Goal: Task Accomplishment & Management: Complete application form

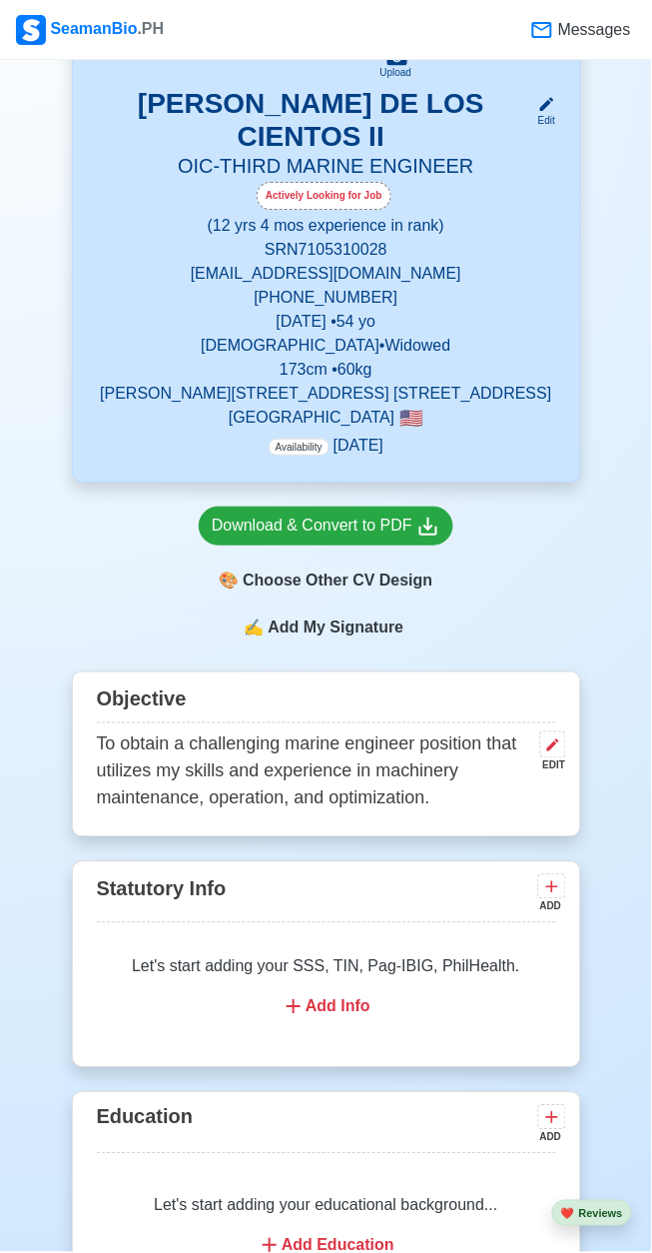
scroll to position [570, 0]
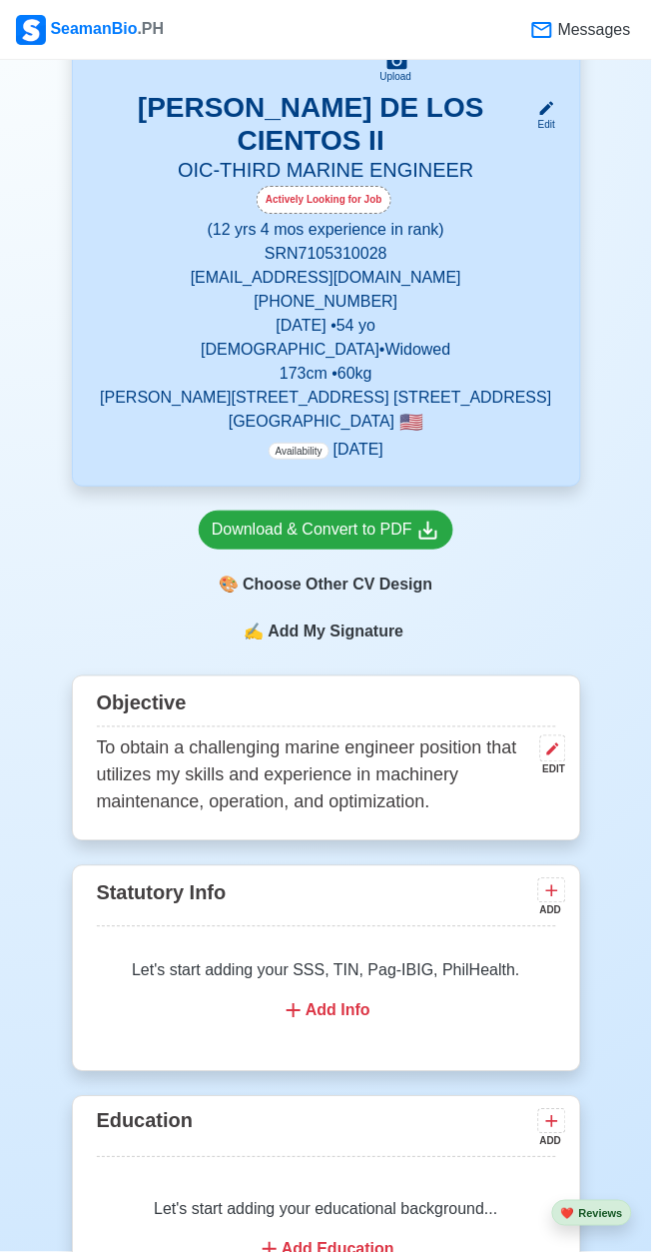
click at [549, 119] on div "Edit" at bounding box center [543, 124] width 26 height 15
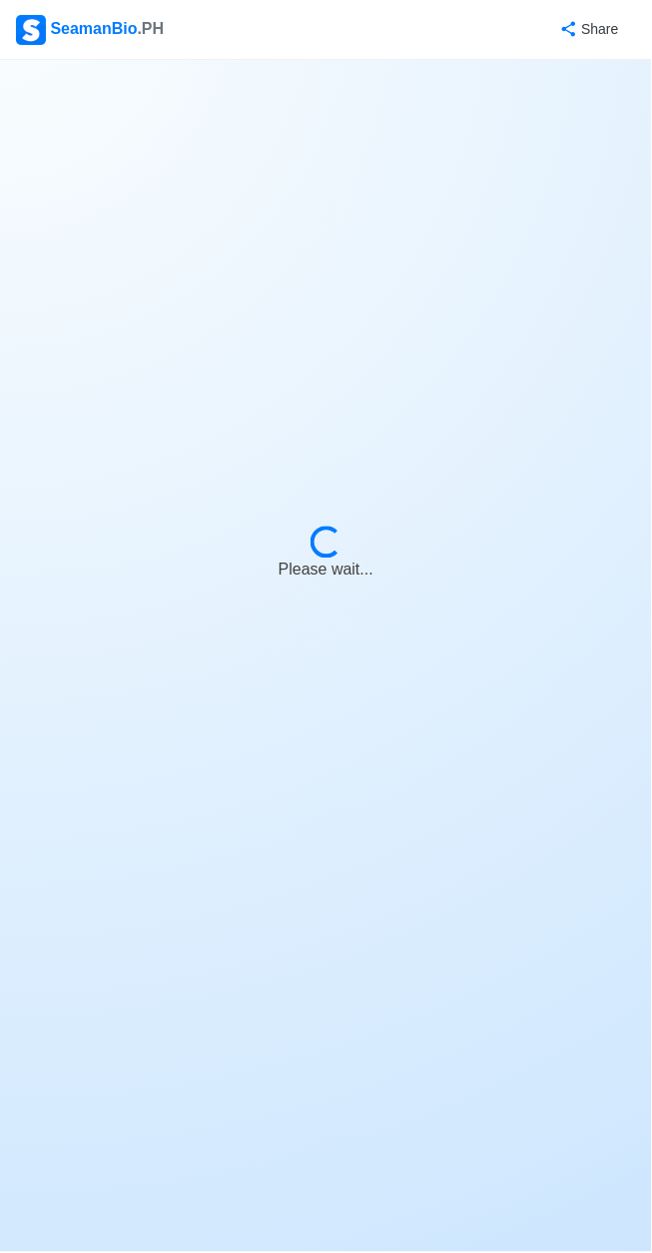
select select "Actively Looking for Job"
select select "Visible for Hiring"
select select "Widowed"
select select "Male"
select select "US"
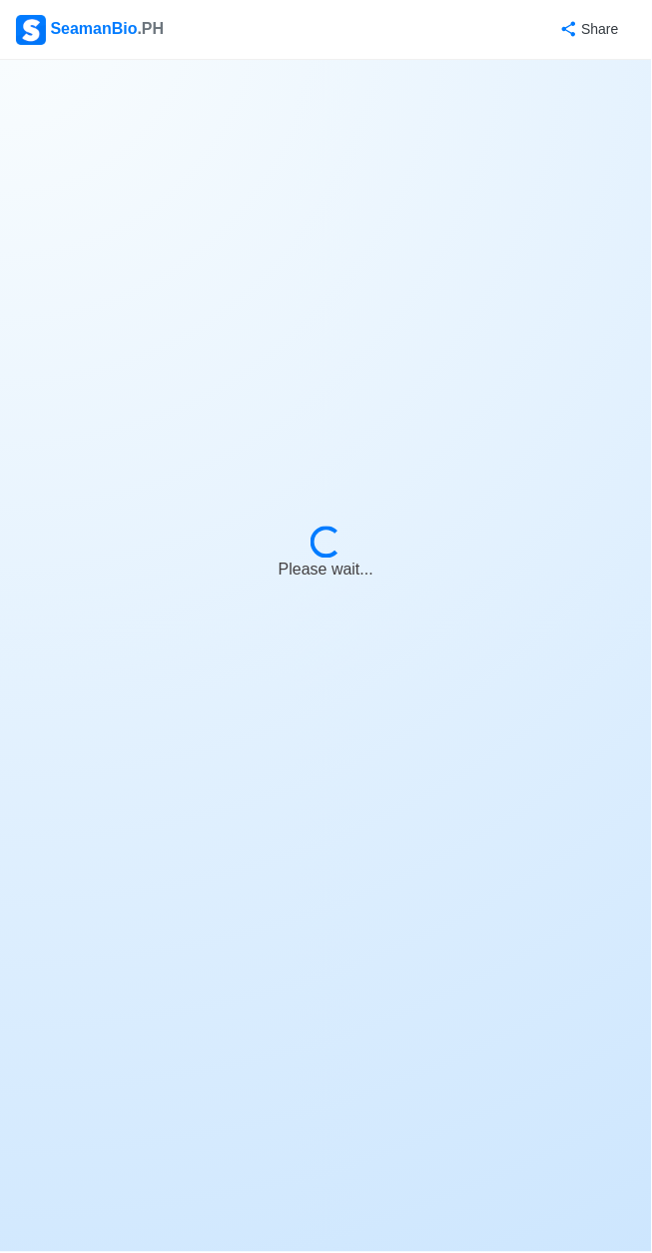
select select "12"
select select "4"
select select "4102419600000"
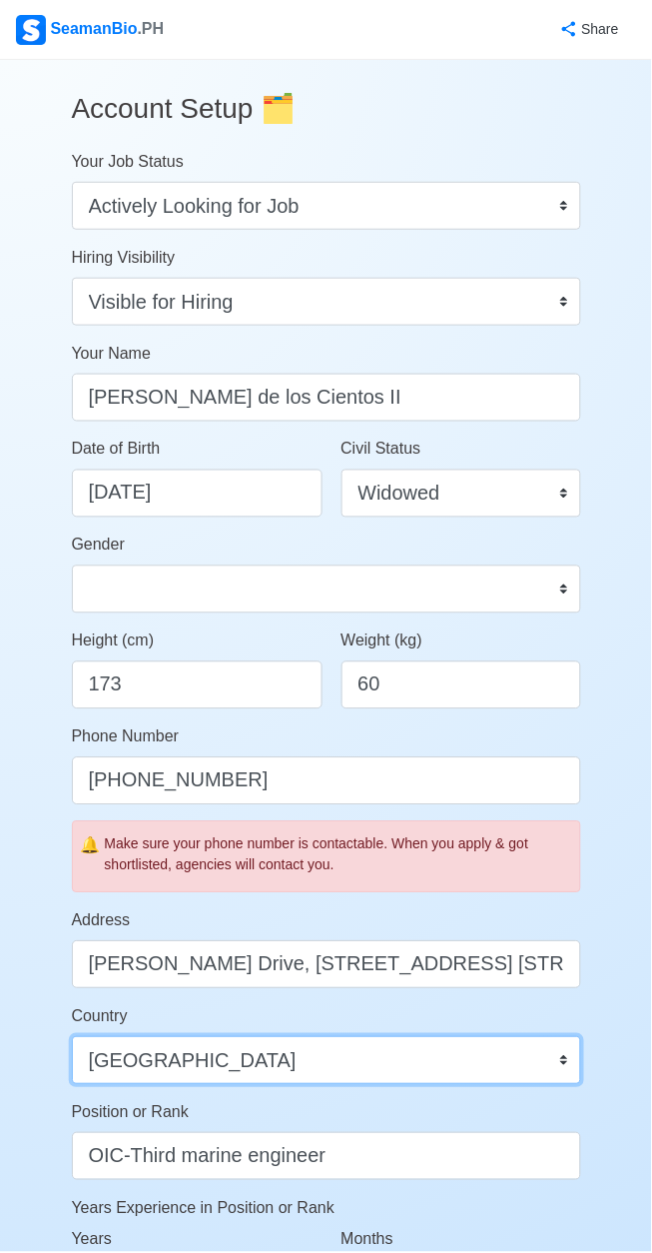
click at [466, 1079] on select "Afghanistan Åland Islands Albania Algeria American Samoa Andorra Angola Anguill…" at bounding box center [326, 1061] width 509 height 48
select select "PH"
click at [72, 1037] on select "Afghanistan Åland Islands Albania Algeria American Samoa Andorra Angola Anguill…" at bounding box center [326, 1061] width 509 height 48
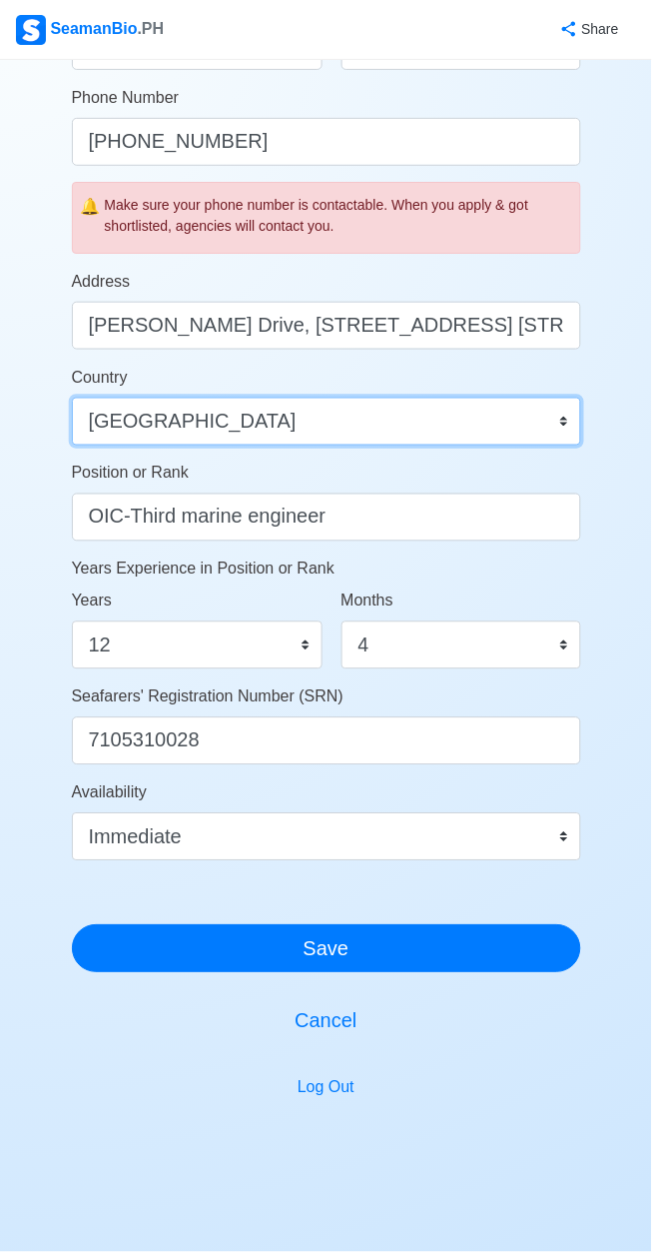
scroll to position [675, 0]
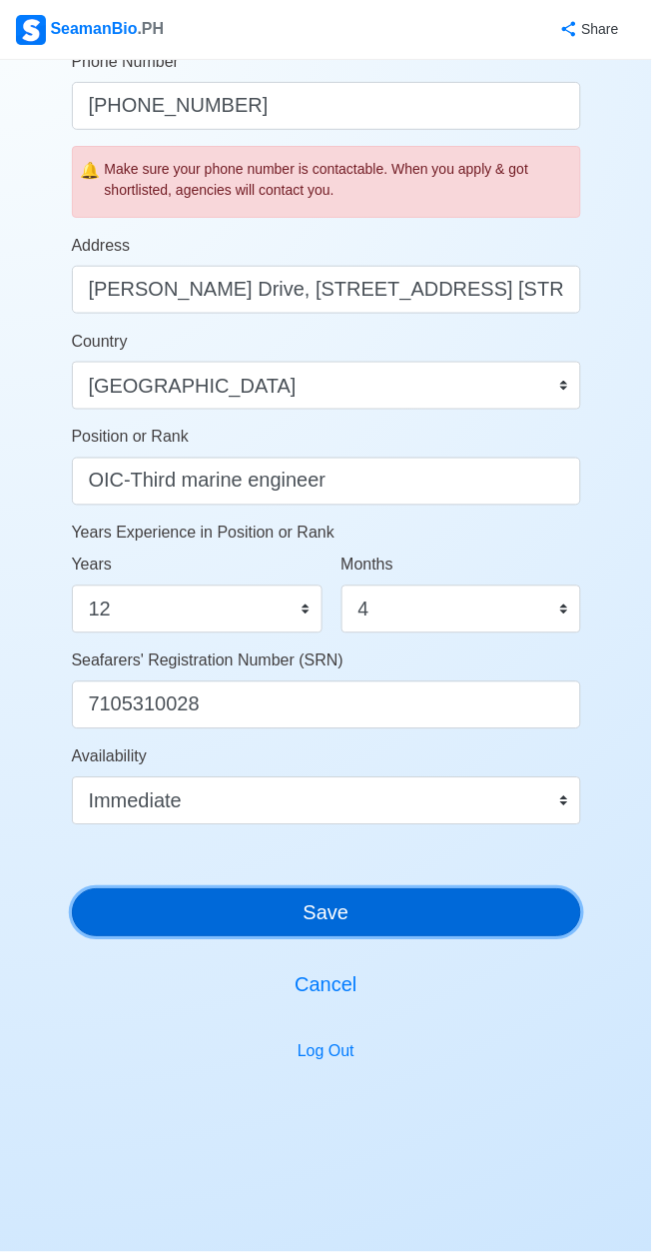
click at [431, 932] on button "Save" at bounding box center [326, 913] width 509 height 48
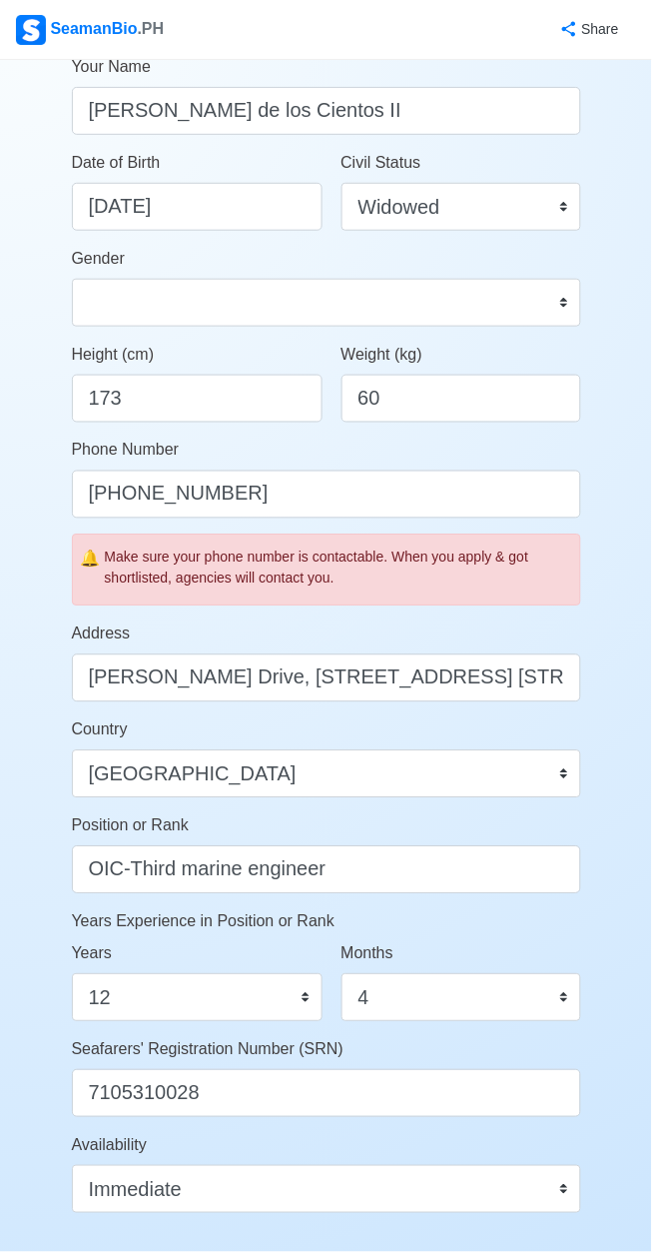
scroll to position [0, 0]
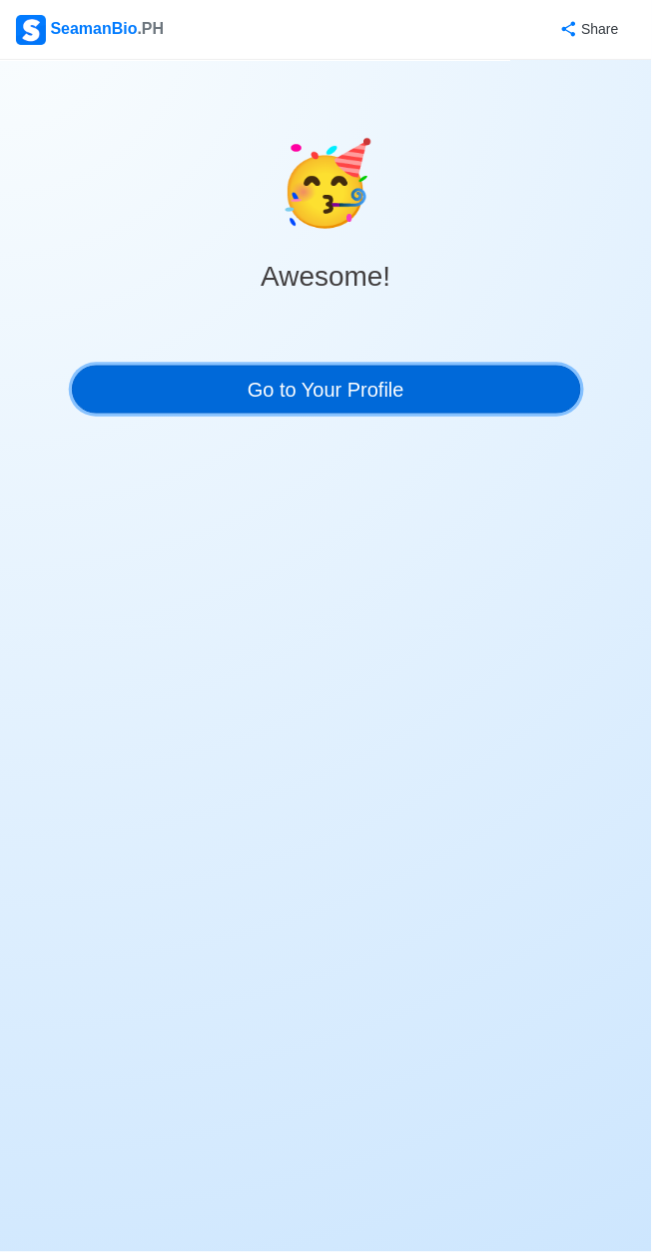
click at [471, 393] on link "Go to Your Profile" at bounding box center [326, 390] width 509 height 48
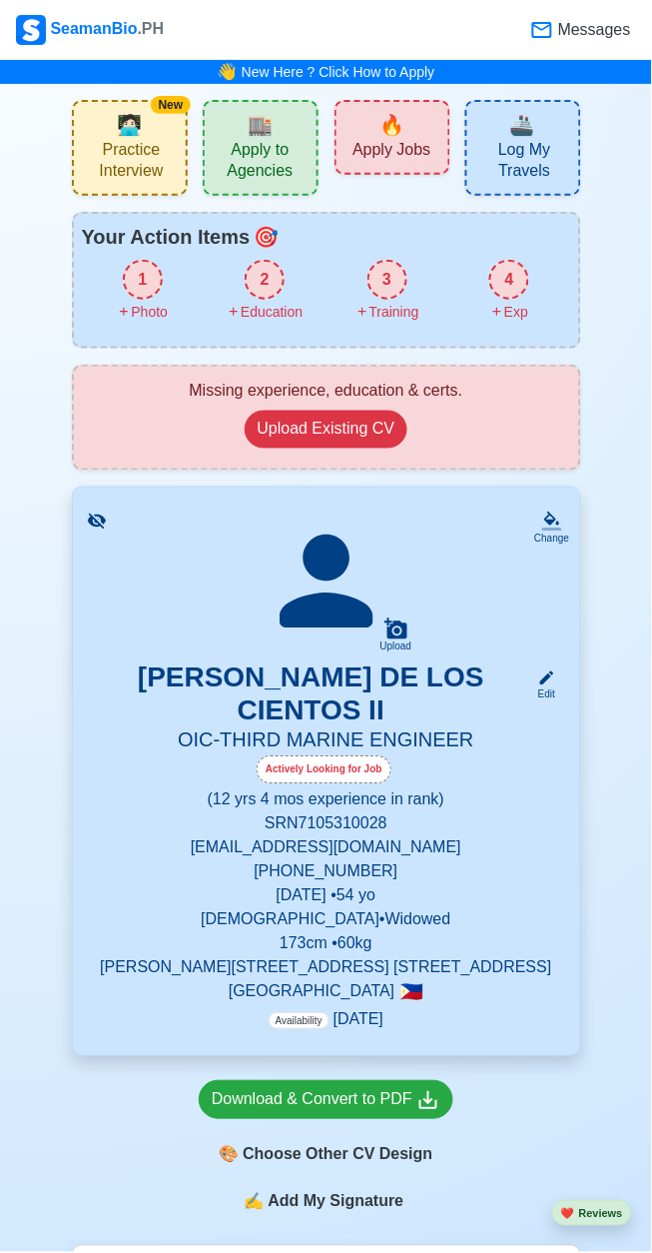
click at [139, 137] on span "🧑🏻‍💻" at bounding box center [129, 125] width 25 height 30
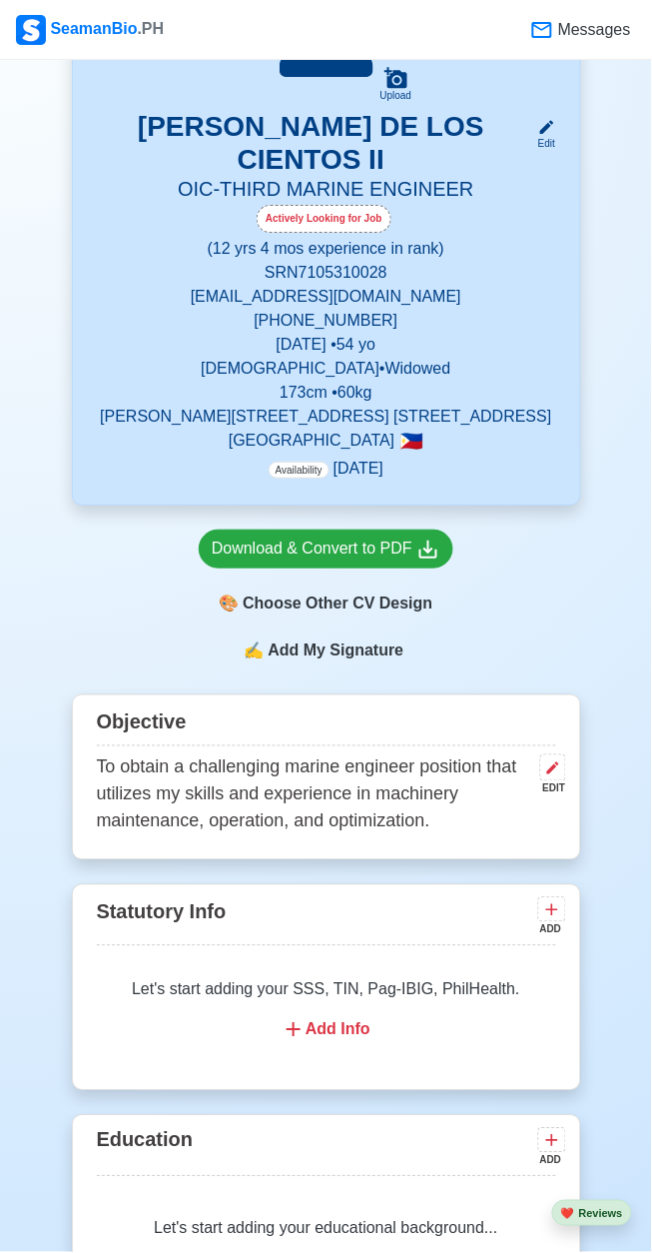
scroll to position [558, 0]
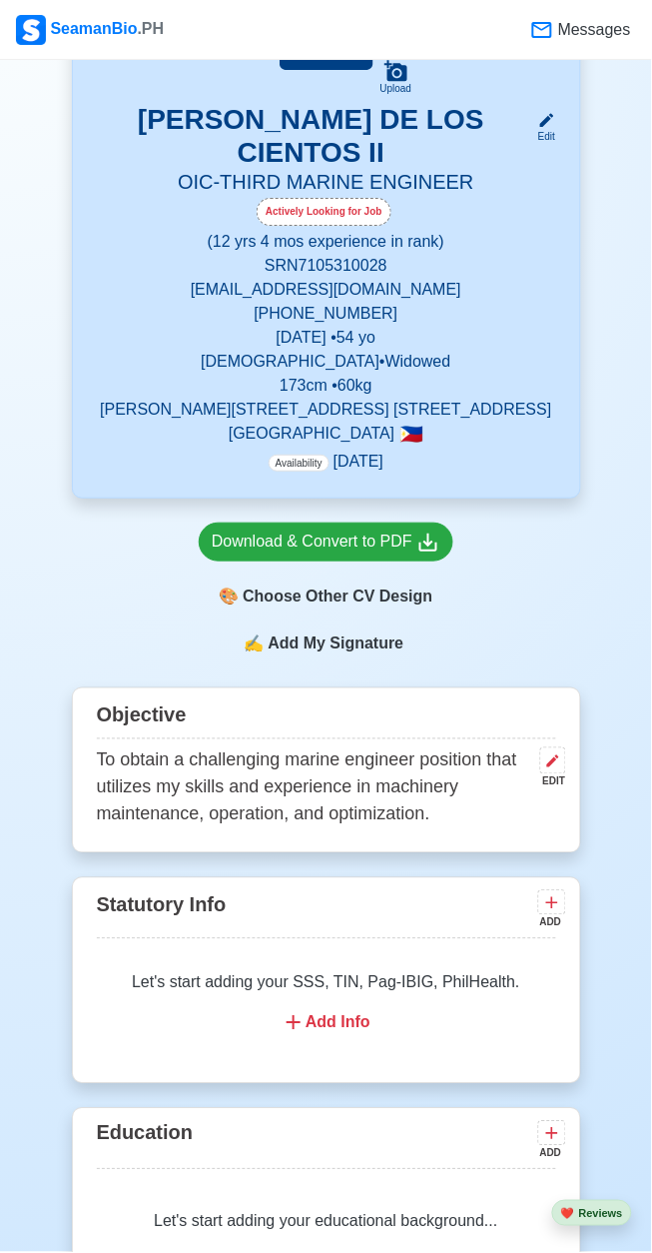
click at [349, 1035] on div "Add Info" at bounding box center [327, 1023] width 412 height 24
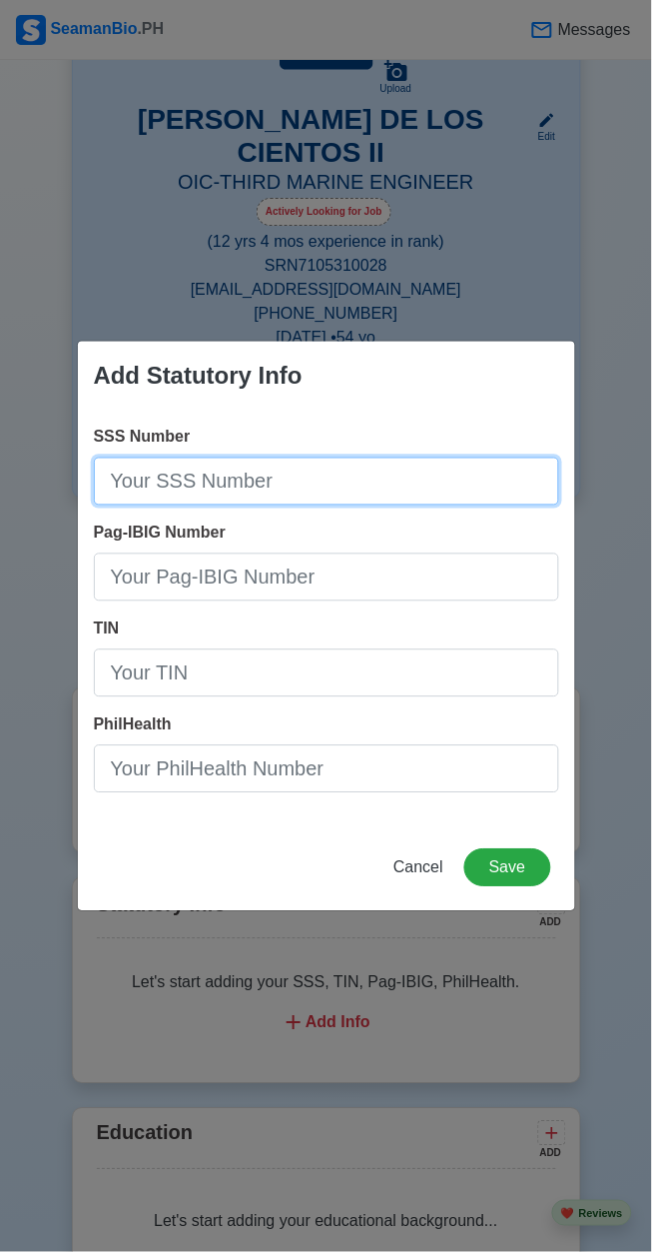
click at [373, 505] on input "SSS Number" at bounding box center [327, 482] width 466 height 48
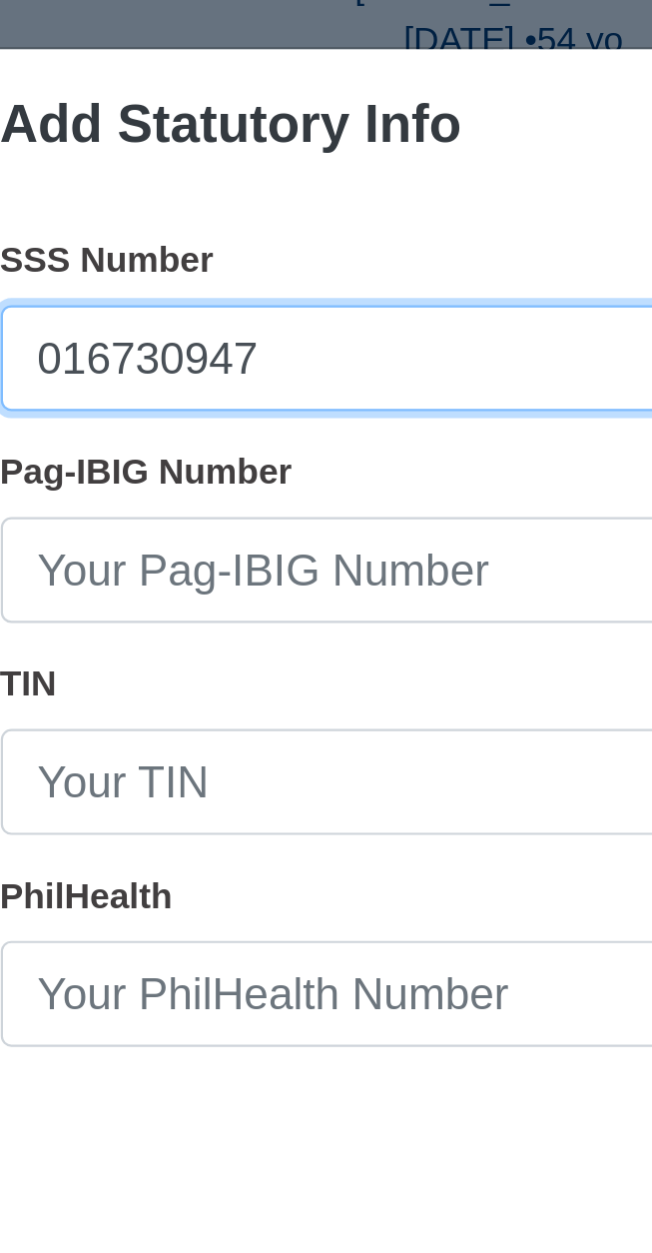
click at [124, 484] on input "016730947" at bounding box center [327, 482] width 466 height 48
click at [290, 487] on input "0616730947" at bounding box center [327, 482] width 466 height 48
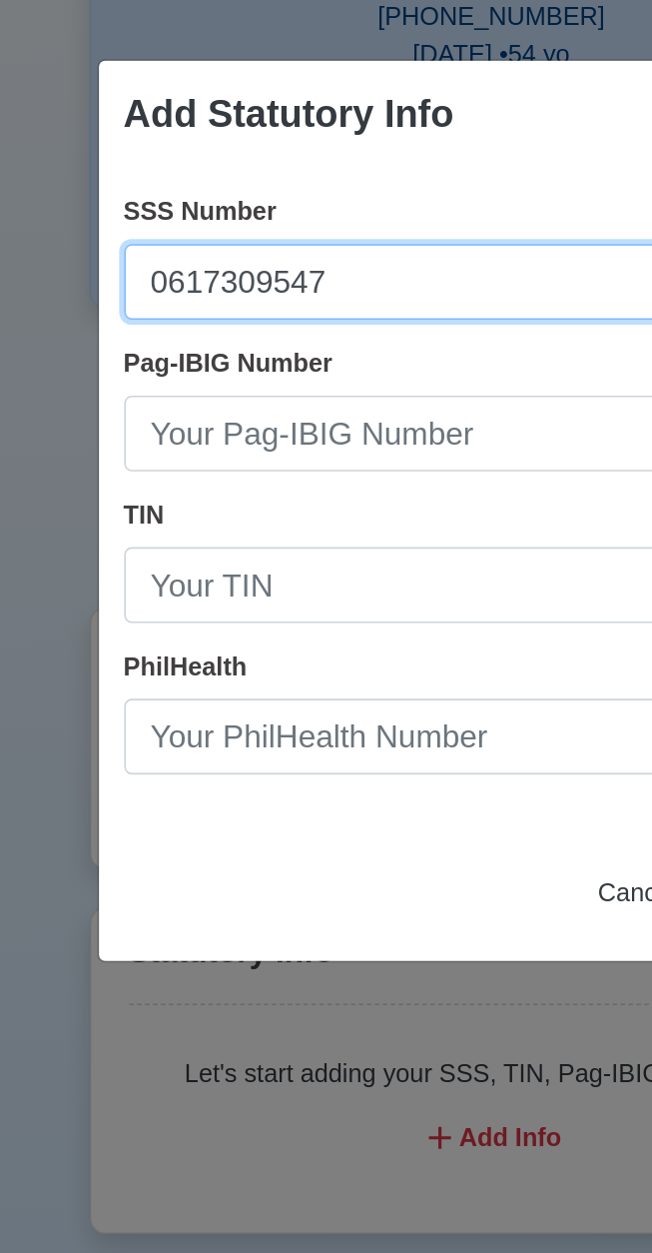
type input "0617309547"
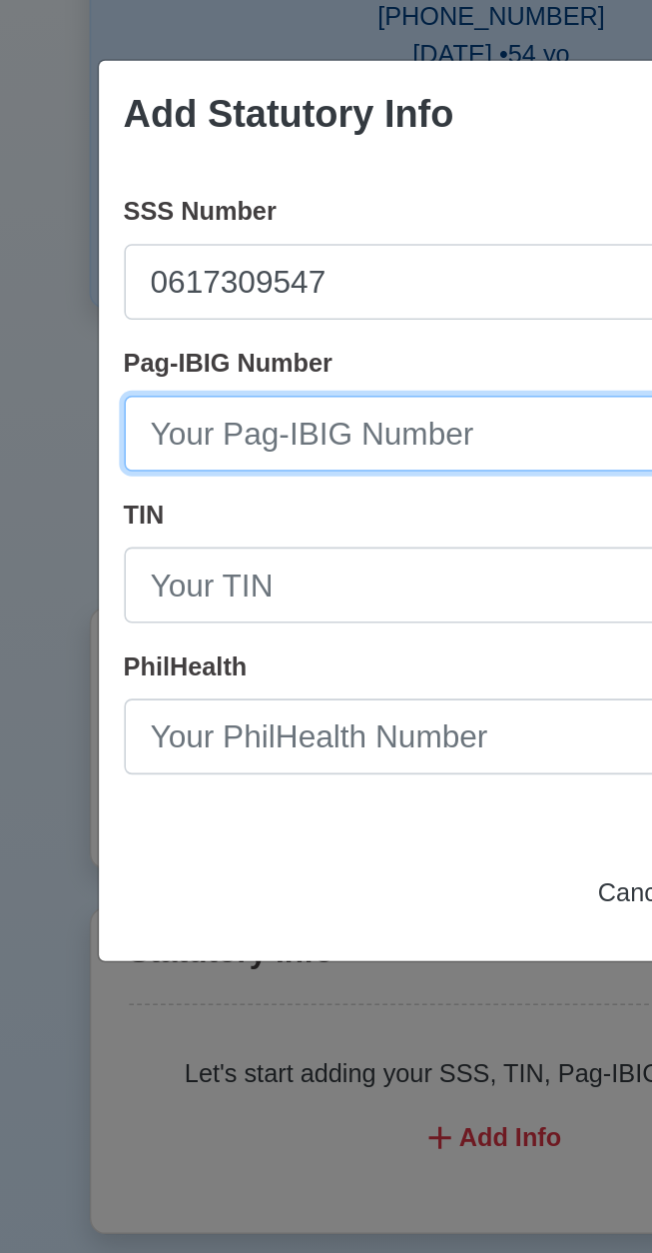
click at [274, 585] on input "Pag-IBIG Number" at bounding box center [327, 577] width 466 height 48
type input "121042705616"
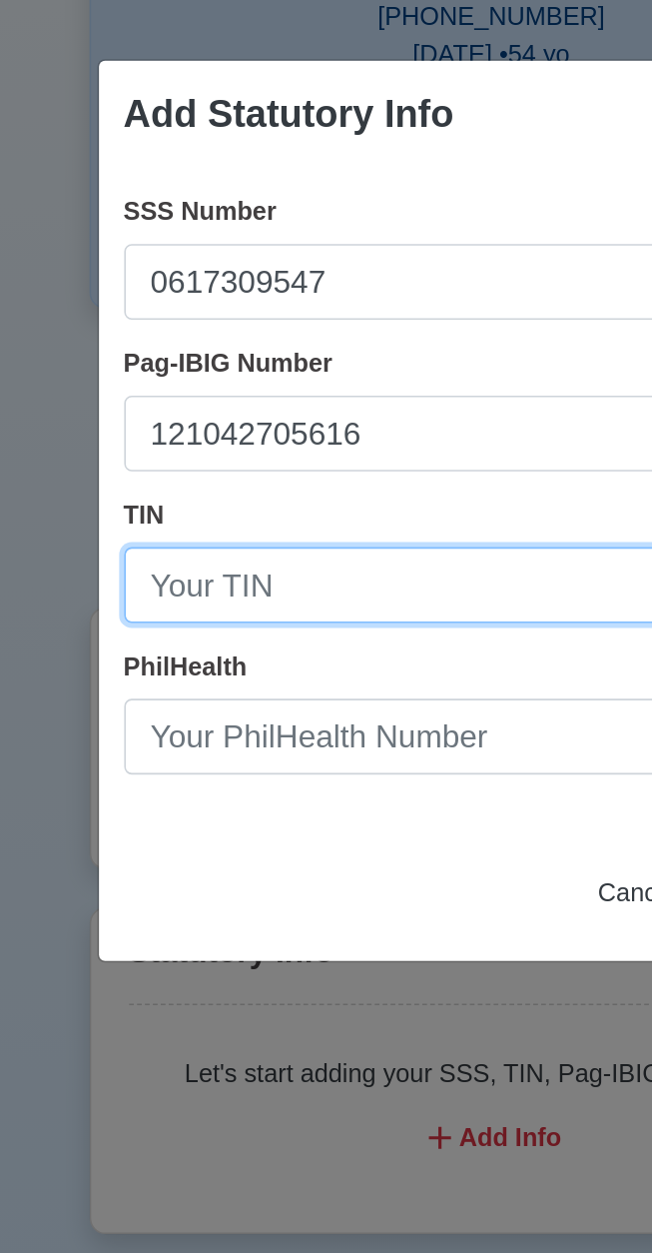
click at [300, 671] on input "TIN" at bounding box center [327, 673] width 466 height 48
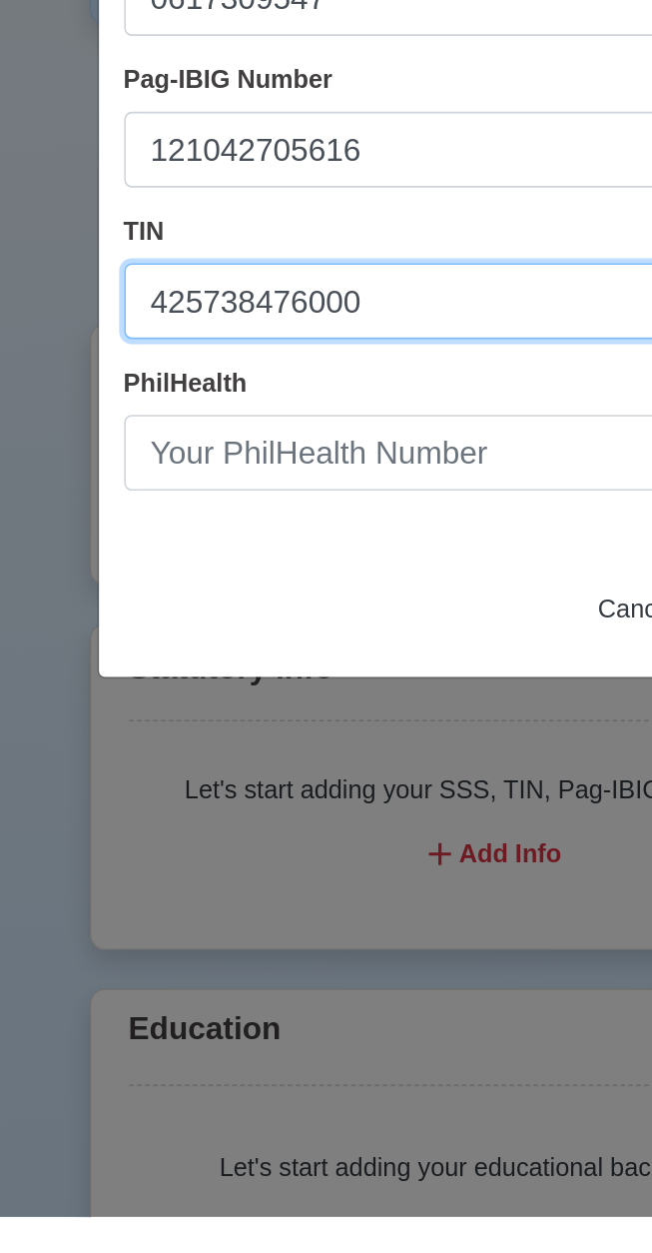
type input "425738476000"
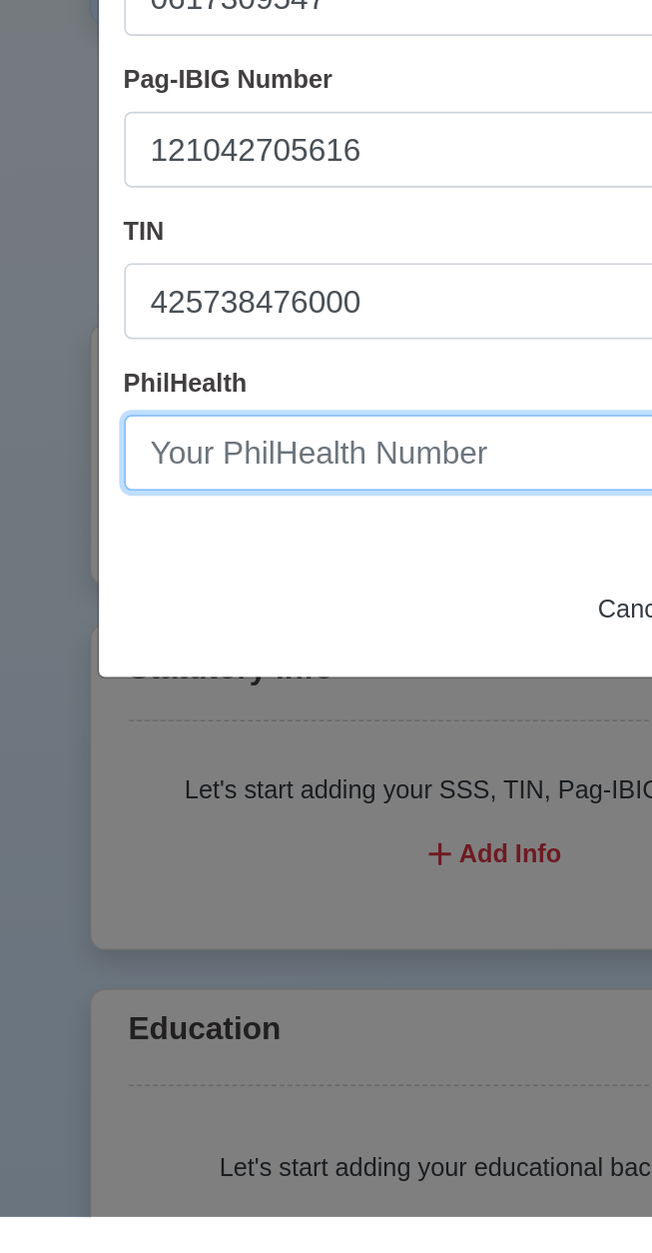
click at [278, 780] on input "PhilHealth" at bounding box center [327, 769] width 466 height 48
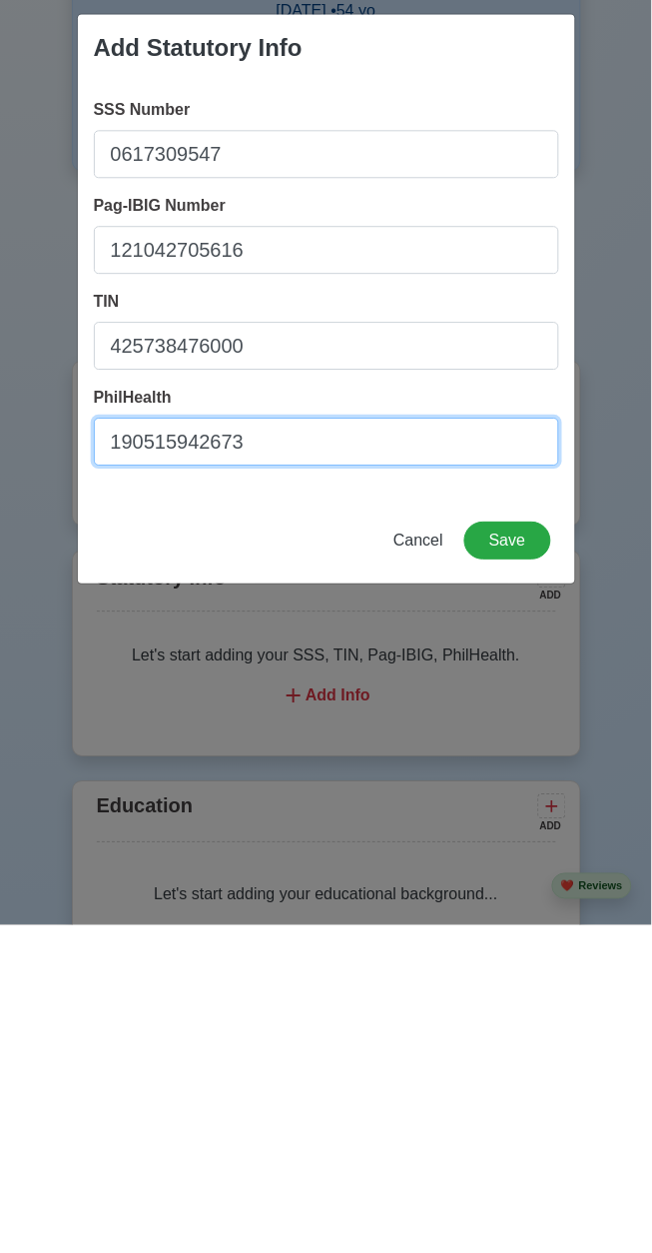
type input "190515942673"
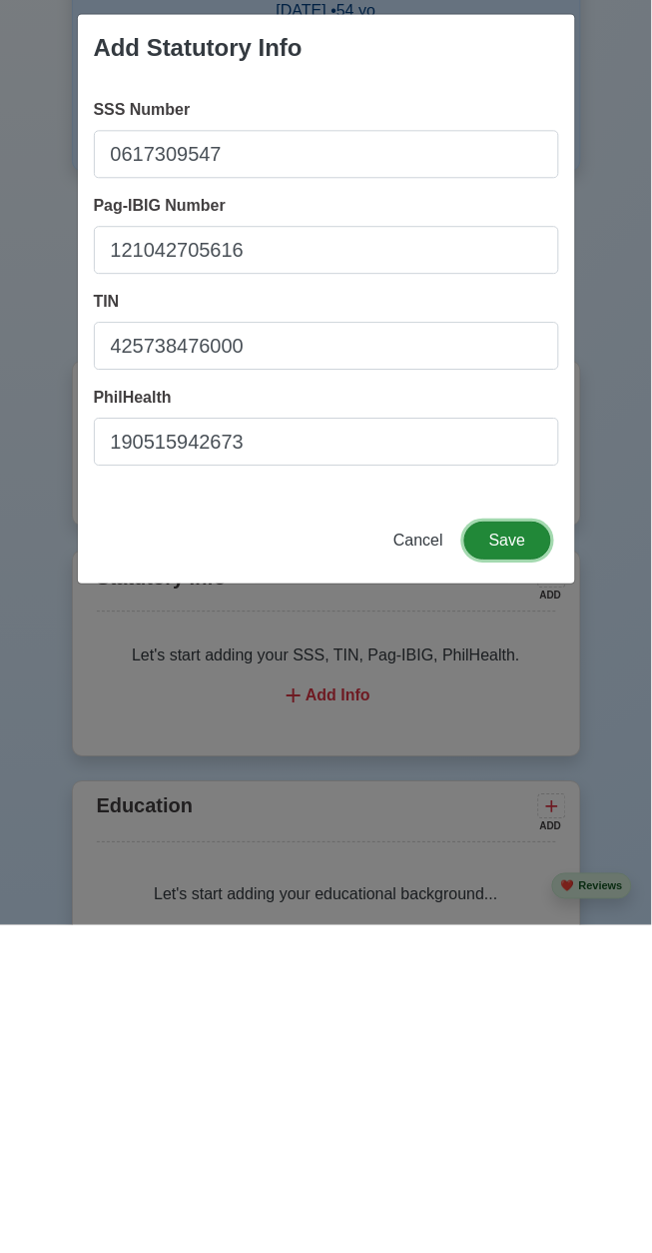
click at [525, 862] on button "Save" at bounding box center [508, 868] width 86 height 38
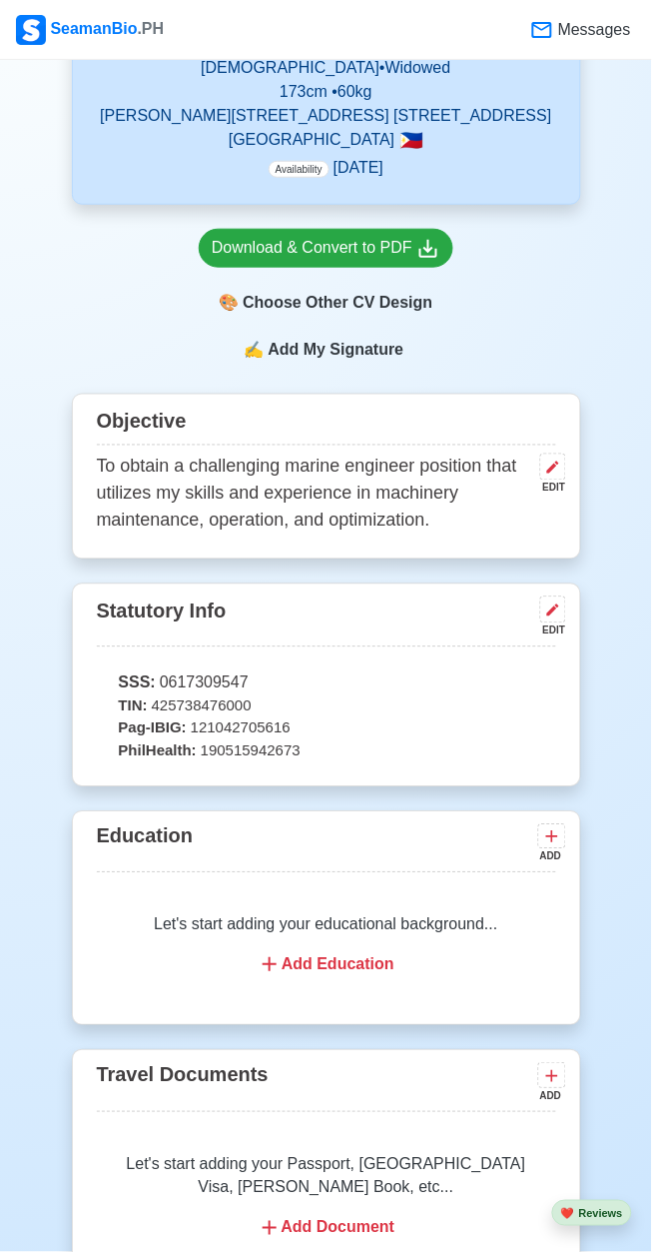
scroll to position [853, 0]
click at [551, 843] on icon at bounding box center [552, 837] width 12 height 12
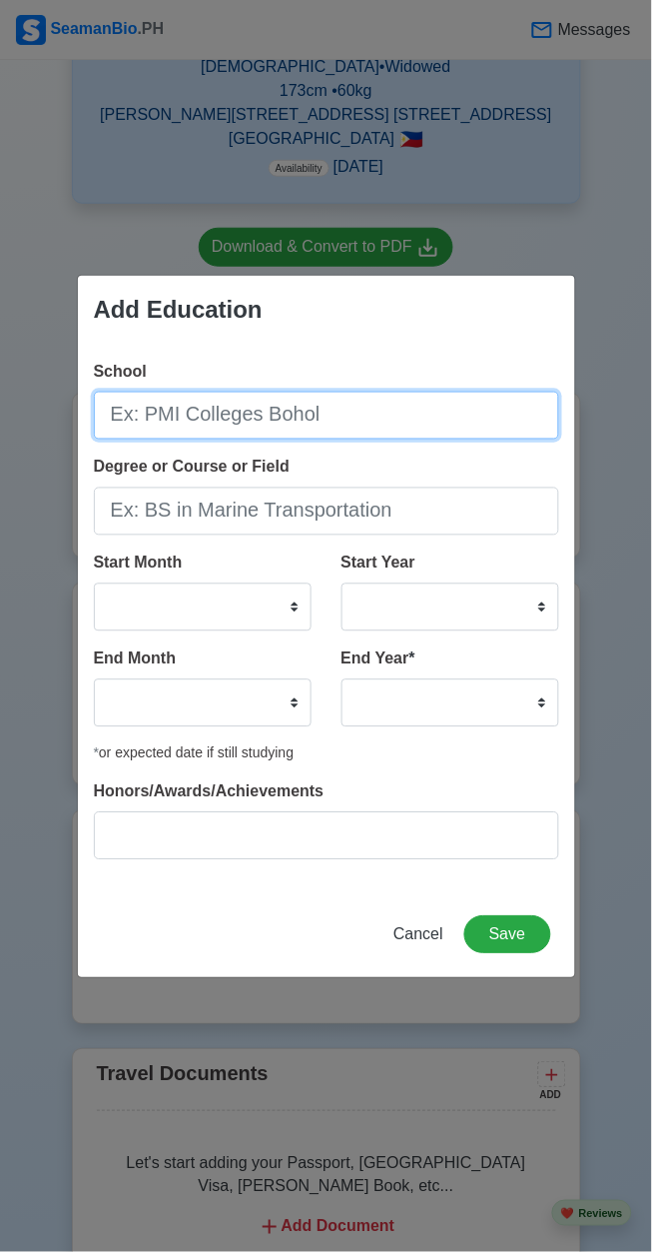
click at [382, 440] on input "School" at bounding box center [327, 416] width 466 height 48
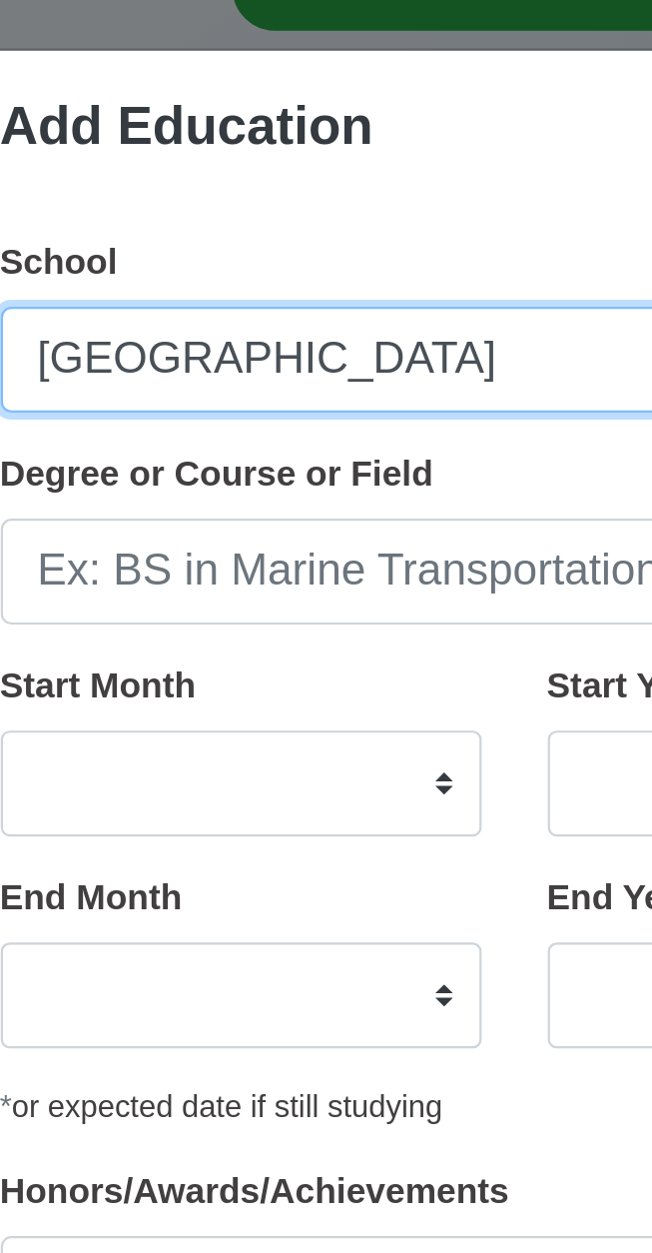
type input "University of Cebu"
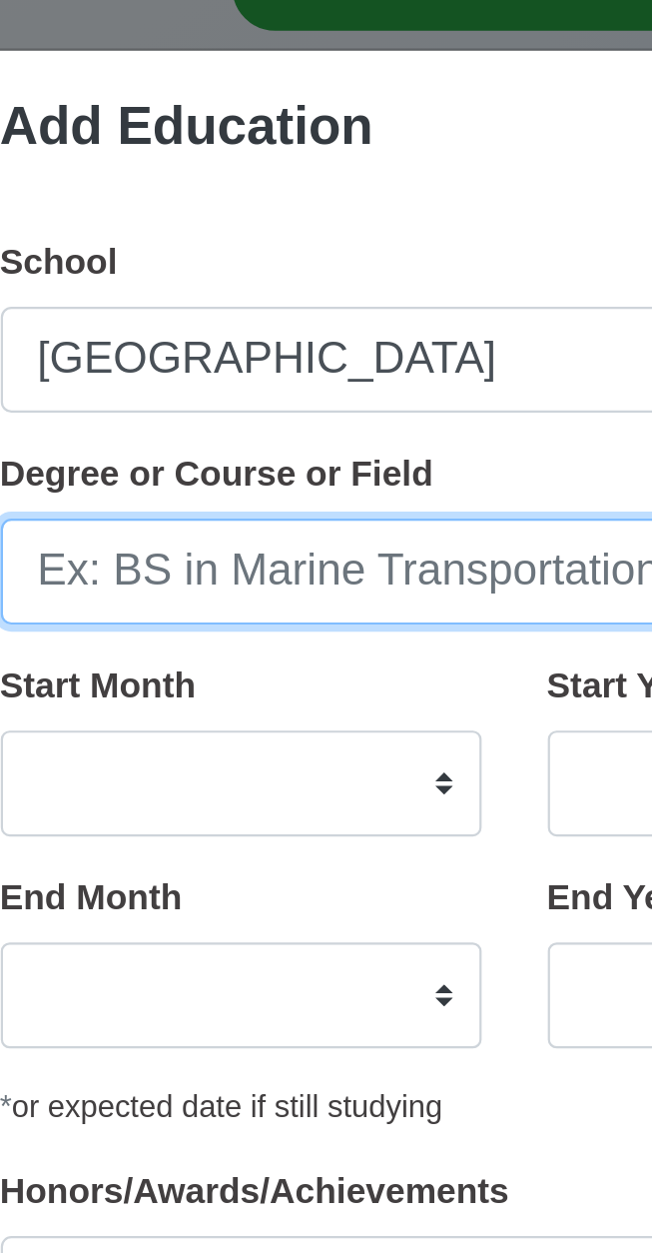
click at [270, 510] on input "Degree or Course or Field" at bounding box center [327, 511] width 466 height 48
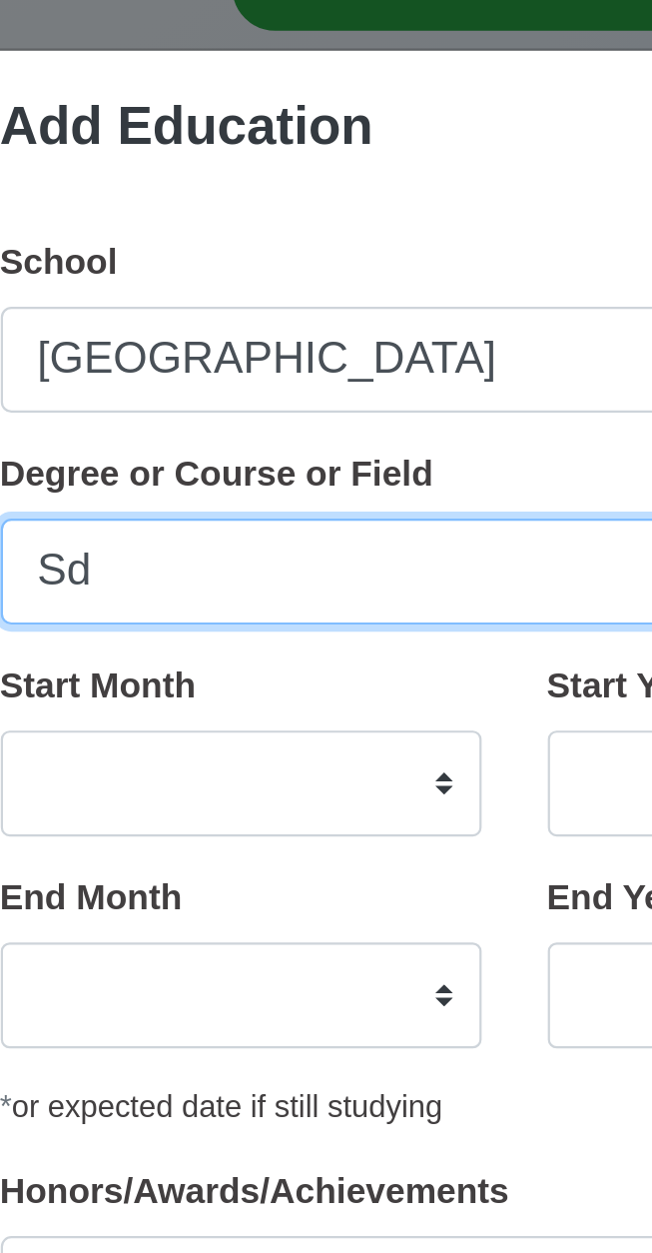
type input "S"
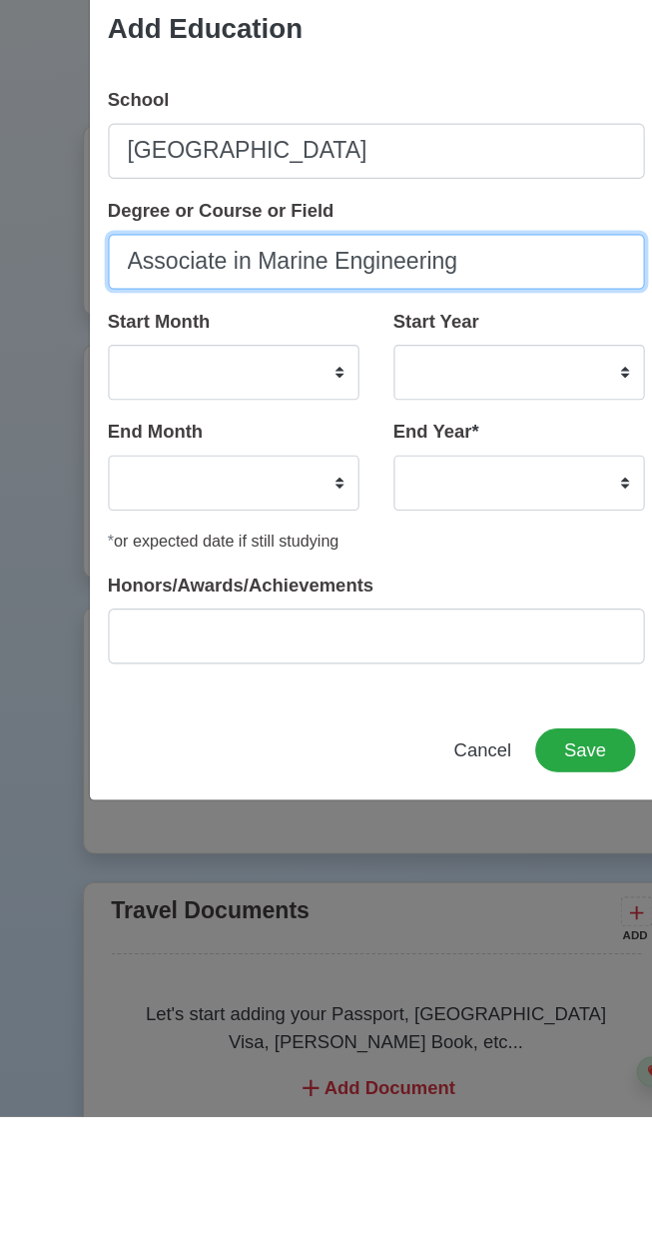
type input "Associate in Marine Engineering"
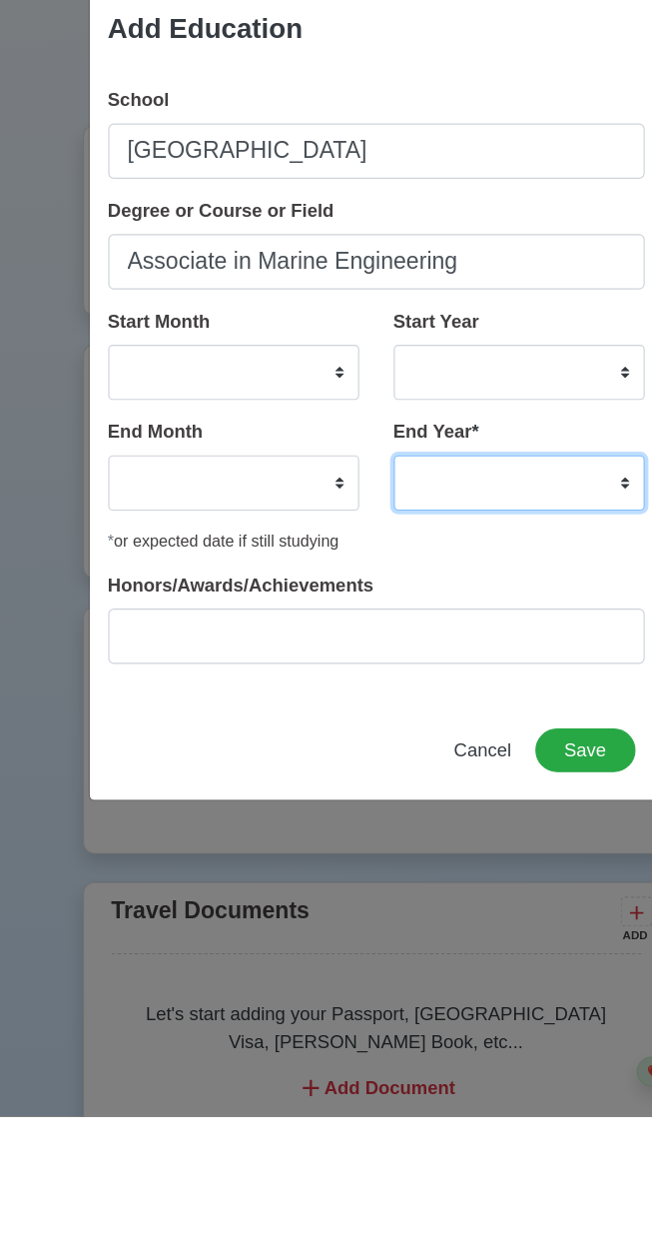
click at [448, 713] on select "2035 2034 2033 2032 2031 2030 2029 2028 2027 2026 2025 2024 2023 2022 2021 2020…" at bounding box center [451, 703] width 218 height 48
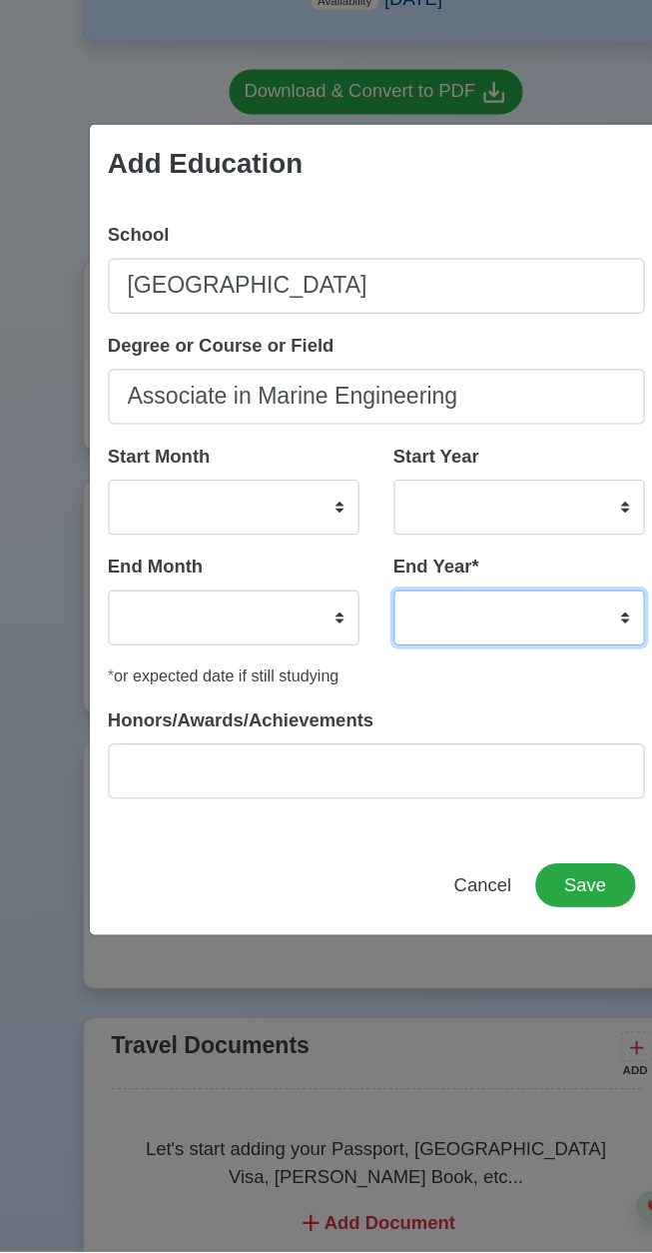
select select "1997"
click at [342, 679] on select "2035 2034 2033 2032 2031 2030 2029 2028 2027 2026 2025 2024 2023 2022 2021 2020…" at bounding box center [451, 703] width 218 height 48
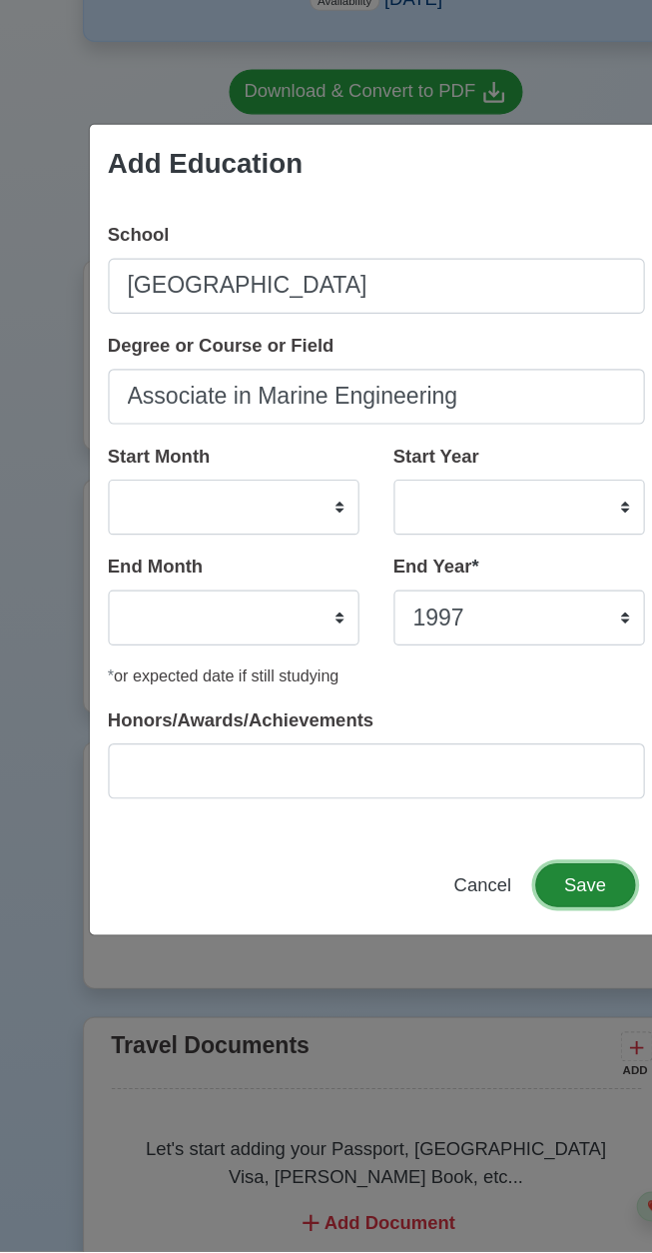
click at [515, 941] on button "Save" at bounding box center [508, 935] width 86 height 38
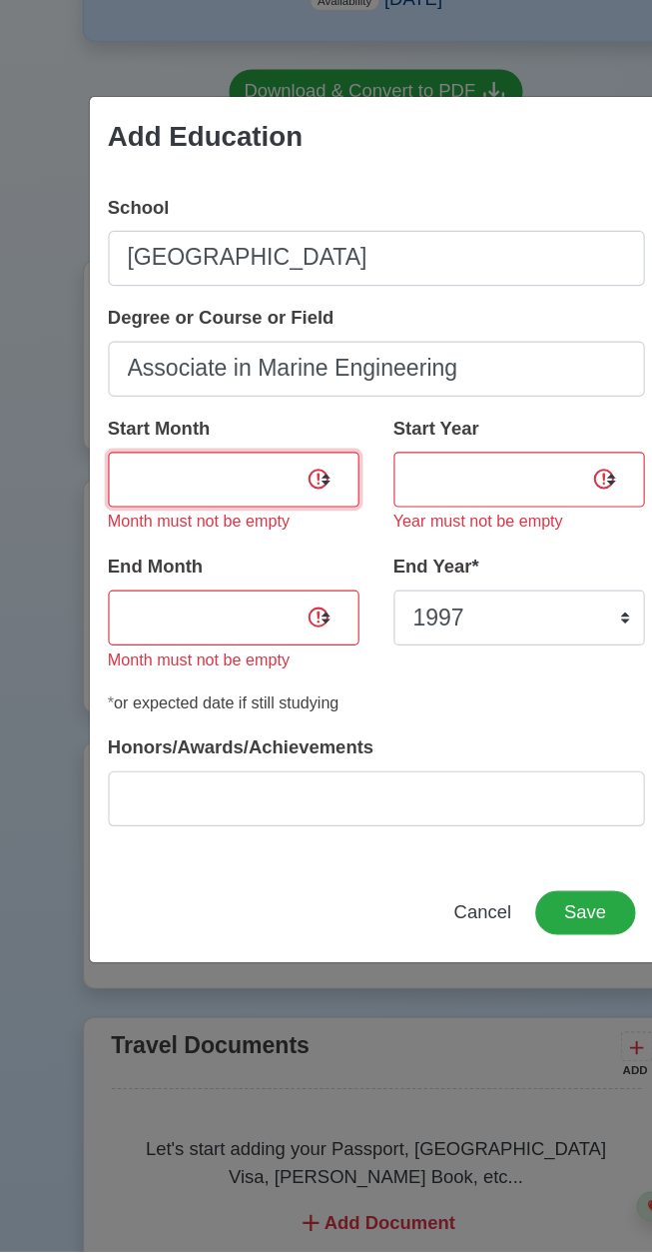
click at [274, 587] on select "January February March April May June July August September October November De…" at bounding box center [203, 583] width 218 height 48
click at [416, 955] on span "Cancel" at bounding box center [419, 958] width 50 height 17
select select
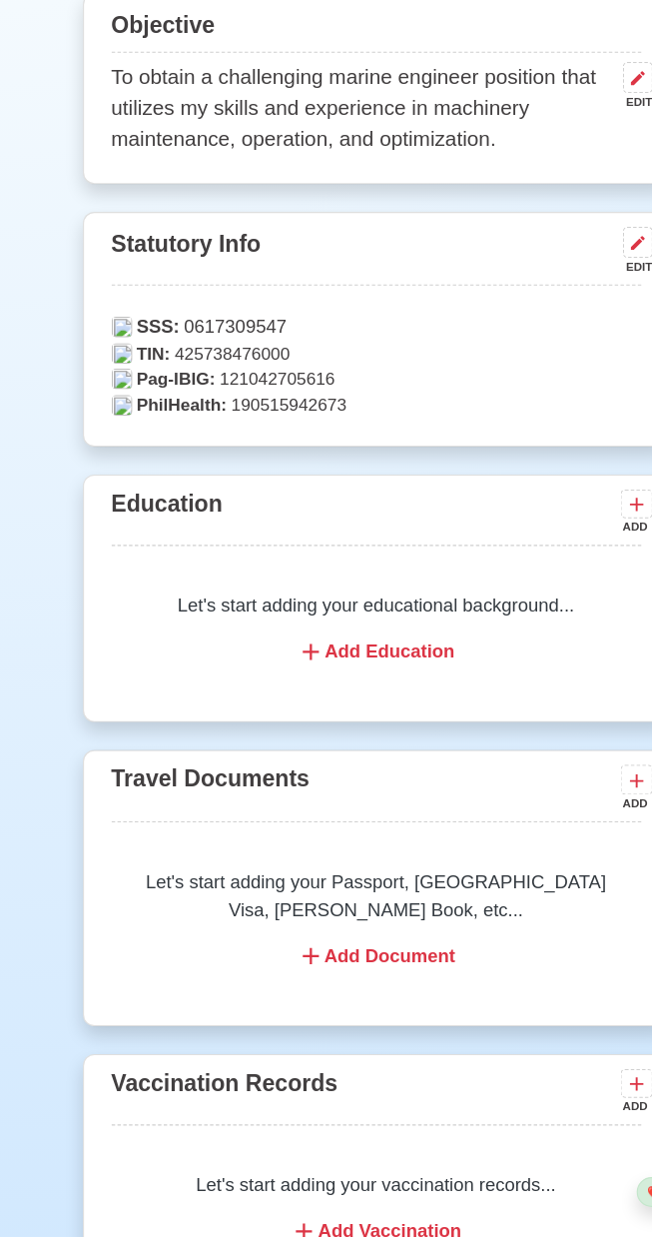
scroll to position [1074, 0]
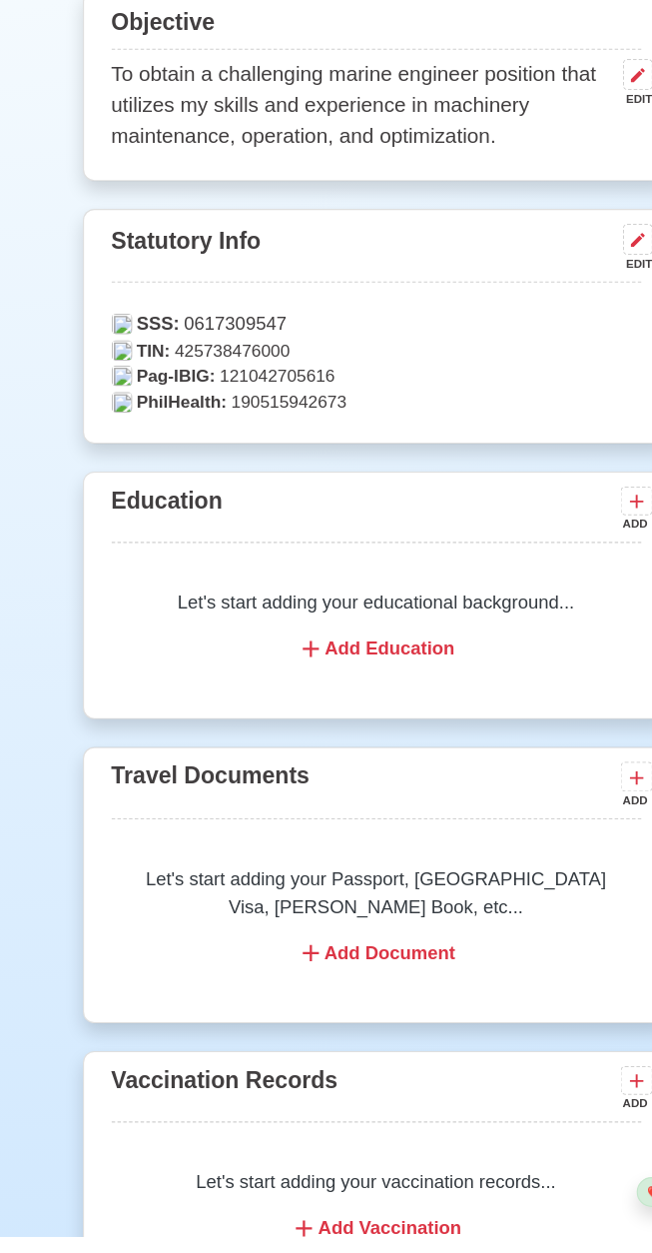
click at [349, 1019] on div "Add Document" at bounding box center [327, 1007] width 412 height 24
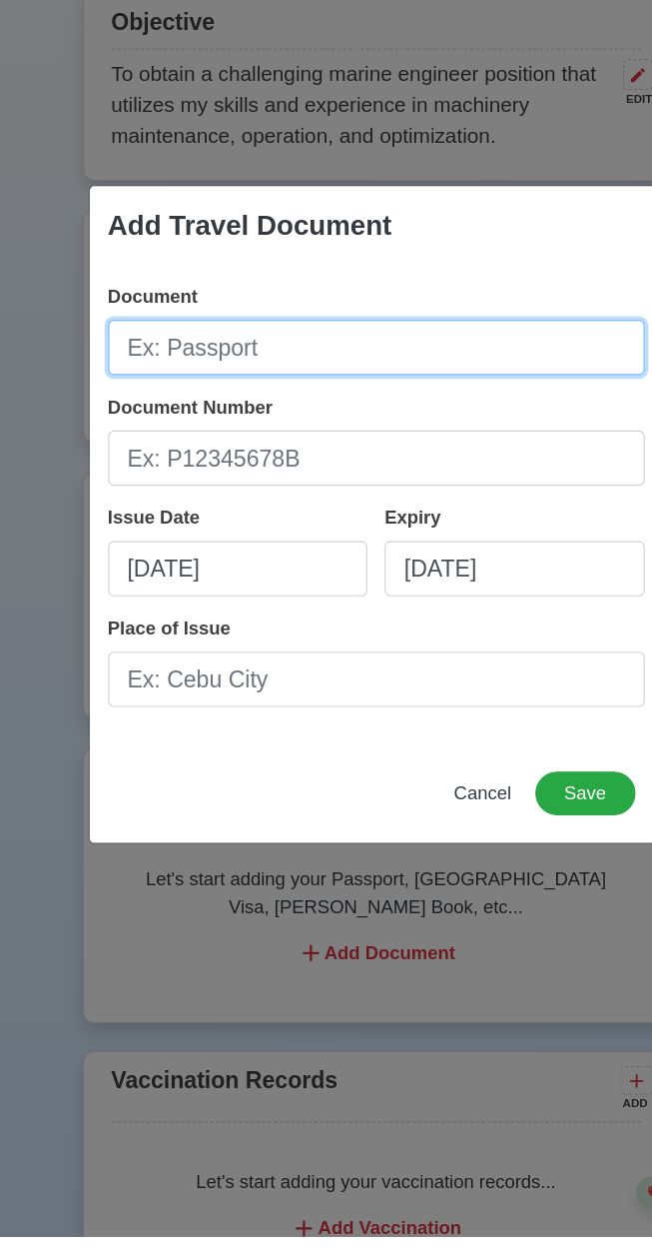
click at [319, 505] on input "Document" at bounding box center [327, 482] width 466 height 48
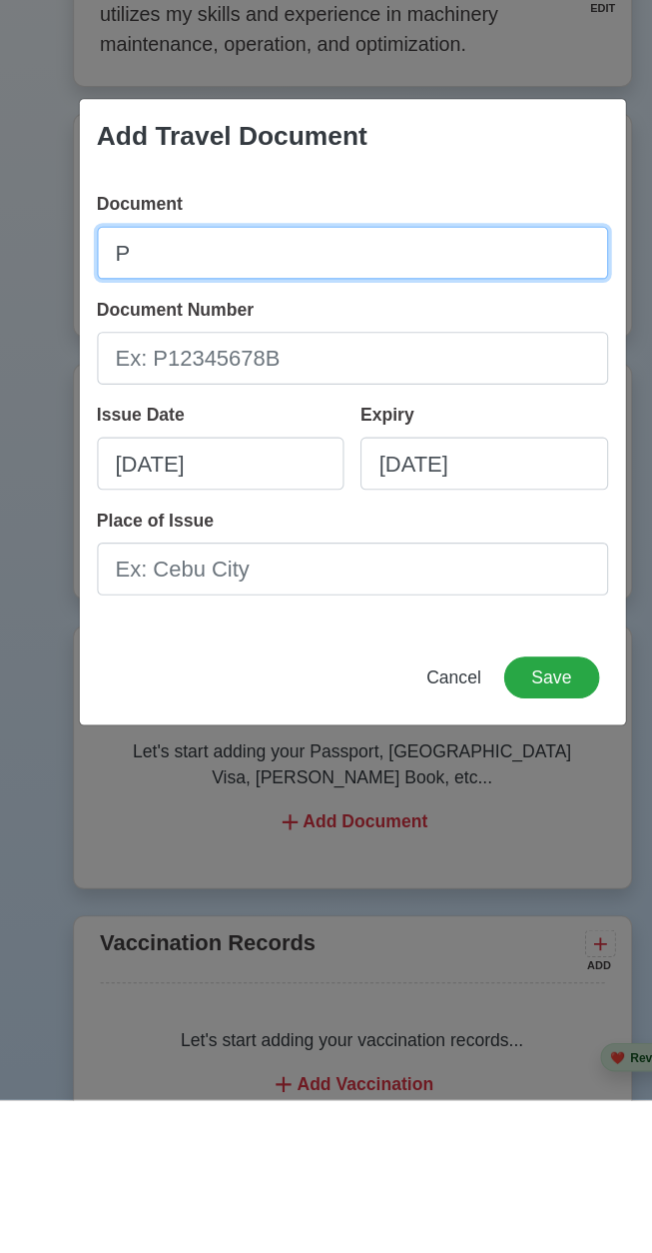
scroll to position [1081, 0]
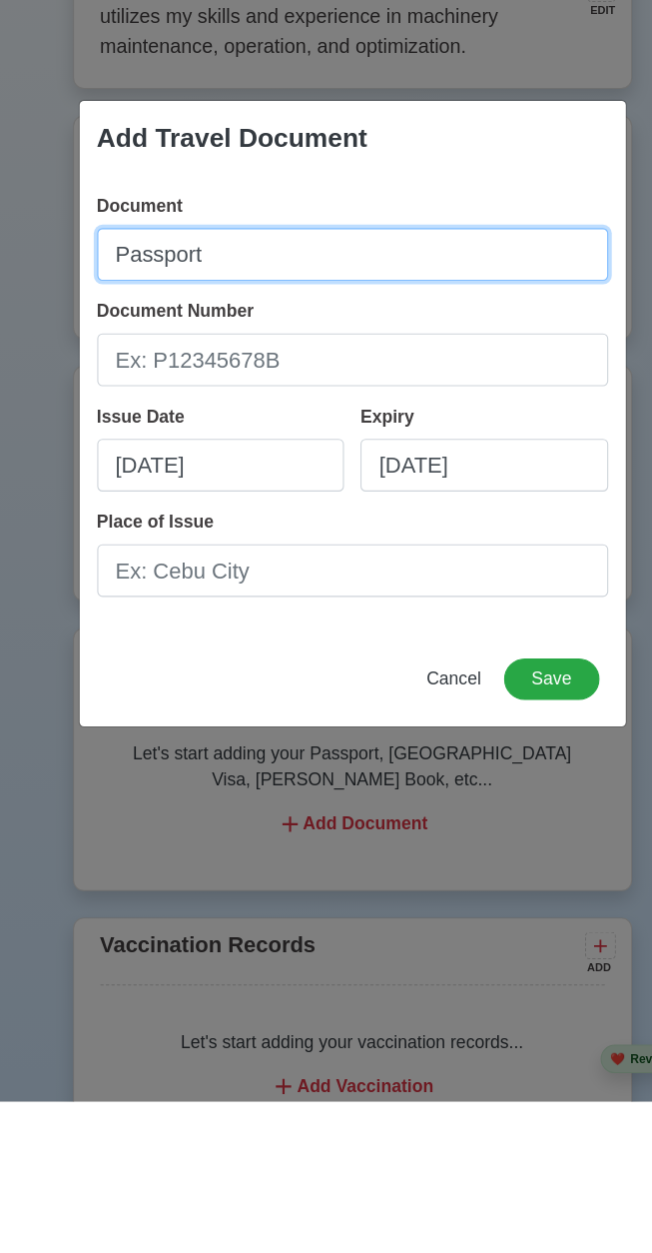
type input "Passport"
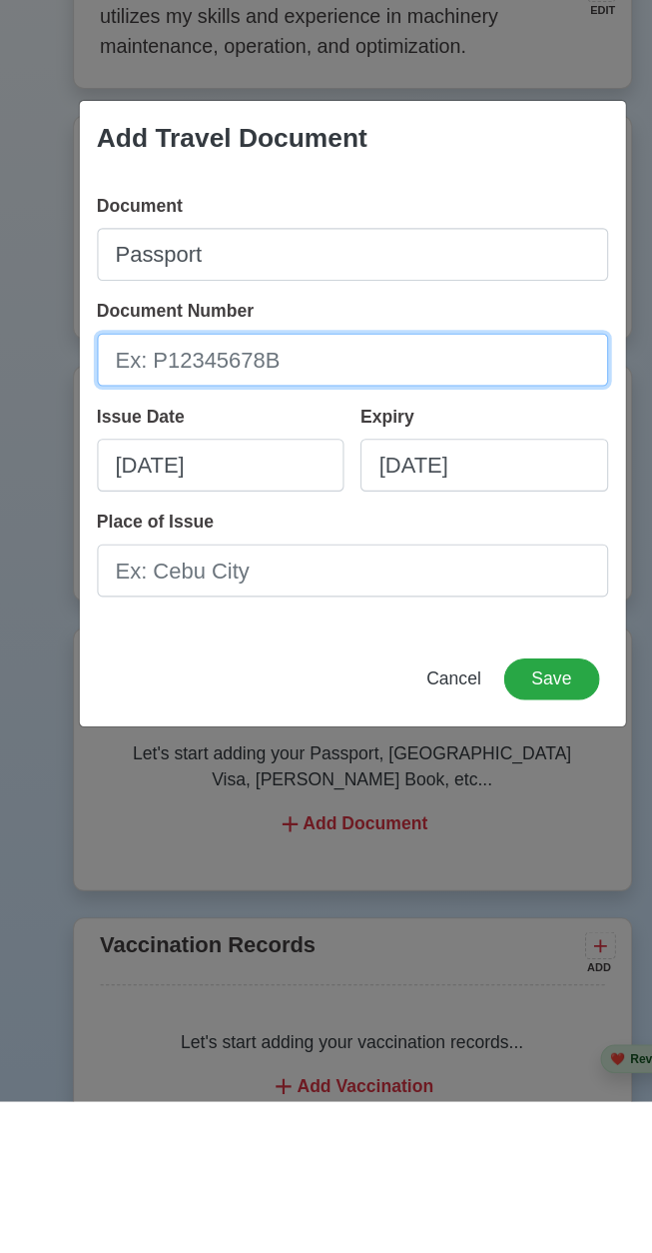
click at [324, 581] on input "Document Number" at bounding box center [327, 577] width 466 height 48
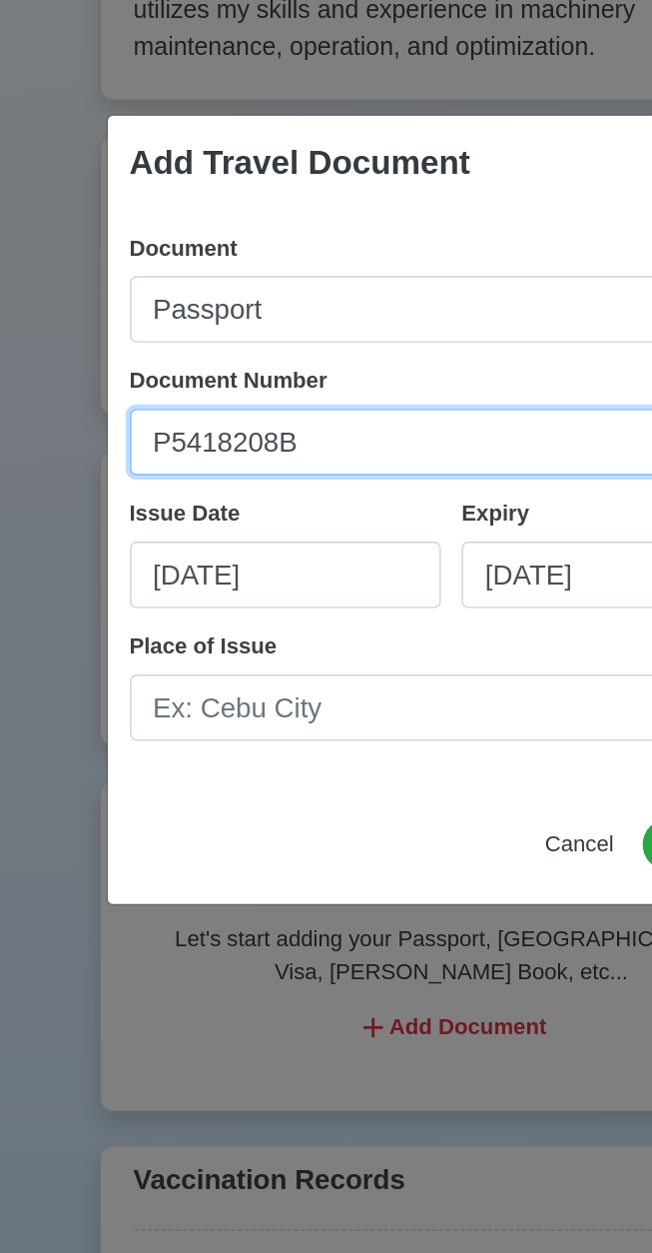
type input "P5418208B"
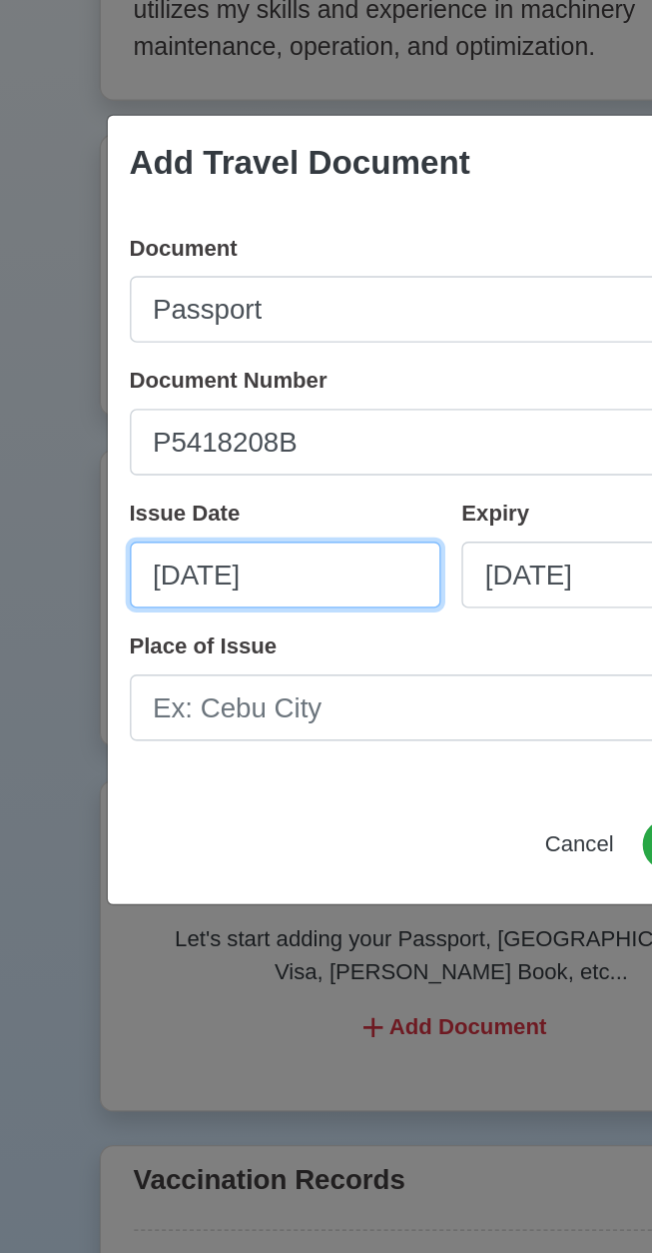
click at [243, 672] on input "08/25/2025" at bounding box center [207, 673] width 226 height 48
select select "****"
select select "******"
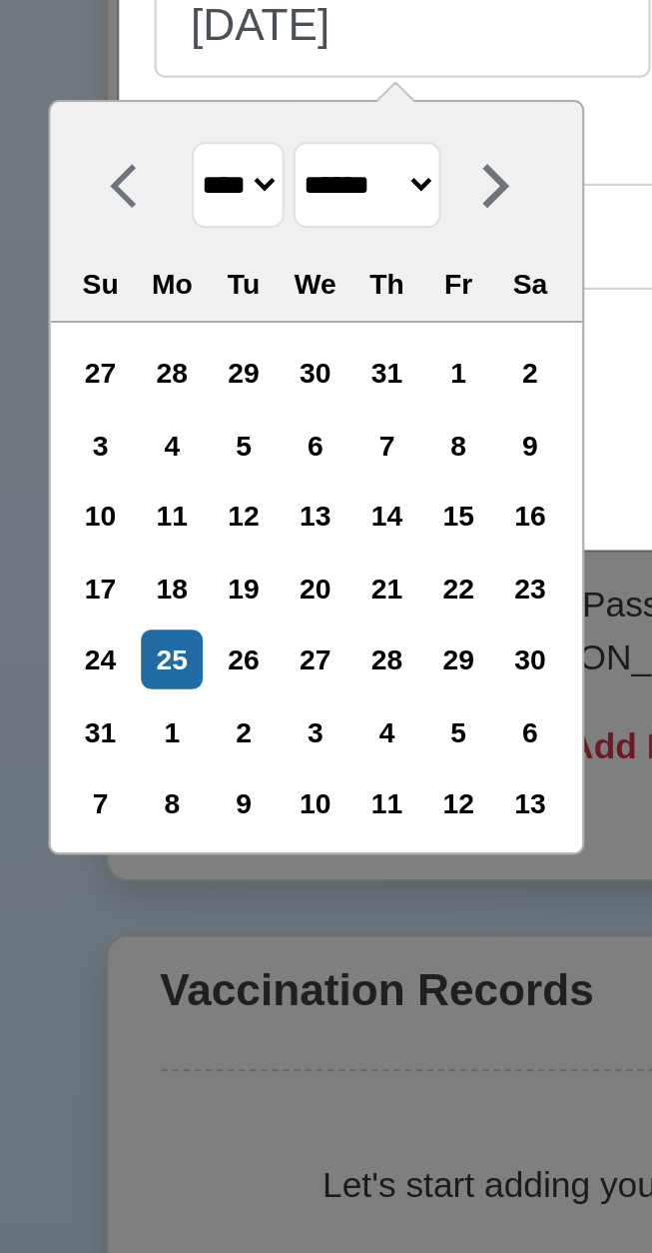
click at [180, 932] on div "20" at bounding box center [166, 928] width 27 height 27
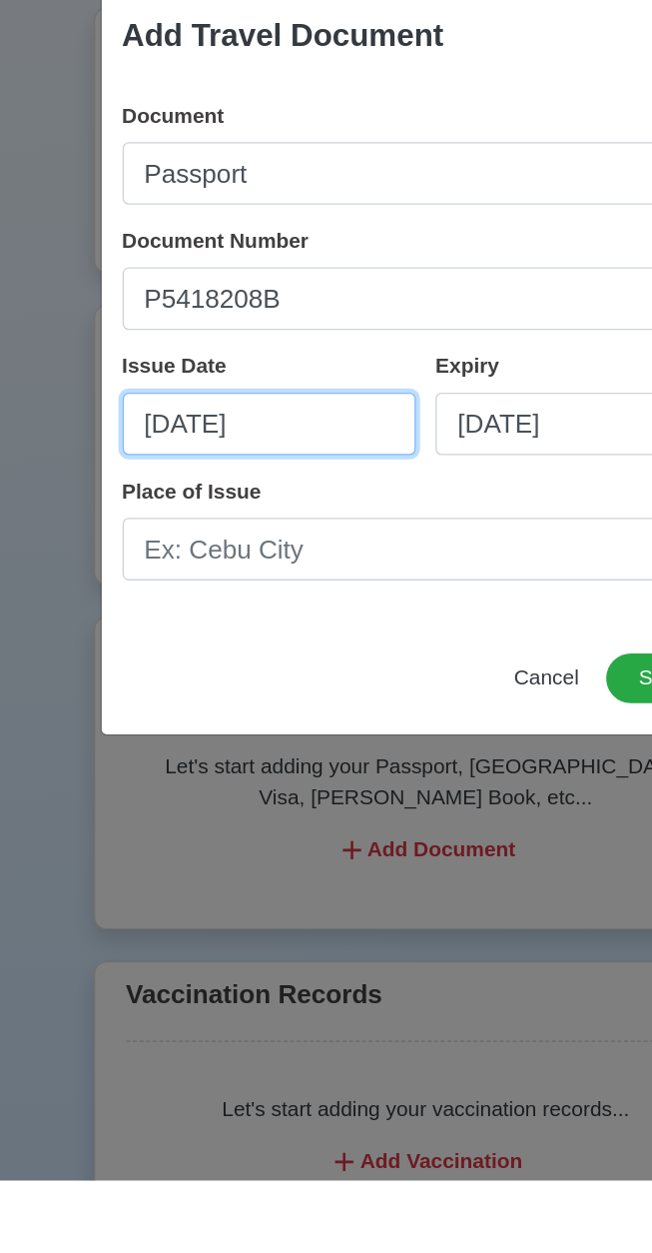
type input "08/20/2020"
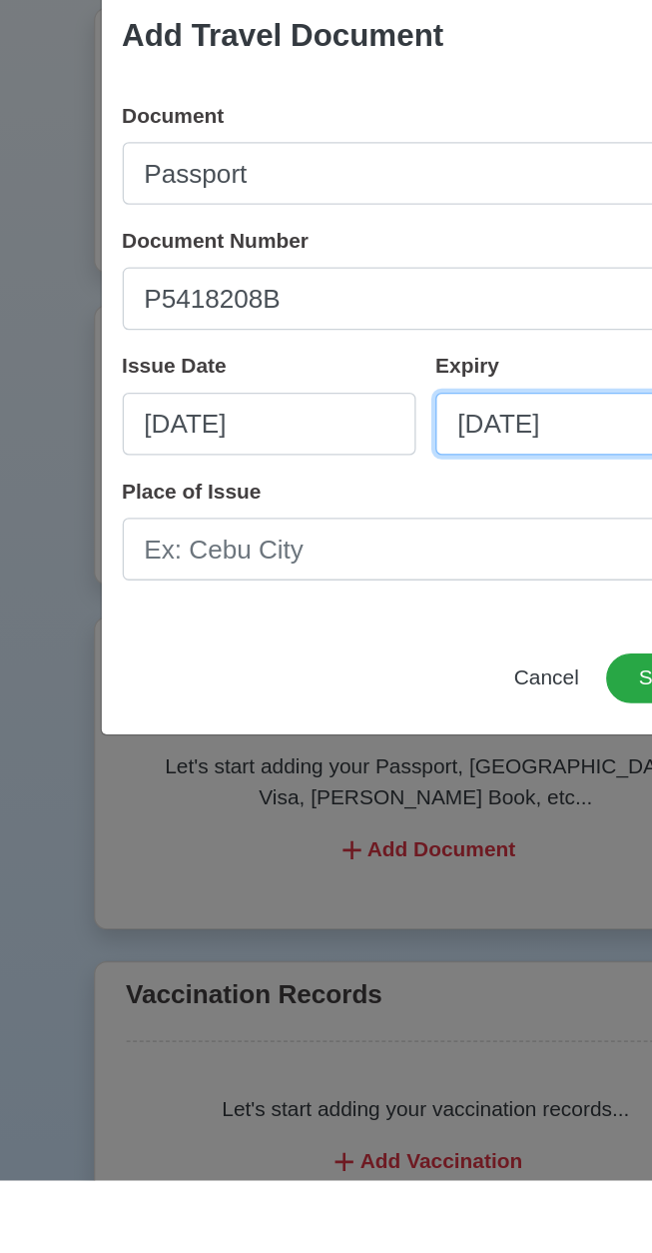
click at [421, 675] on input "08/25/2025" at bounding box center [447, 673] width 226 height 48
select select "****"
select select "******"
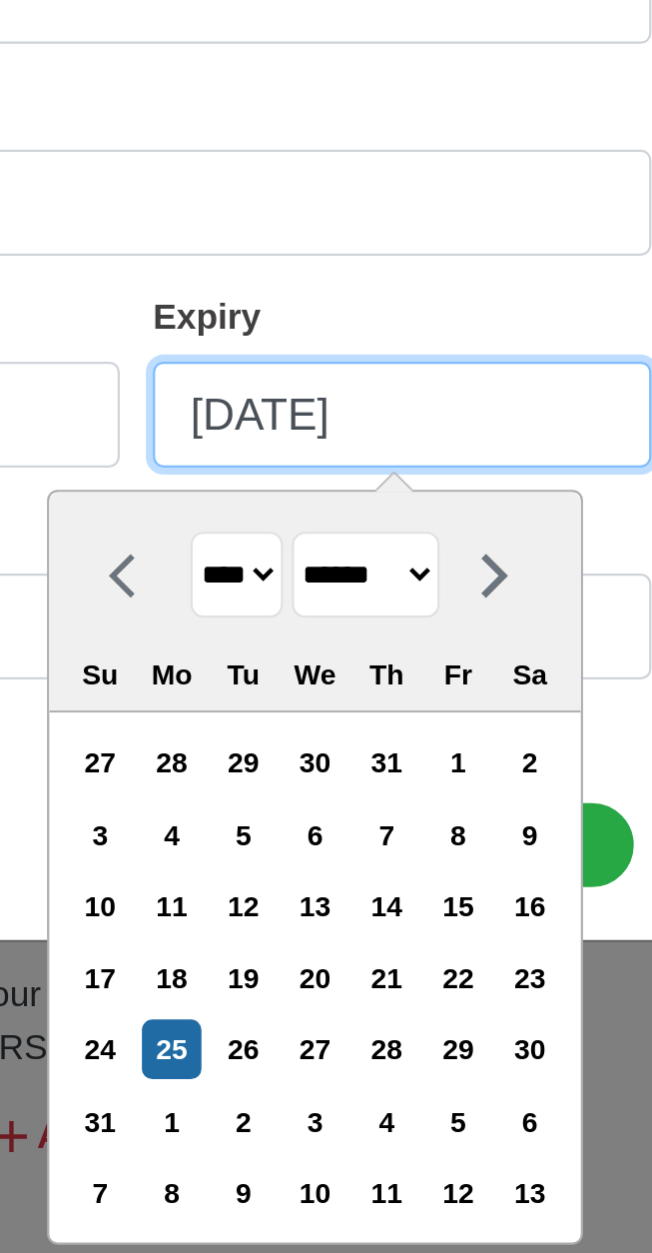
click at [409, 674] on input "08/25/2025" at bounding box center [447, 673] width 226 height 48
click at [488, 678] on input "08/18/2025" at bounding box center [447, 673] width 226 height 48
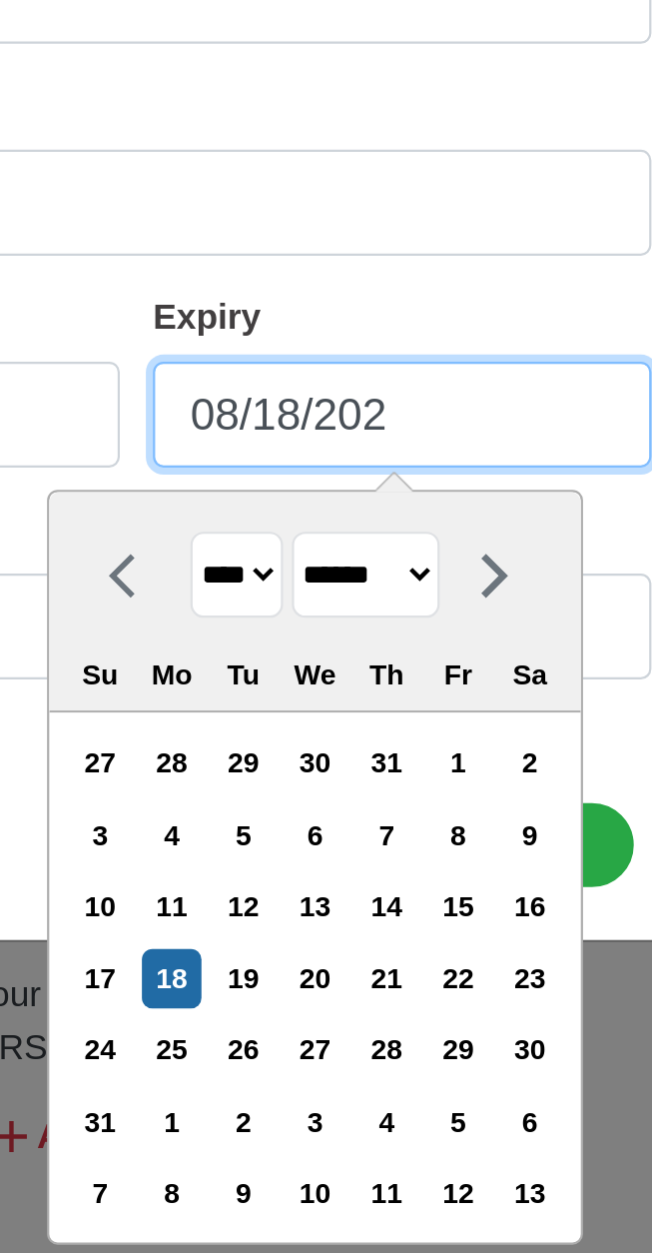
type input "08/18/20"
select select "****"
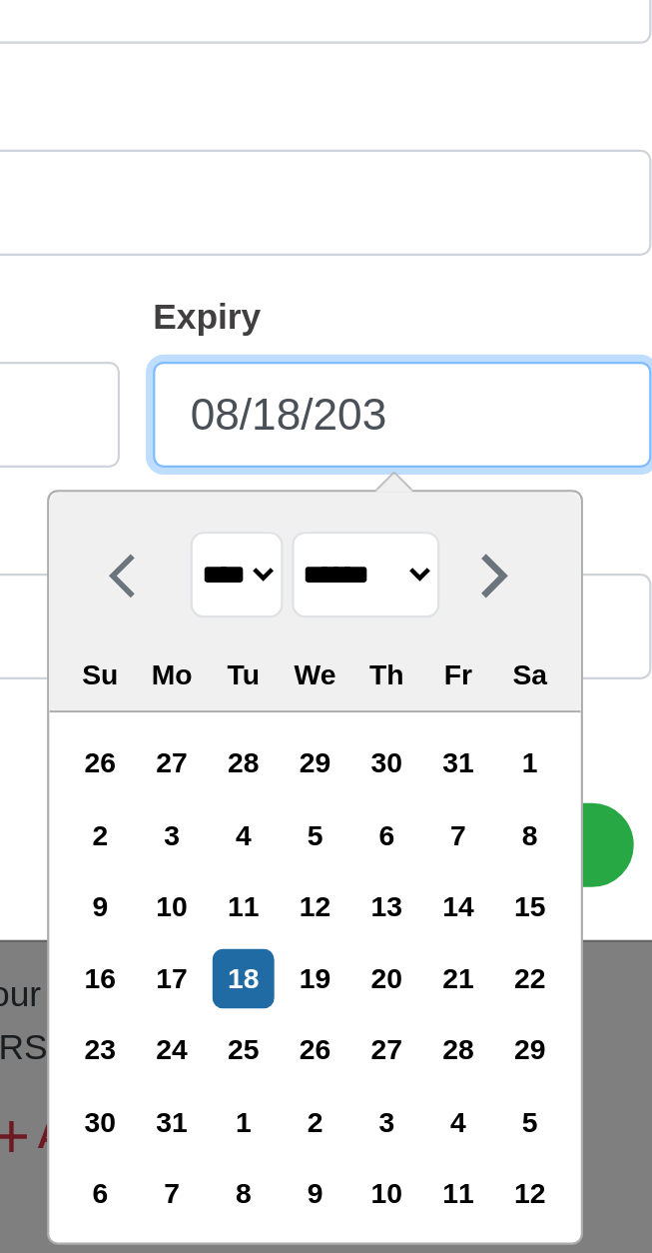
type input "08/18/2030"
select select "****"
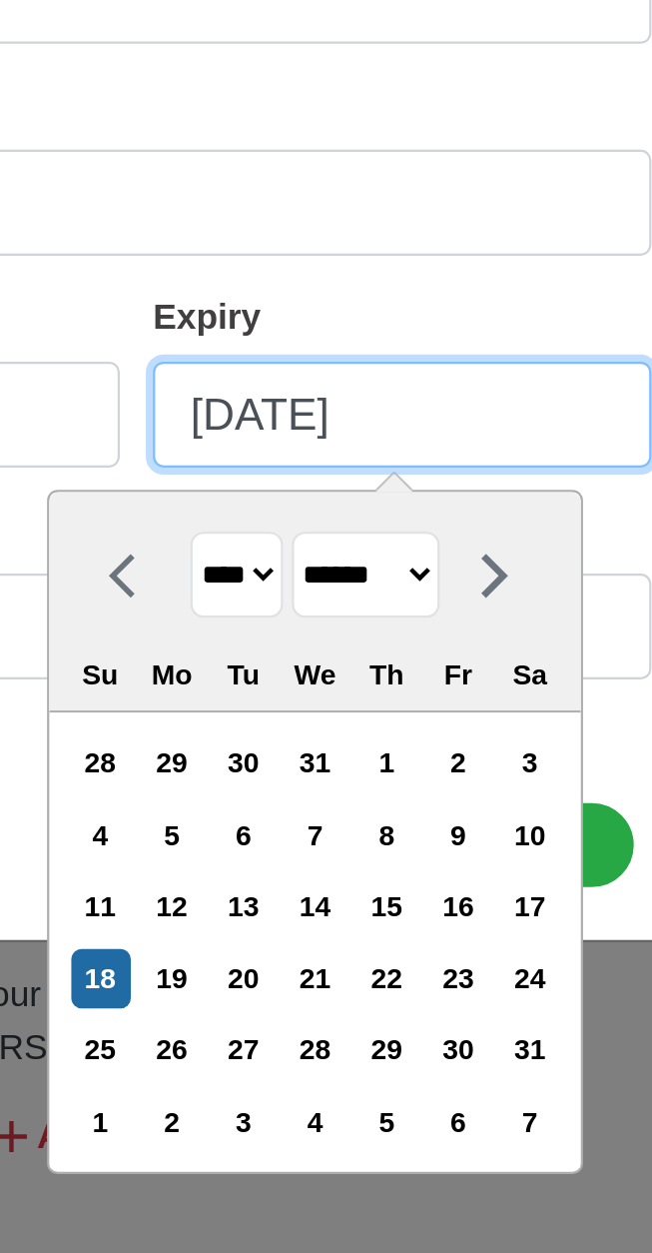
type input "08/18/2030"
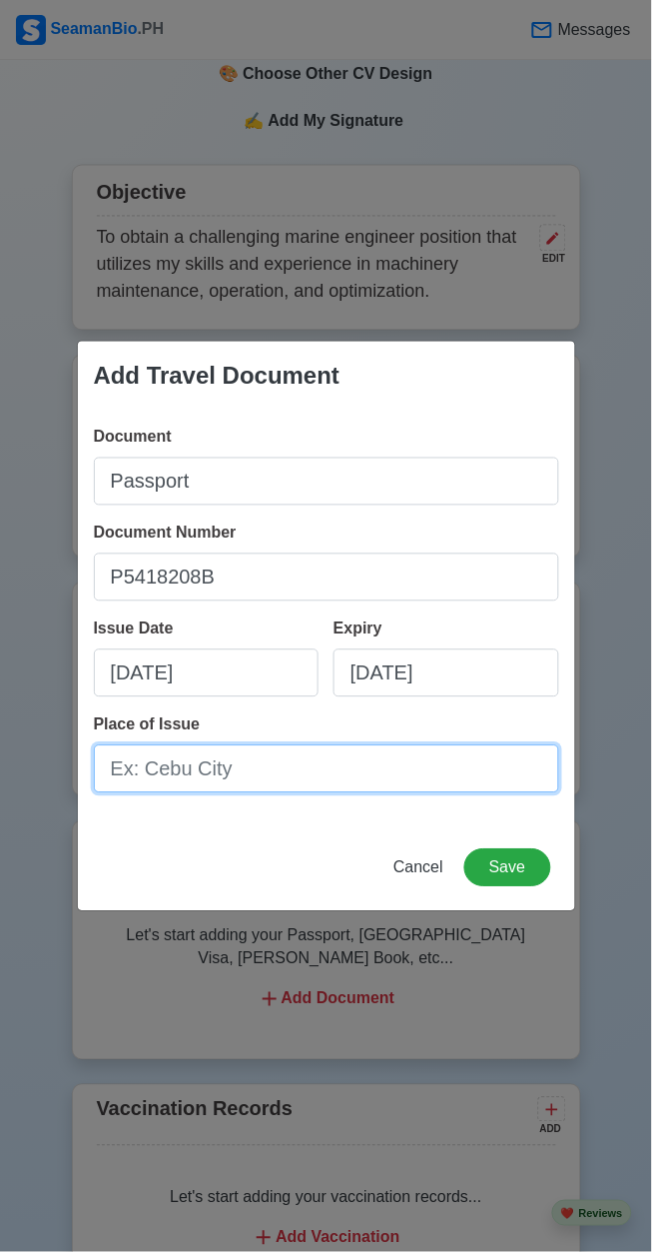
click at [333, 773] on input "Place of Issue" at bounding box center [327, 769] width 466 height 48
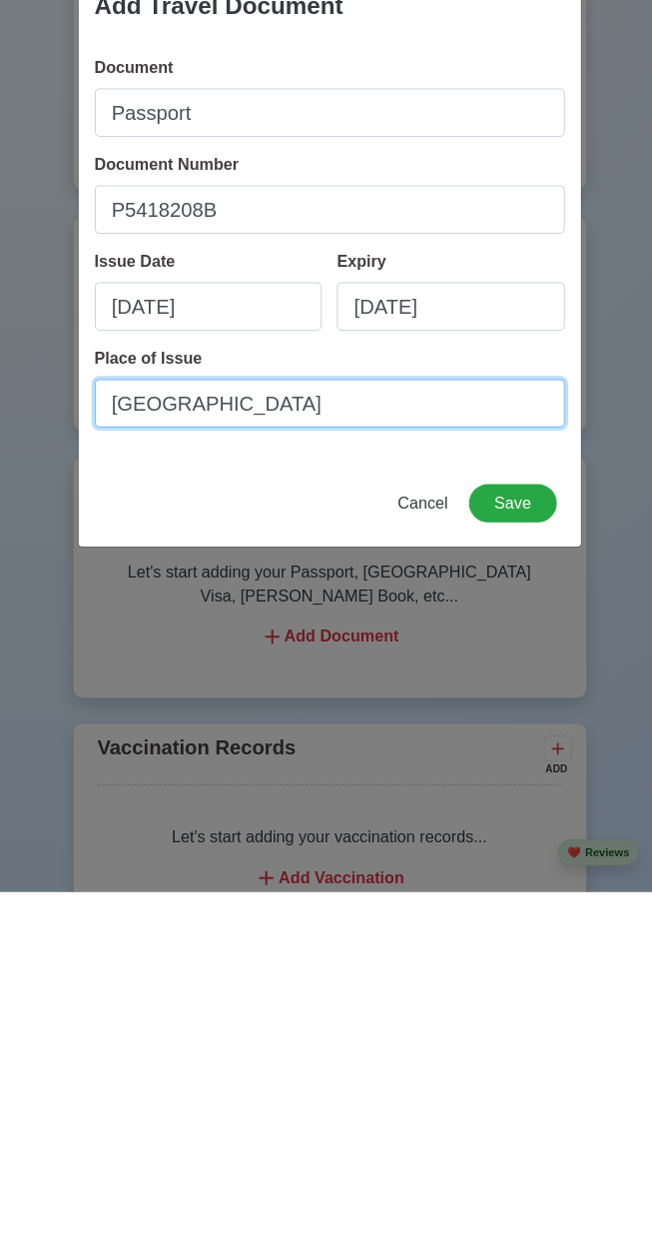
type input "Cebu city"
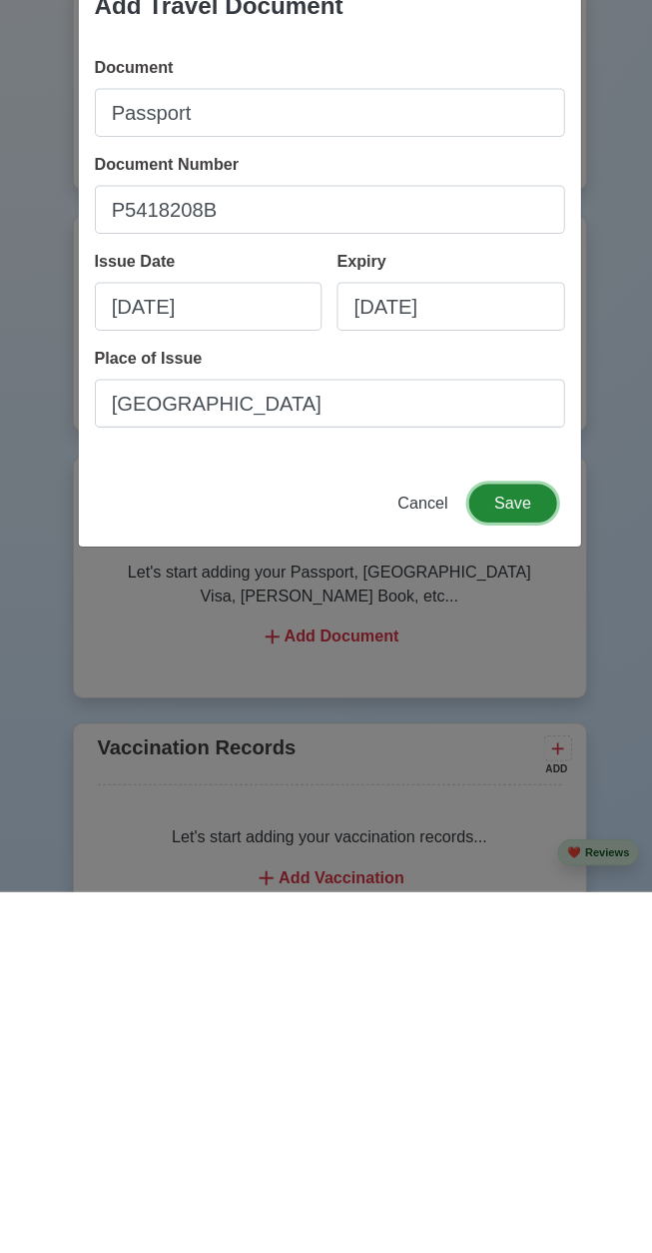
click at [532, 871] on button "Save" at bounding box center [508, 868] width 86 height 38
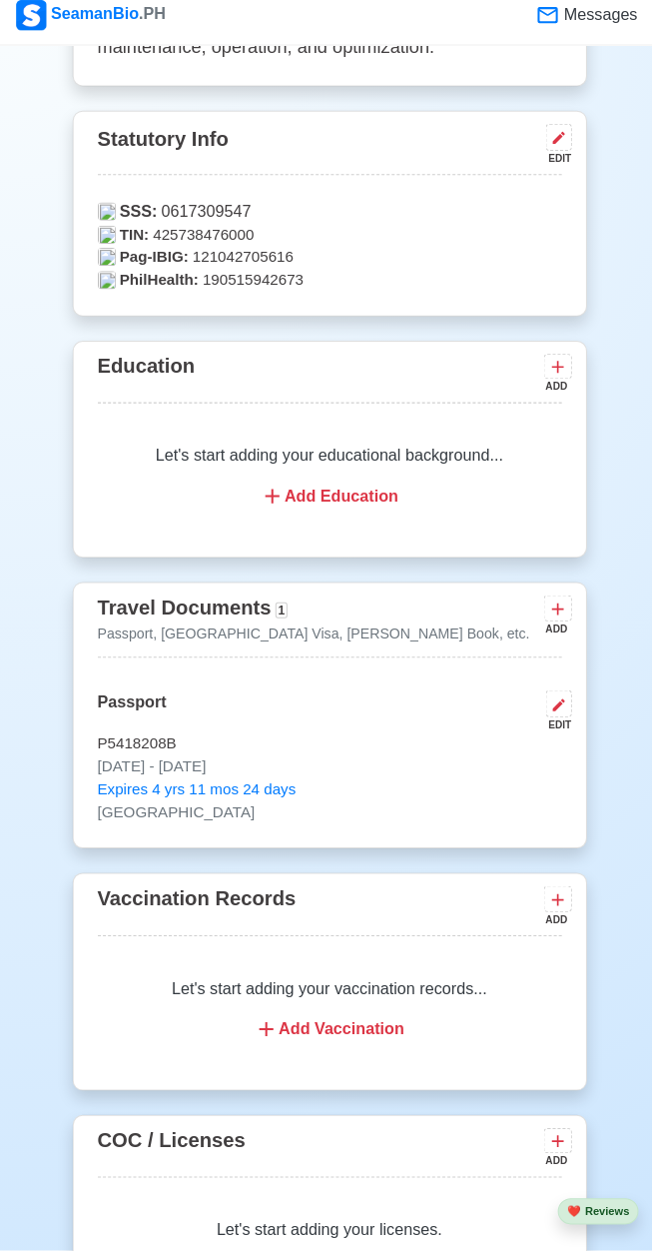
scroll to position [1314, 0]
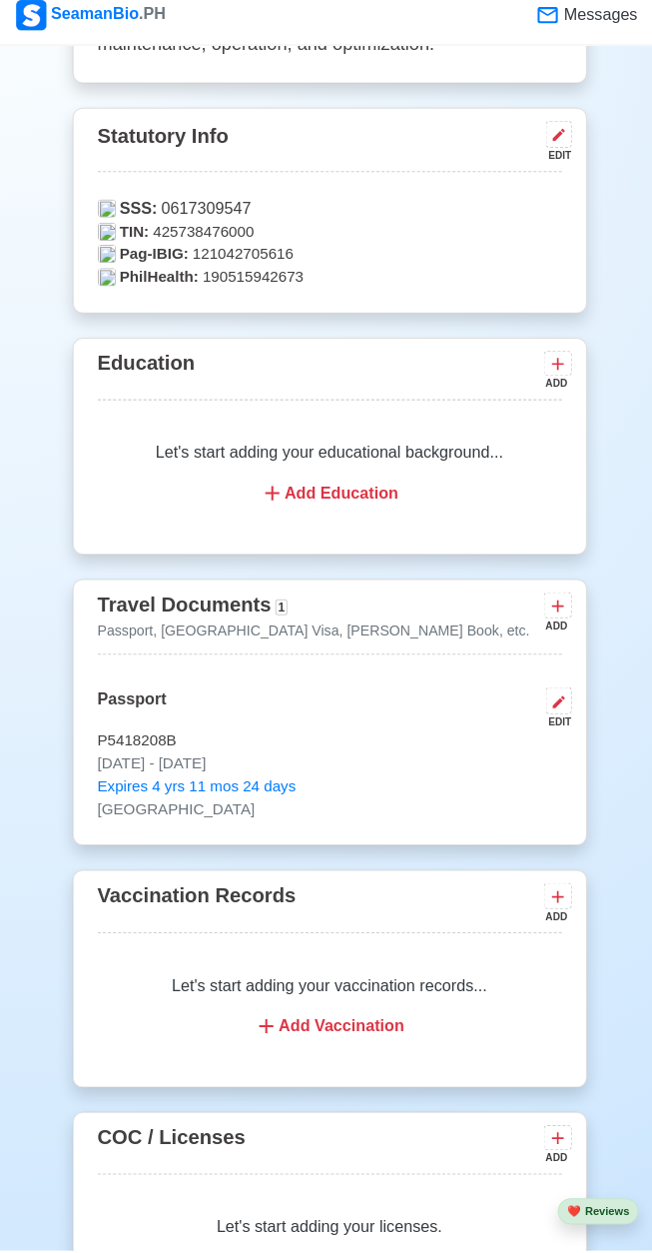
click at [351, 1067] on div "Let's start adding your vaccination records... Add Vaccination" at bounding box center [327, 1011] width 460 height 112
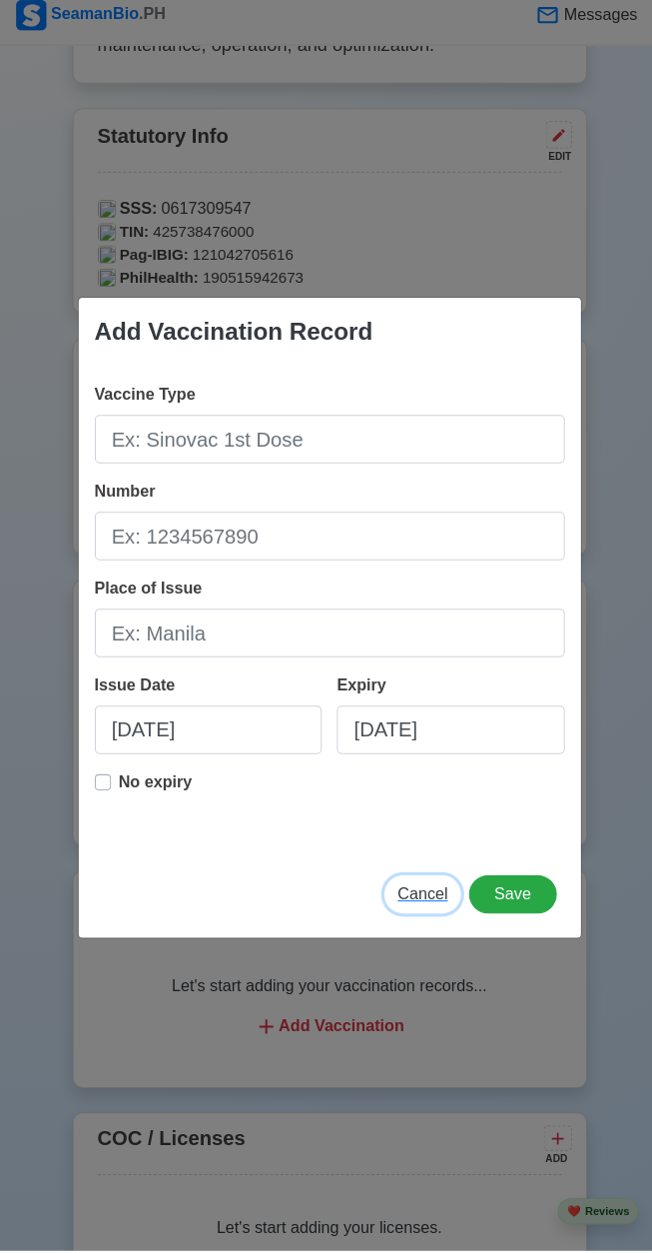
click at [413, 908] on span "Cancel" at bounding box center [419, 899] width 50 height 17
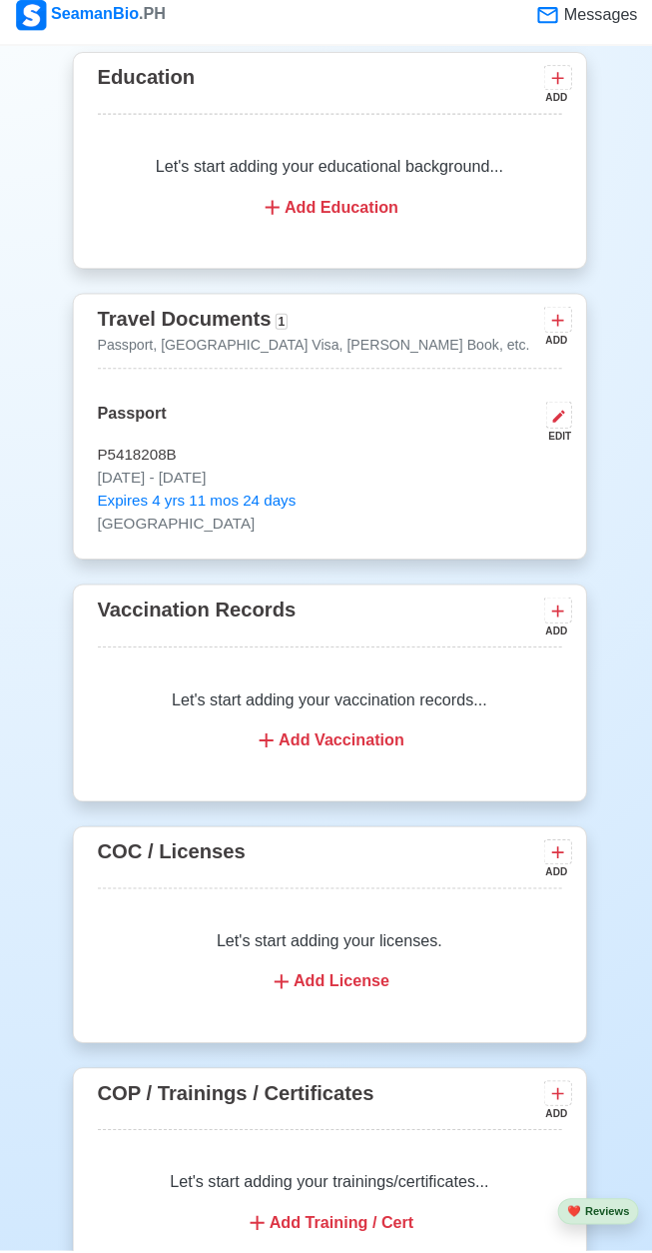
scroll to position [1598, 0]
click at [344, 997] on div "Add License" at bounding box center [327, 985] width 412 height 24
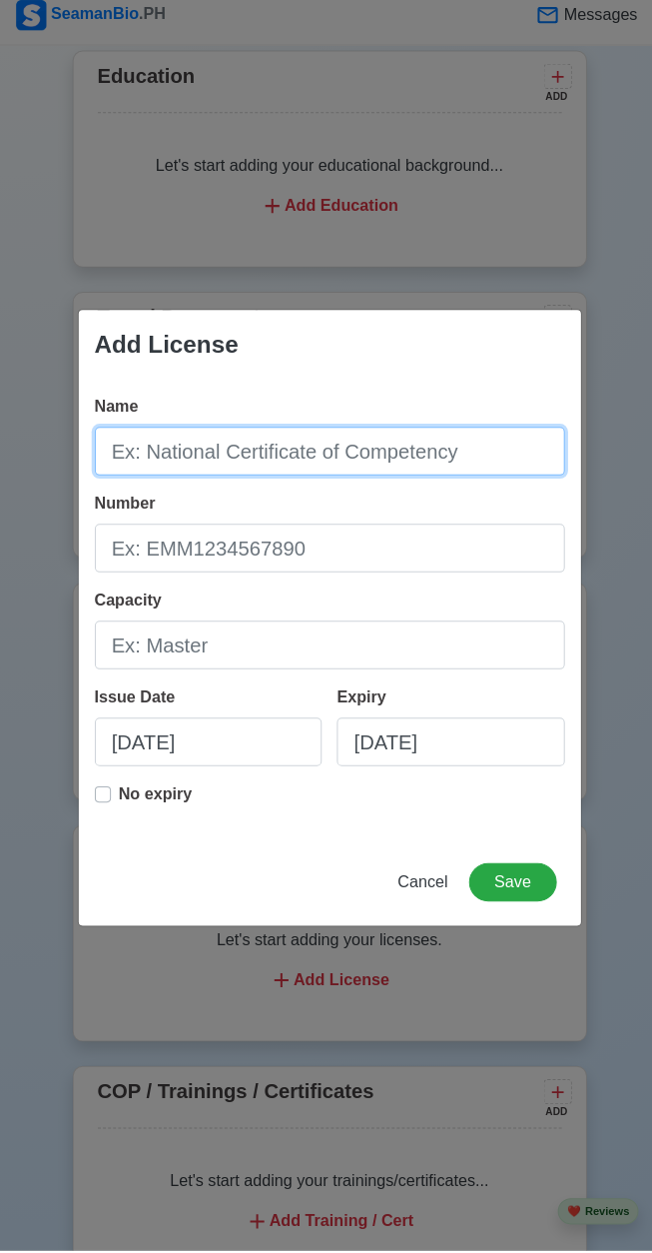
click at [318, 485] on input "Name" at bounding box center [327, 462] width 466 height 48
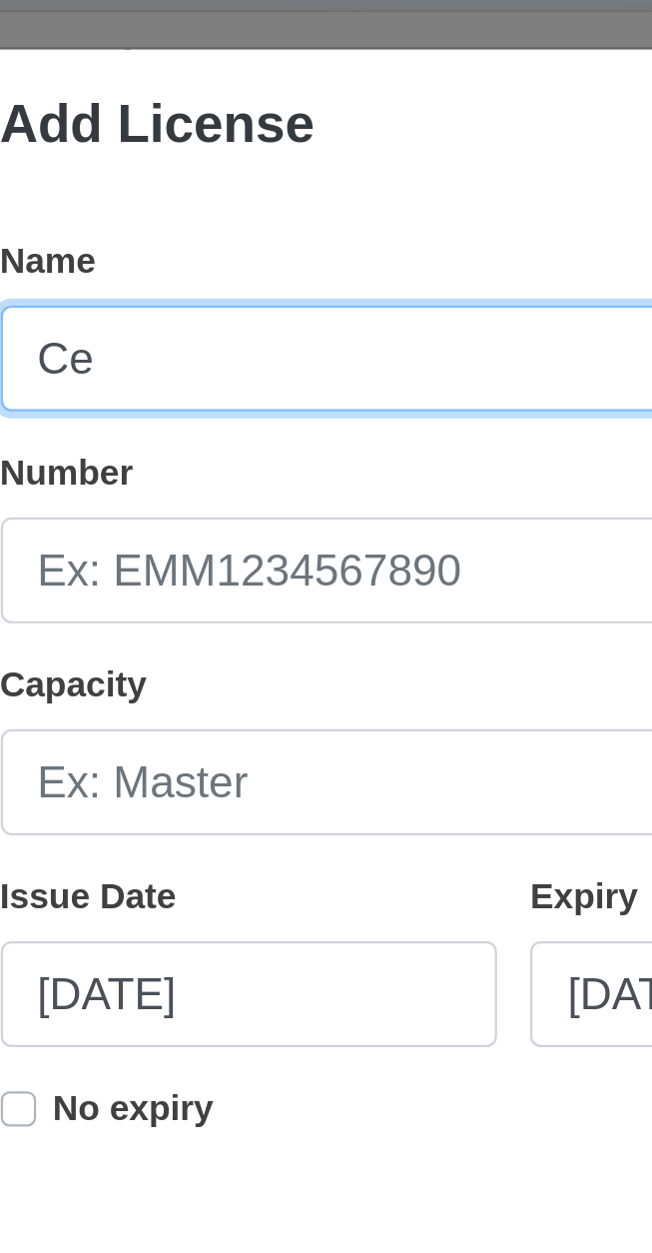
type input "C"
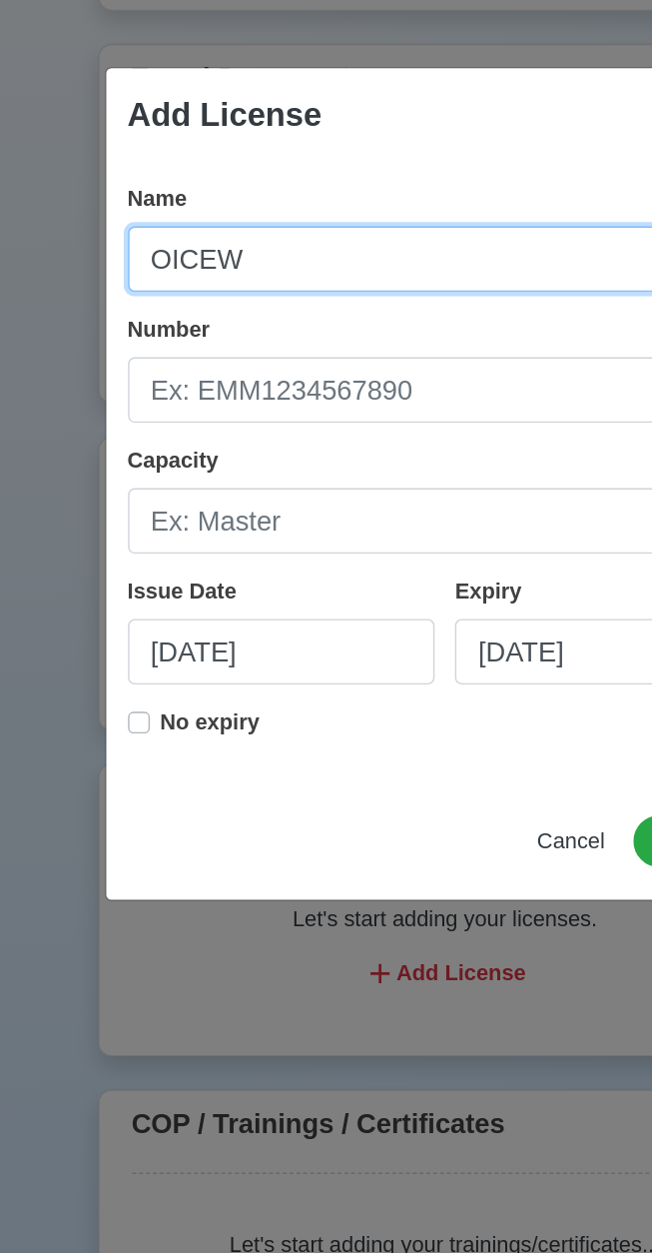
type input "OICEW"
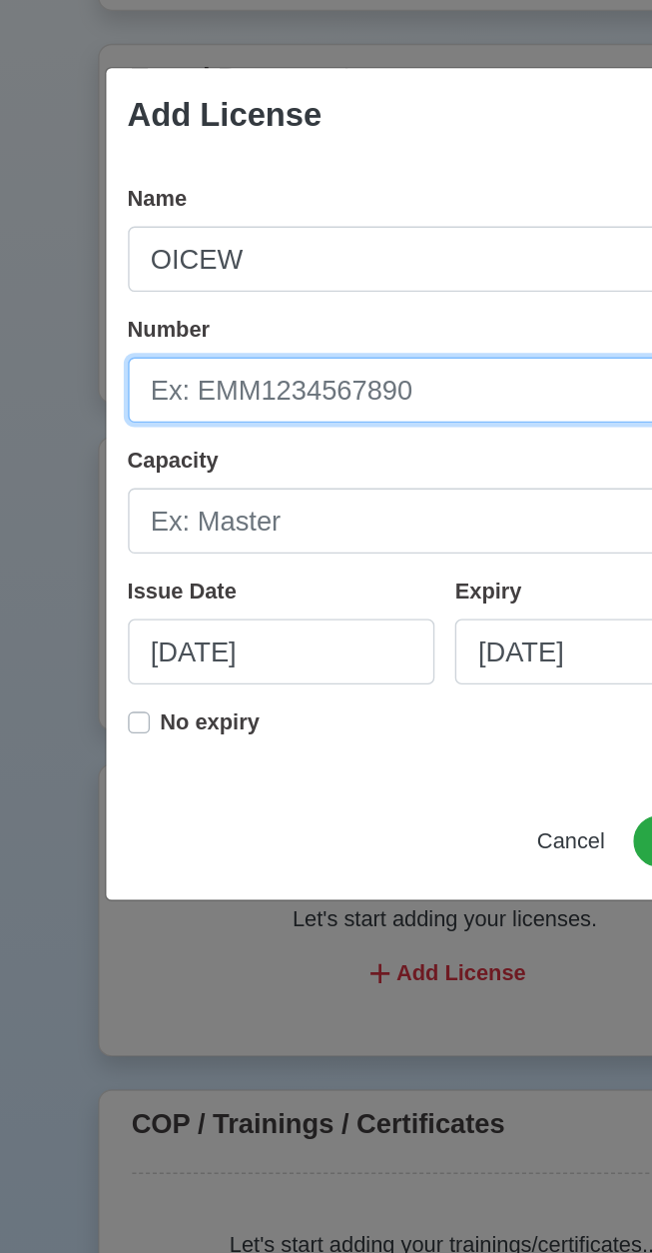
click at [286, 567] on input "Number" at bounding box center [327, 557] width 466 height 48
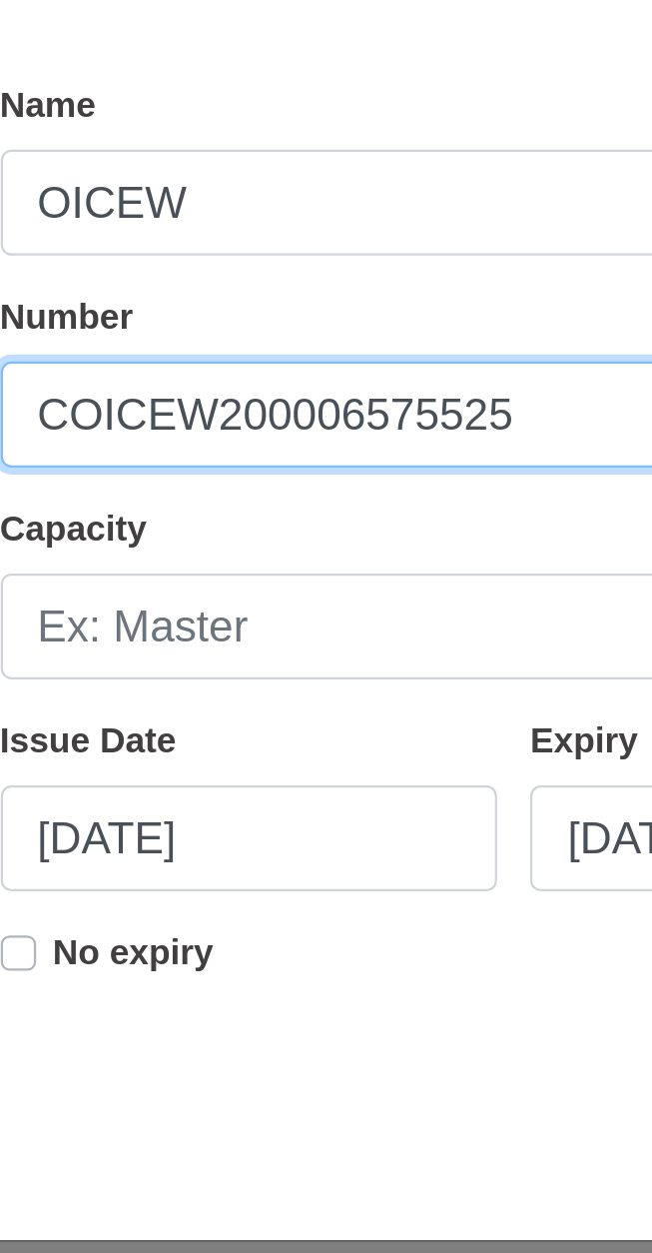
type input "COICEW200006575525"
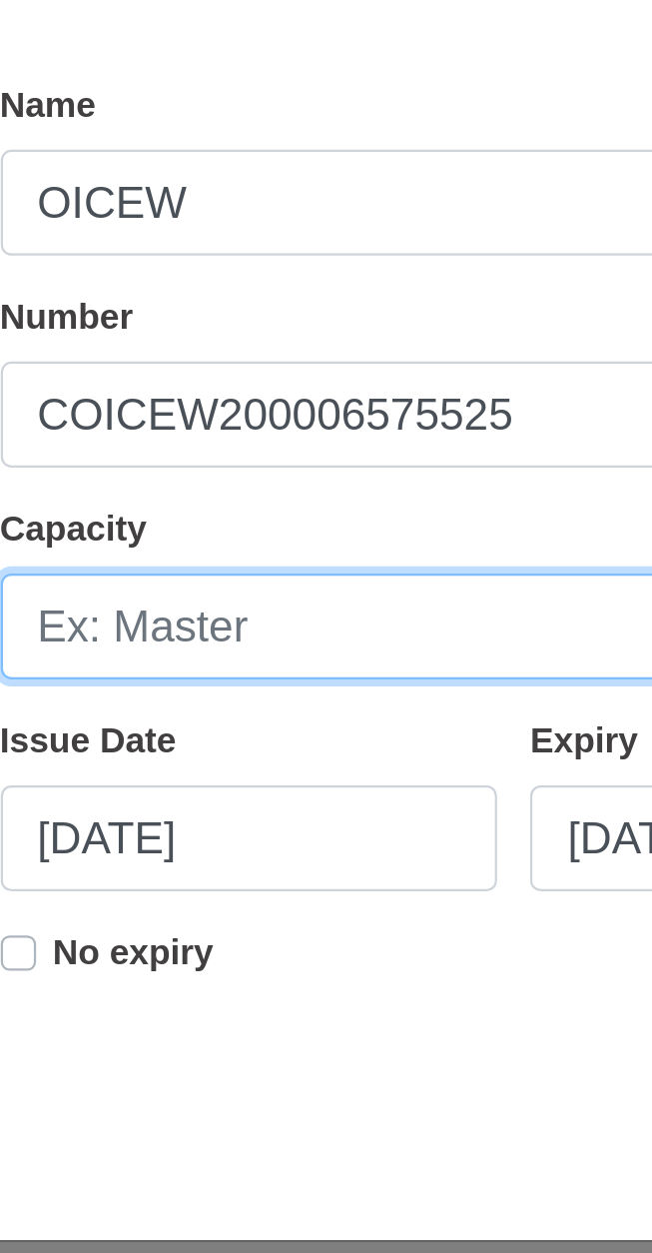
click at [221, 661] on input "Capacity" at bounding box center [327, 653] width 466 height 48
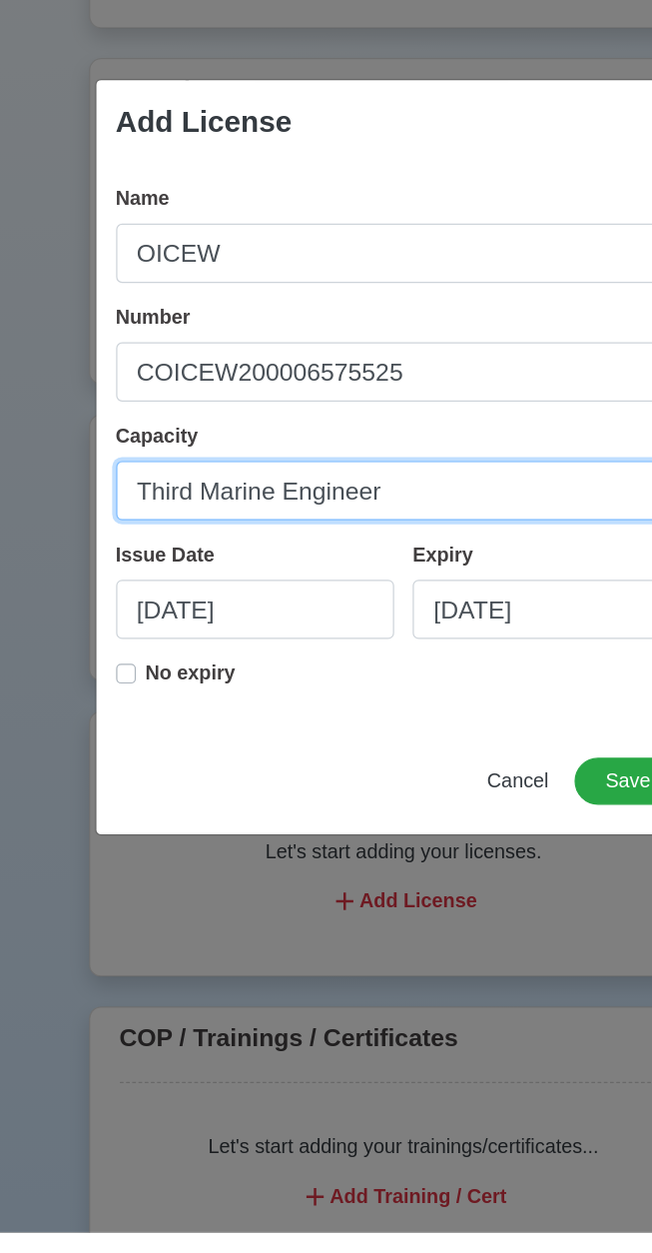
type input "Third Marine Engineer"
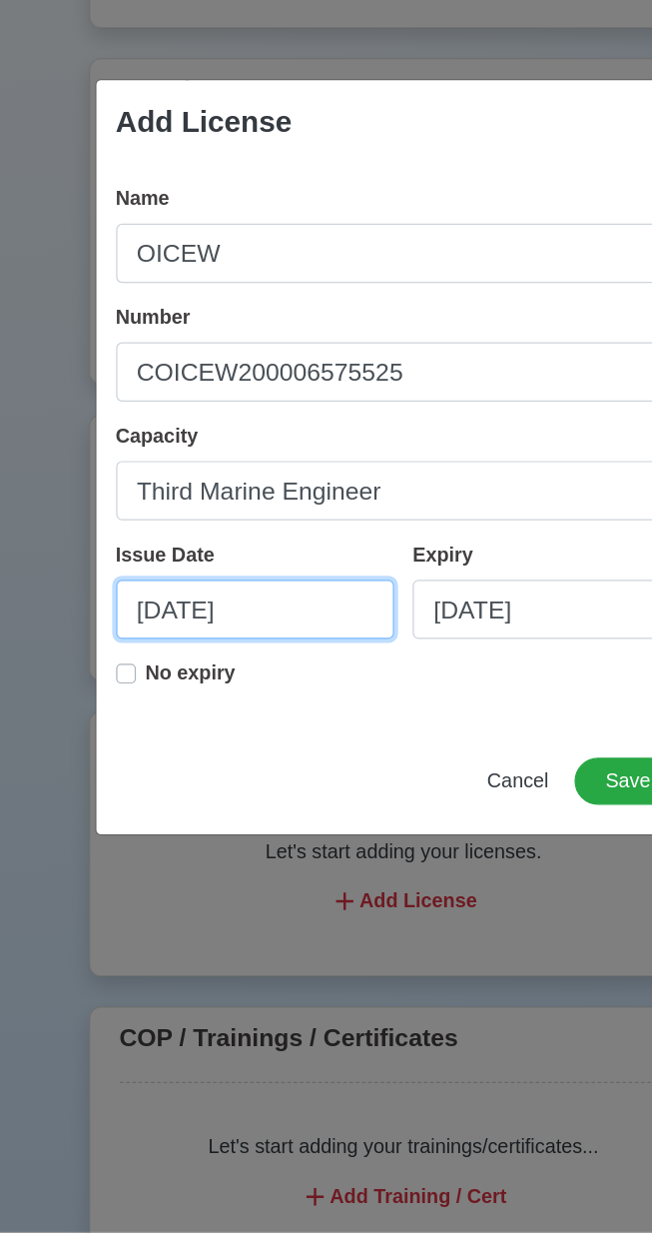
click at [230, 756] on input "08/25/2025" at bounding box center [207, 749] width 226 height 48
select select "****"
select select "******"
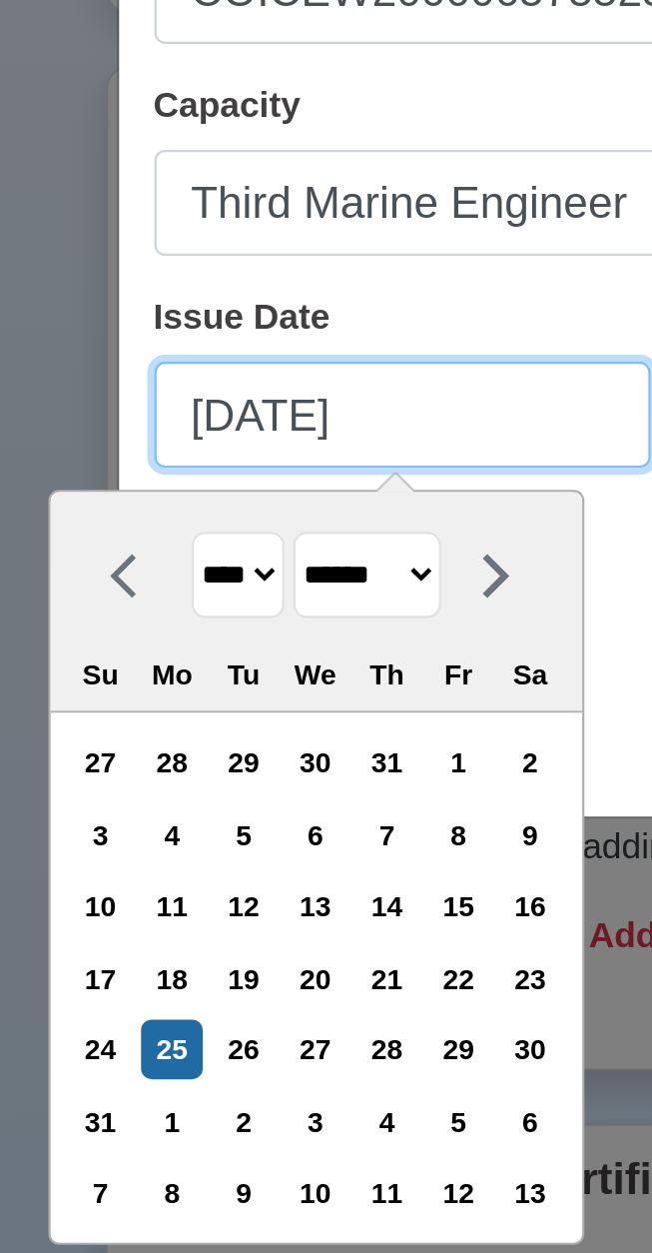
click at [139, 753] on input "08/25/2025" at bounding box center [207, 749] width 226 height 48
type input "07/25/2025"
select select "****"
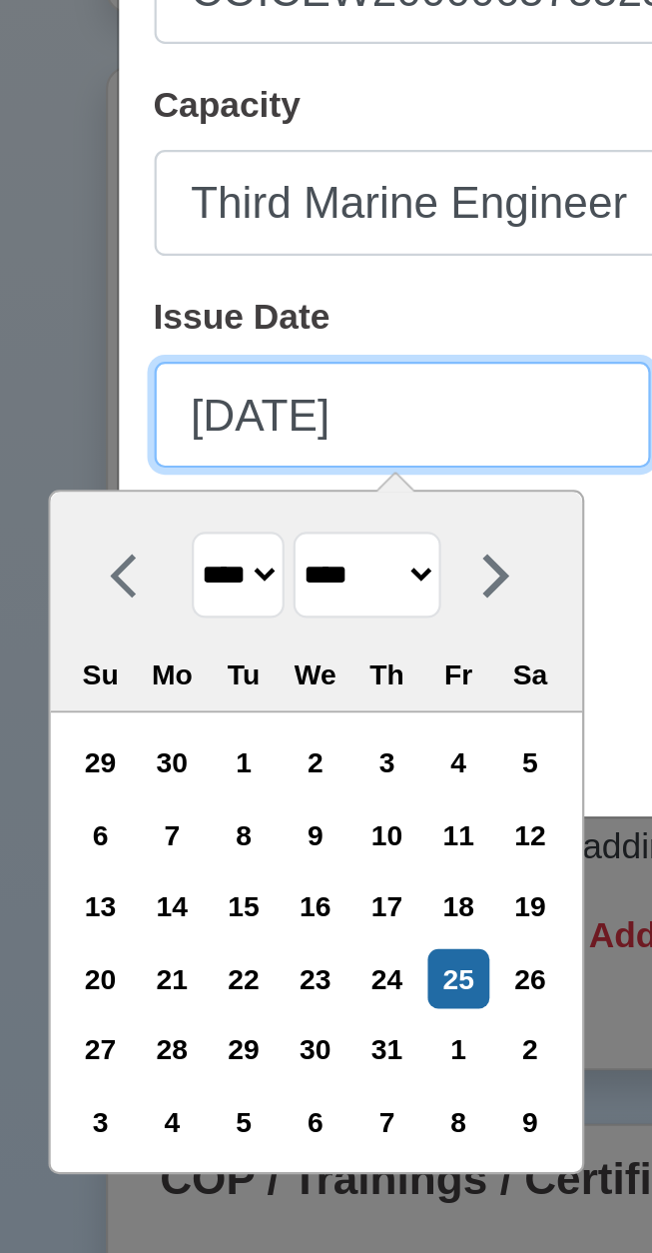
type input "07/25/2025"
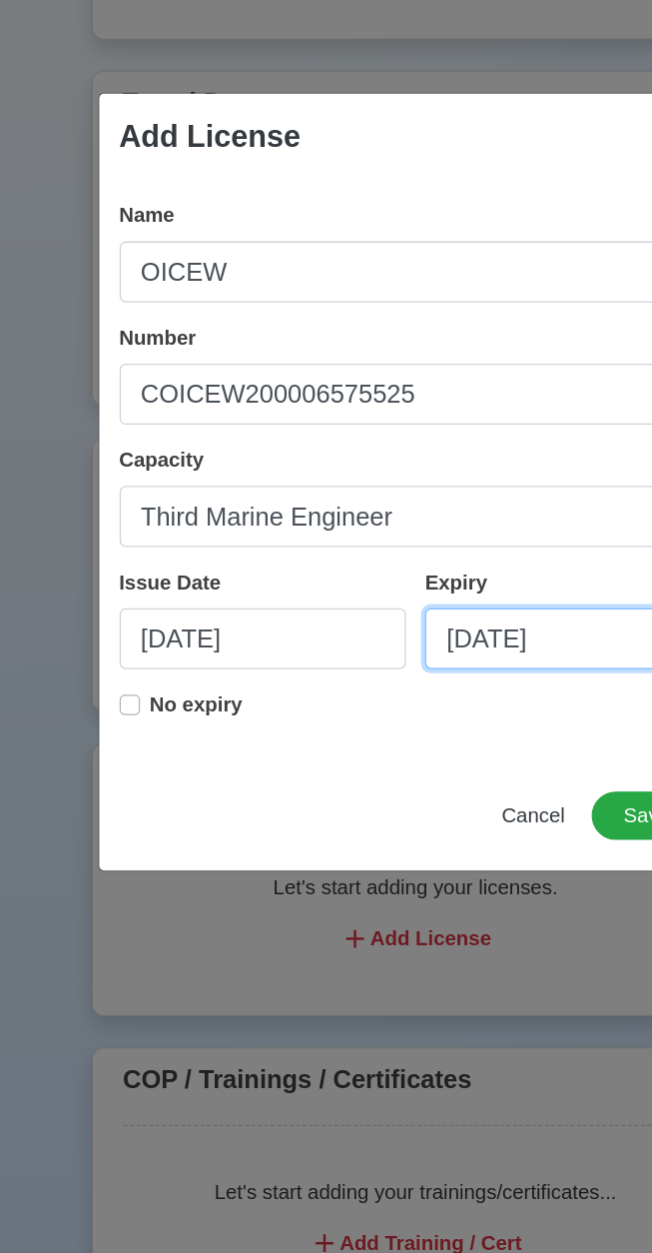
click at [413, 753] on input "08/25/2025" at bounding box center [447, 749] width 226 height 48
select select "****"
select select "******"
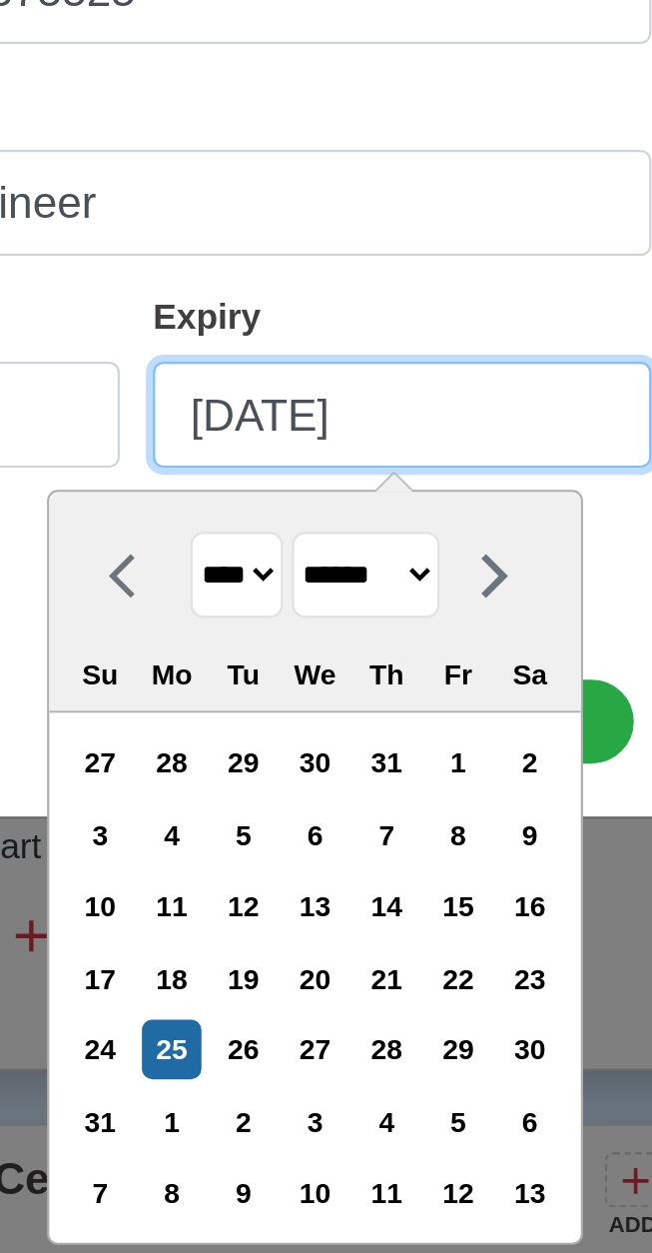
click at [379, 746] on input "08/25/2025" at bounding box center [447, 749] width 226 height 48
type input "07/25/2025"
select select "****"
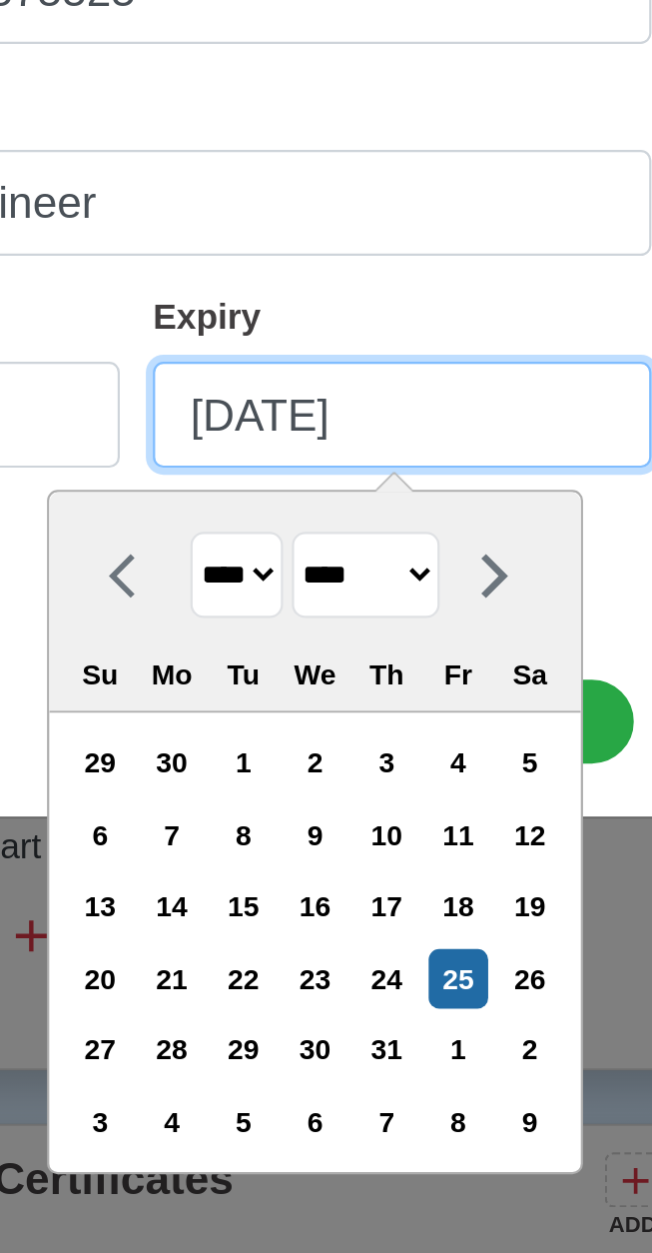
click at [479, 752] on input "07/25/2025" at bounding box center [447, 749] width 226 height 48
type input "07/25/20"
select select "****"
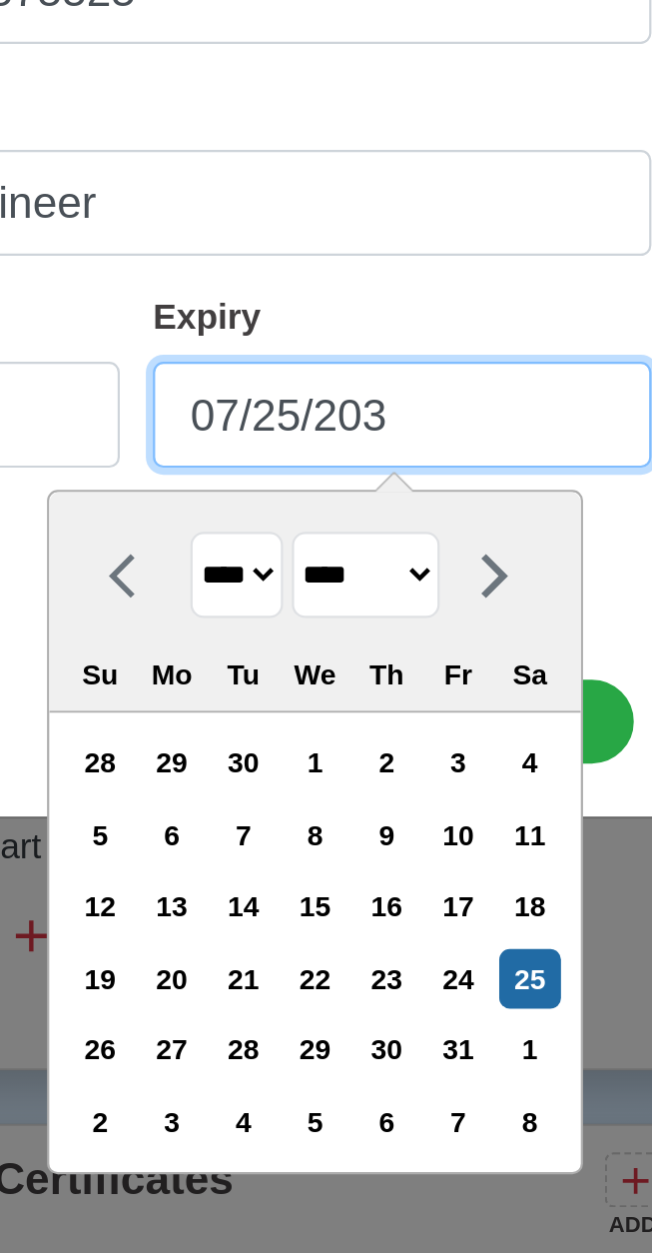
type input "07/25/2030"
select select "****"
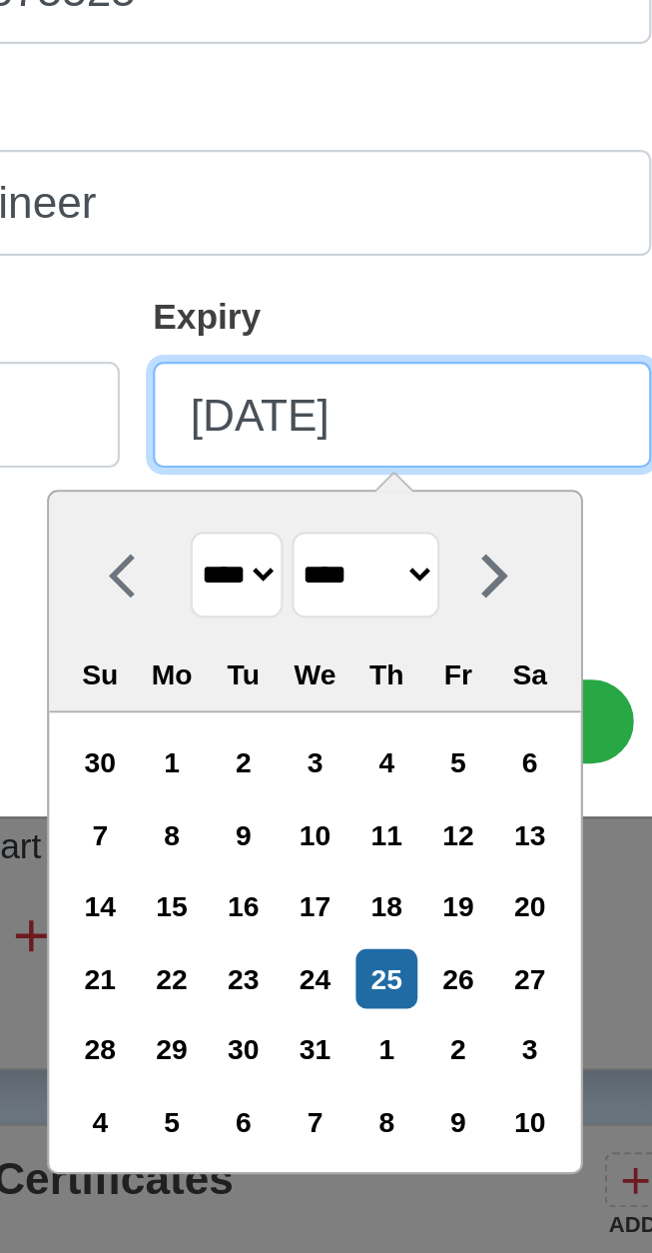
type input "07/25/2030"
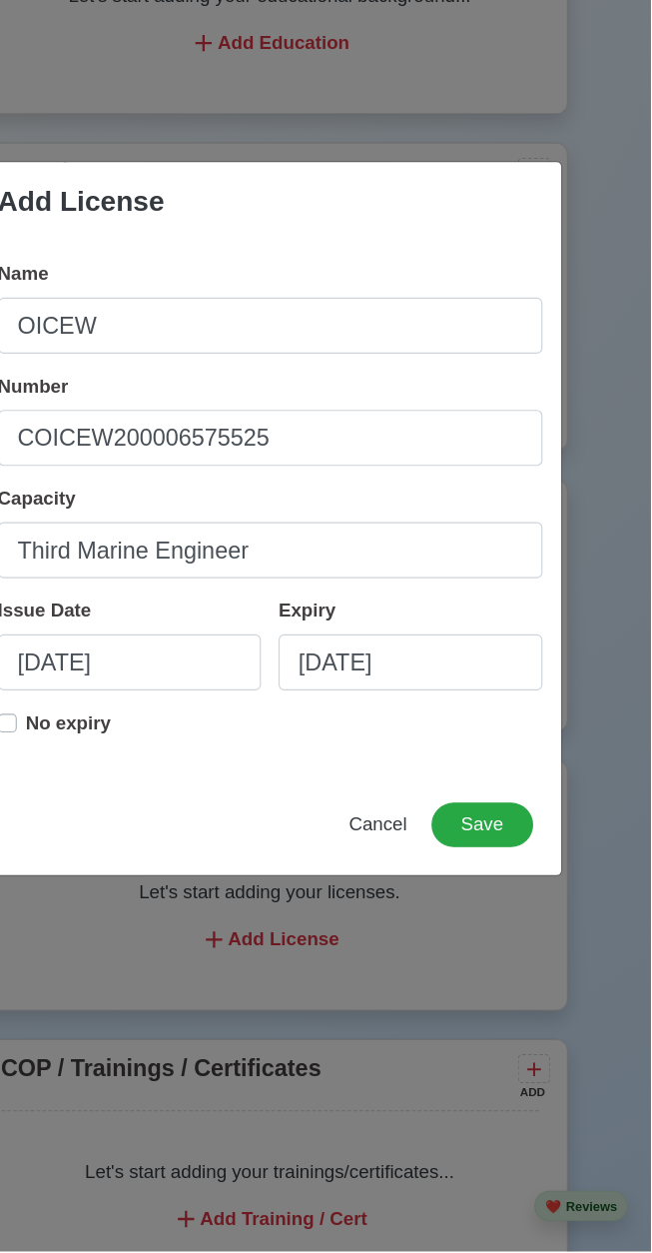
scroll to position [1597, 0]
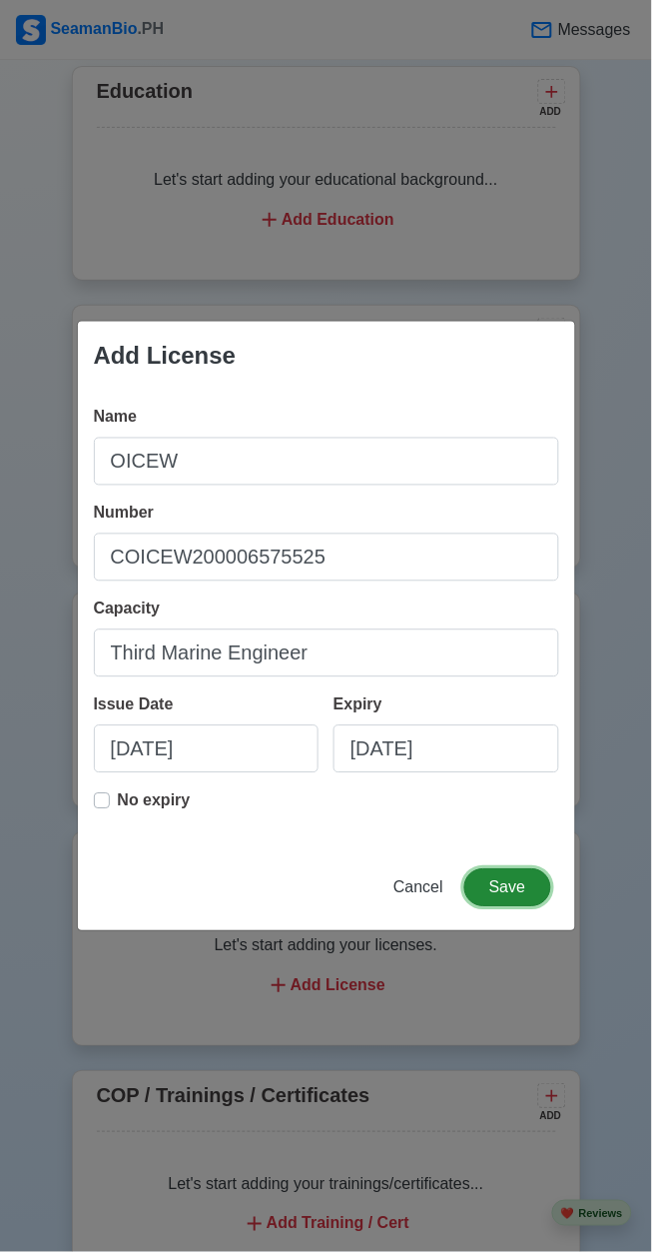
click at [518, 880] on button "Save" at bounding box center [508, 888] width 86 height 38
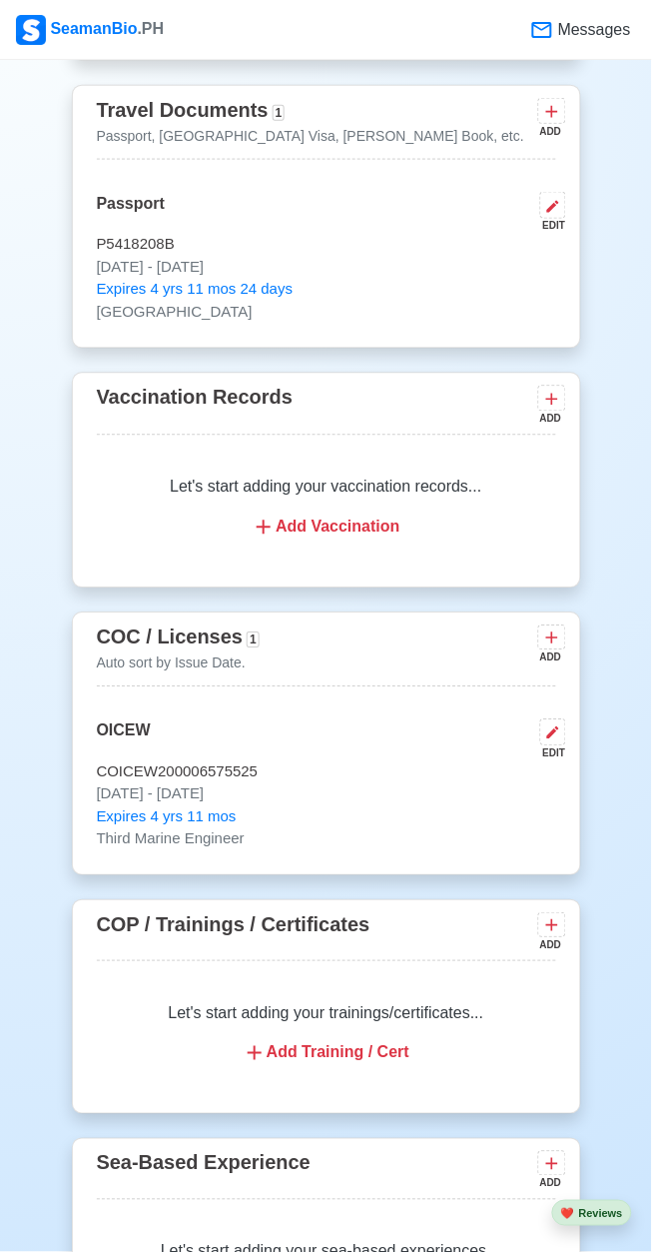
scroll to position [1818, 0]
click at [332, 1065] on div "Add Training / Cert" at bounding box center [327, 1053] width 412 height 24
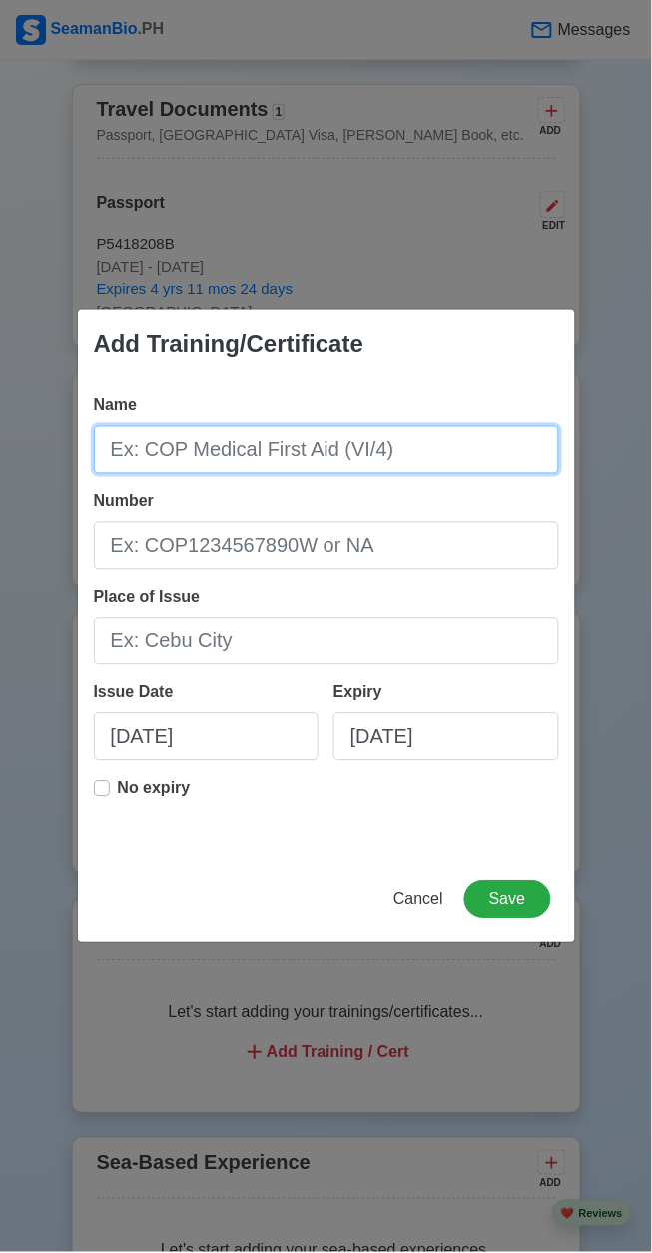
click at [334, 474] on input "Name" at bounding box center [327, 450] width 466 height 48
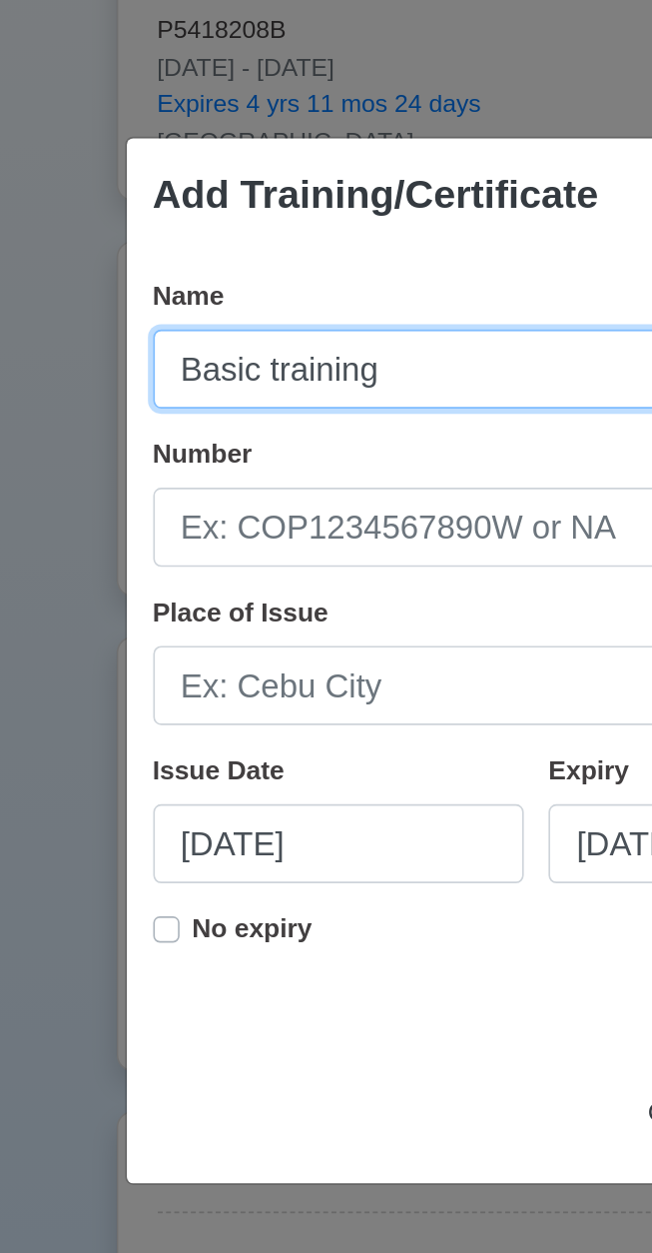
type input "Basic training"
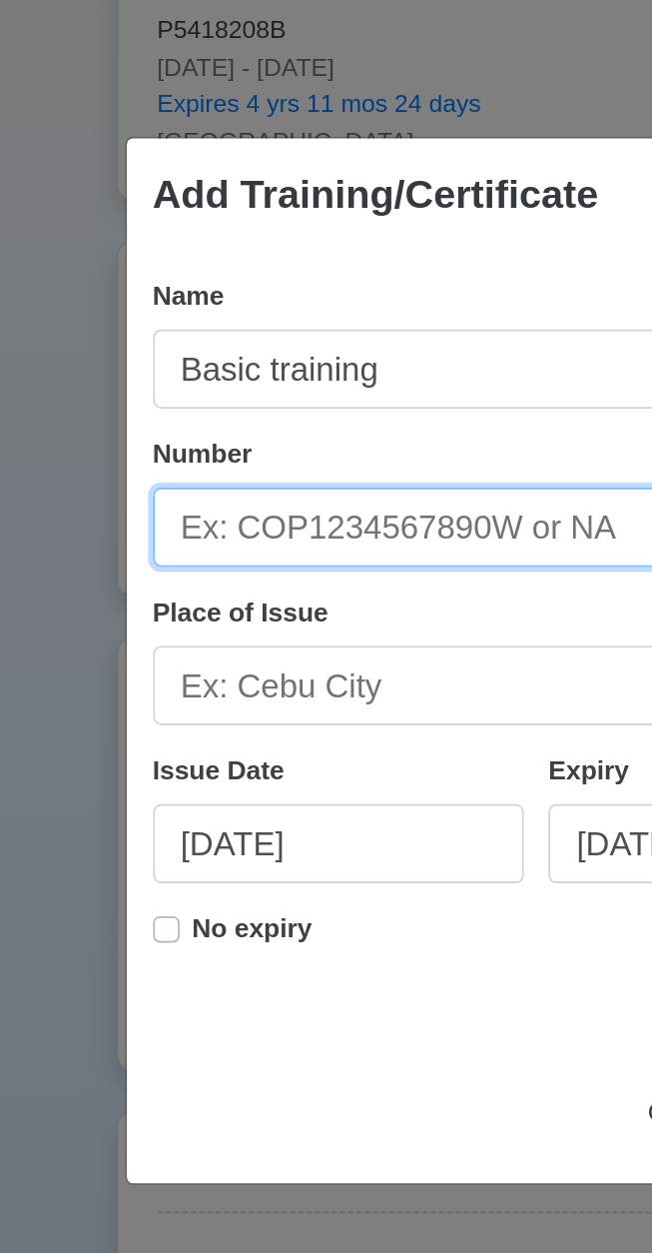
click at [245, 550] on input "Number" at bounding box center [327, 545] width 466 height 48
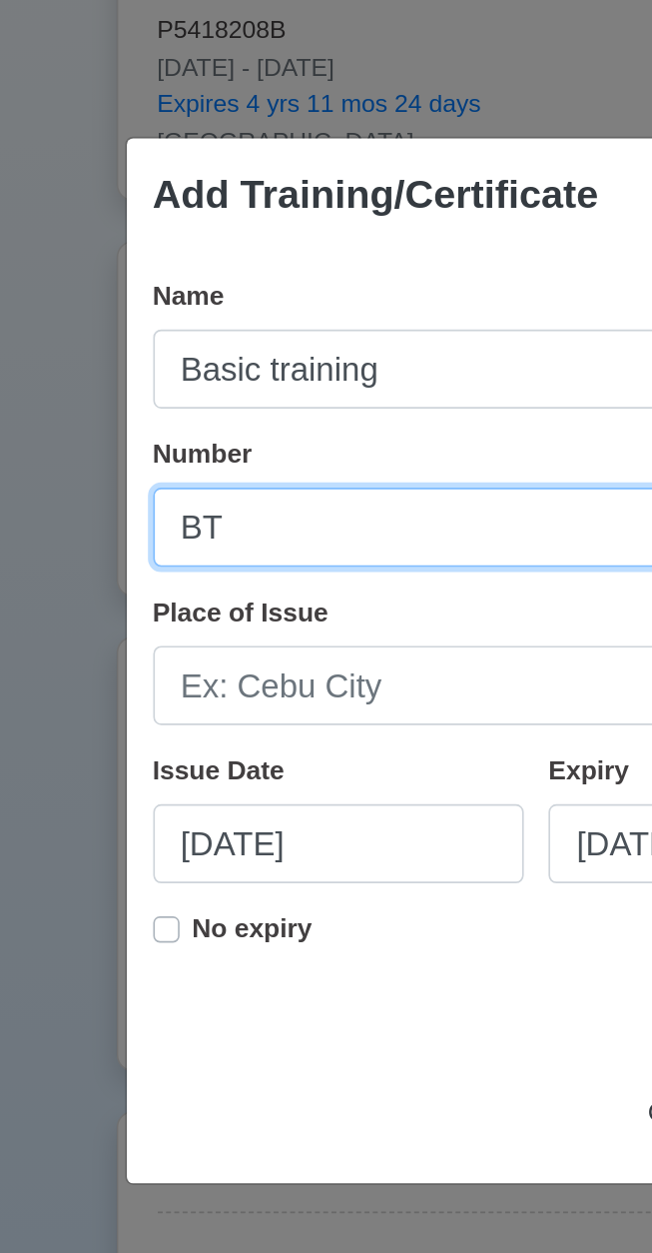
click at [111, 544] on input "BT" at bounding box center [327, 545] width 466 height 48
click at [203, 542] on input "COP BT" at bounding box center [327, 545] width 466 height 48
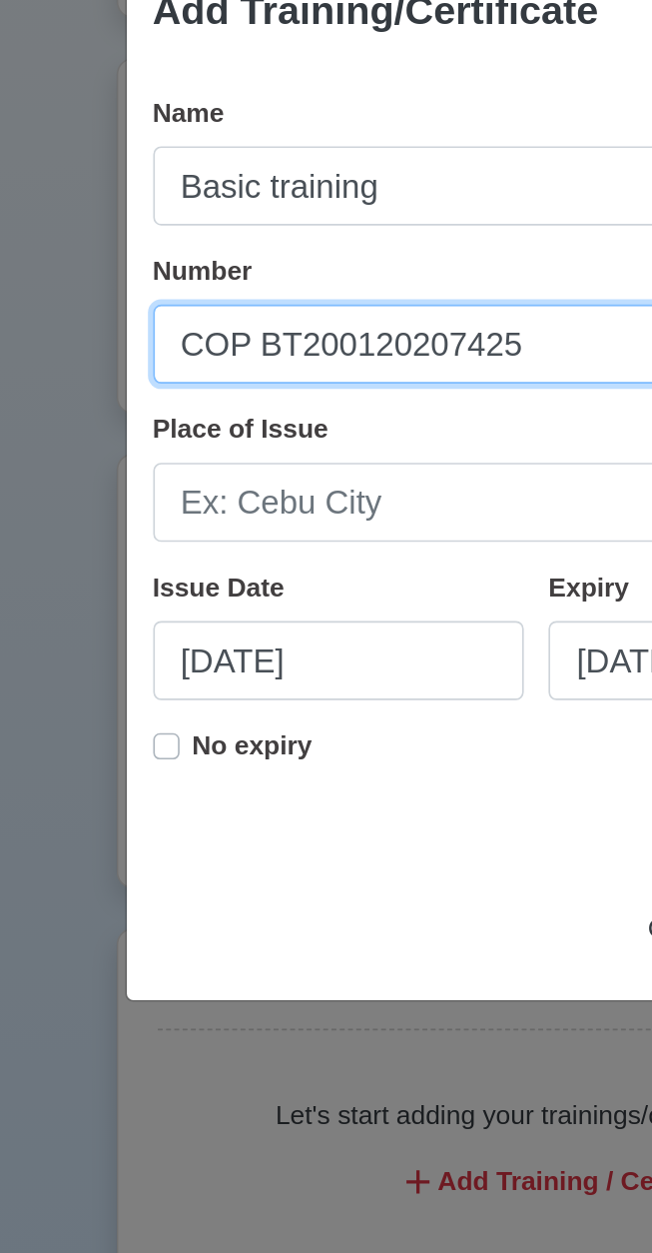
type input "COP BT200120207425"
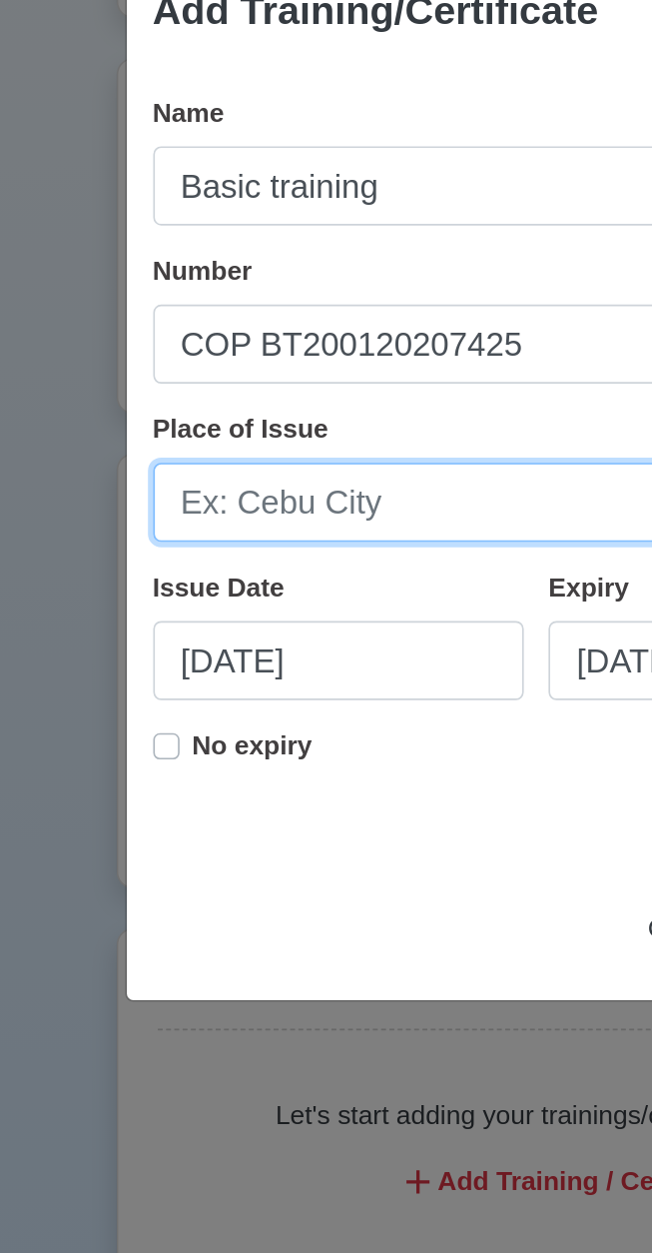
click at [255, 648] on input "Place of Issue" at bounding box center [327, 641] width 466 height 48
type input "Cebu city"
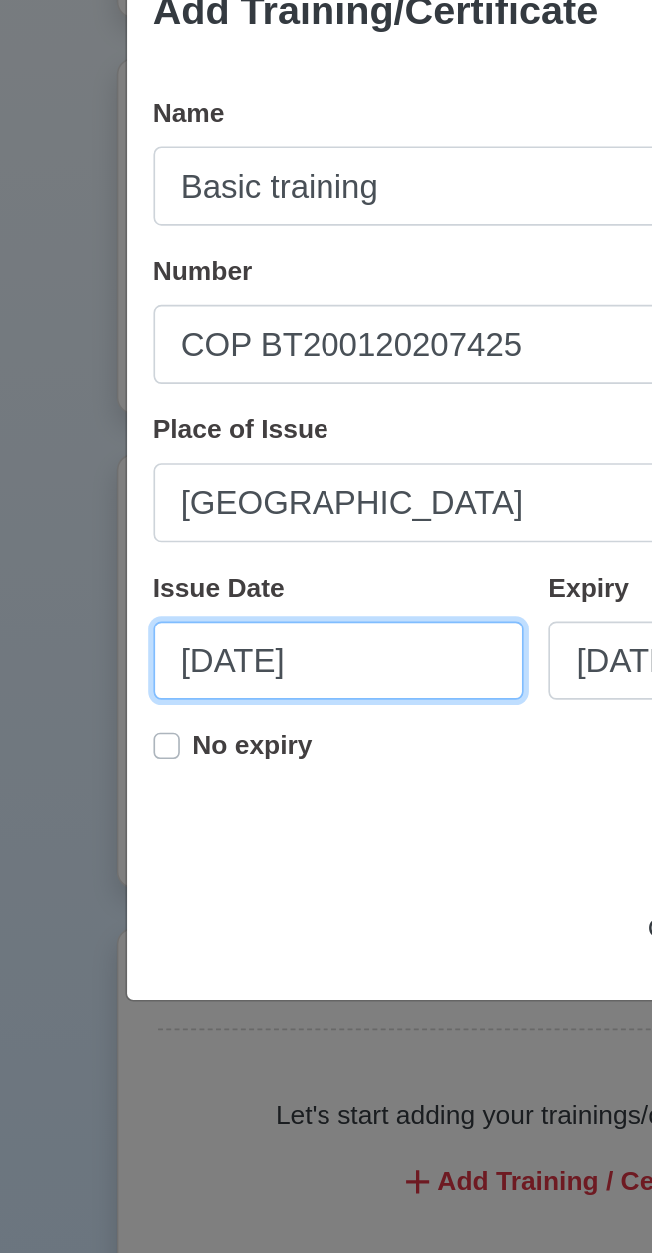
click at [160, 740] on input "08/25/2025" at bounding box center [207, 737] width 226 height 48
select select "****"
select select "******"
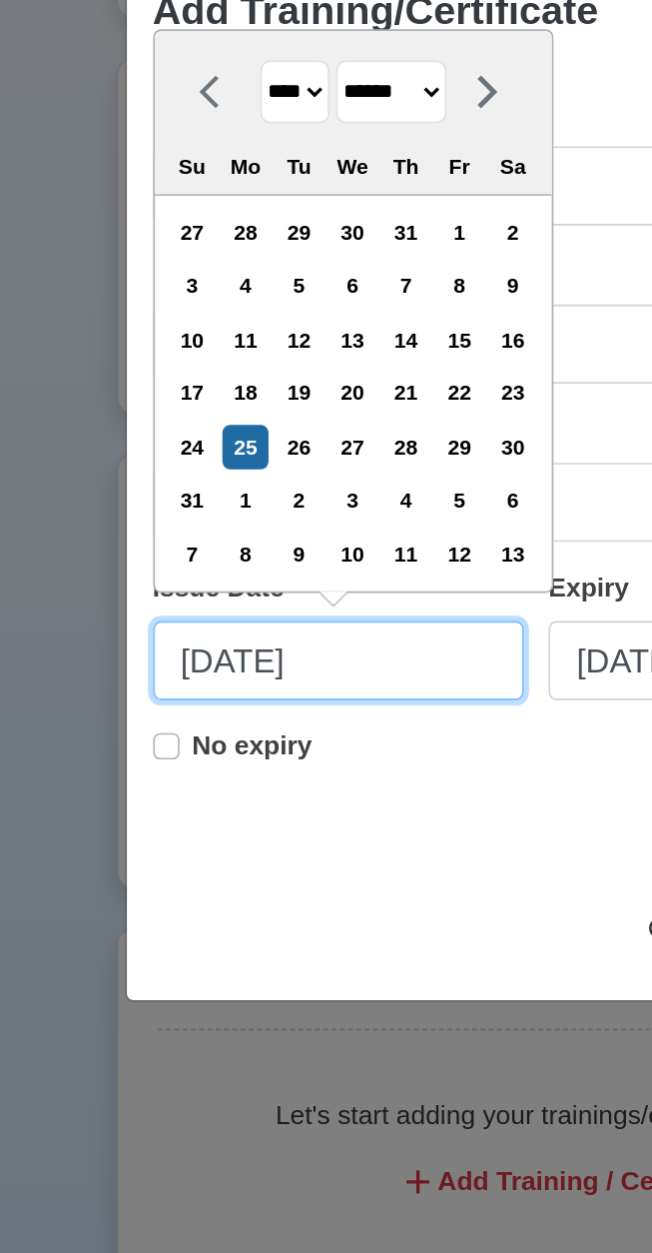
click at [169, 745] on input "08/25/2025" at bounding box center [207, 737] width 226 height 48
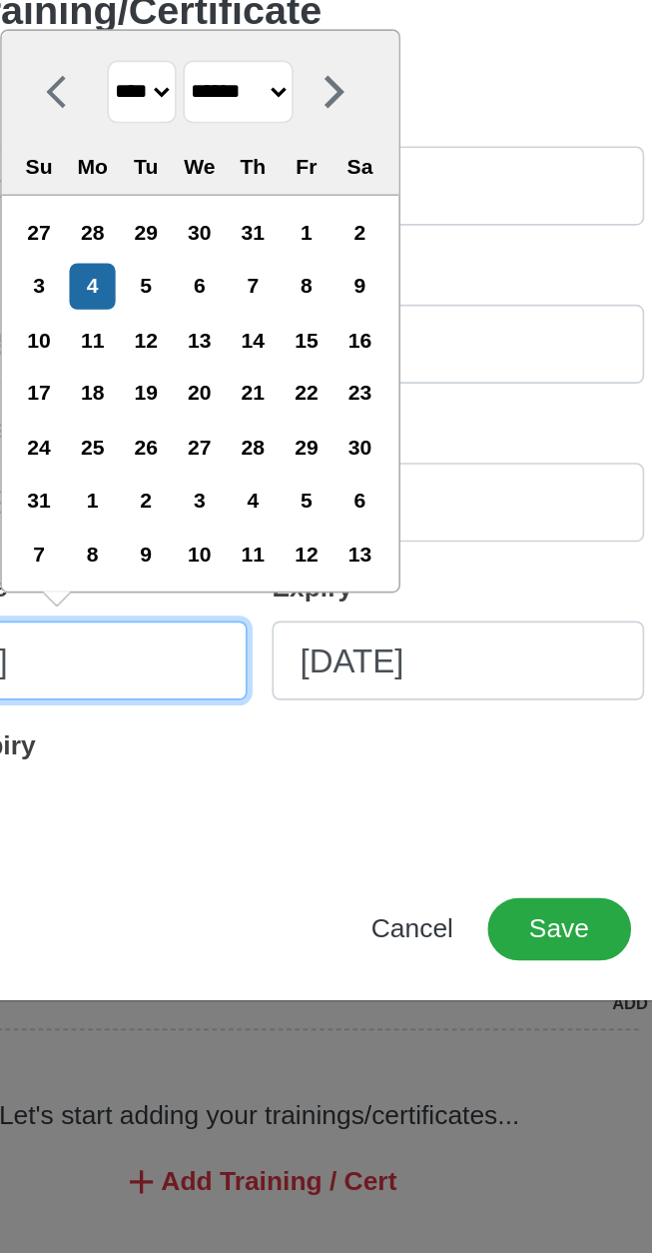
type input "08/04/2025"
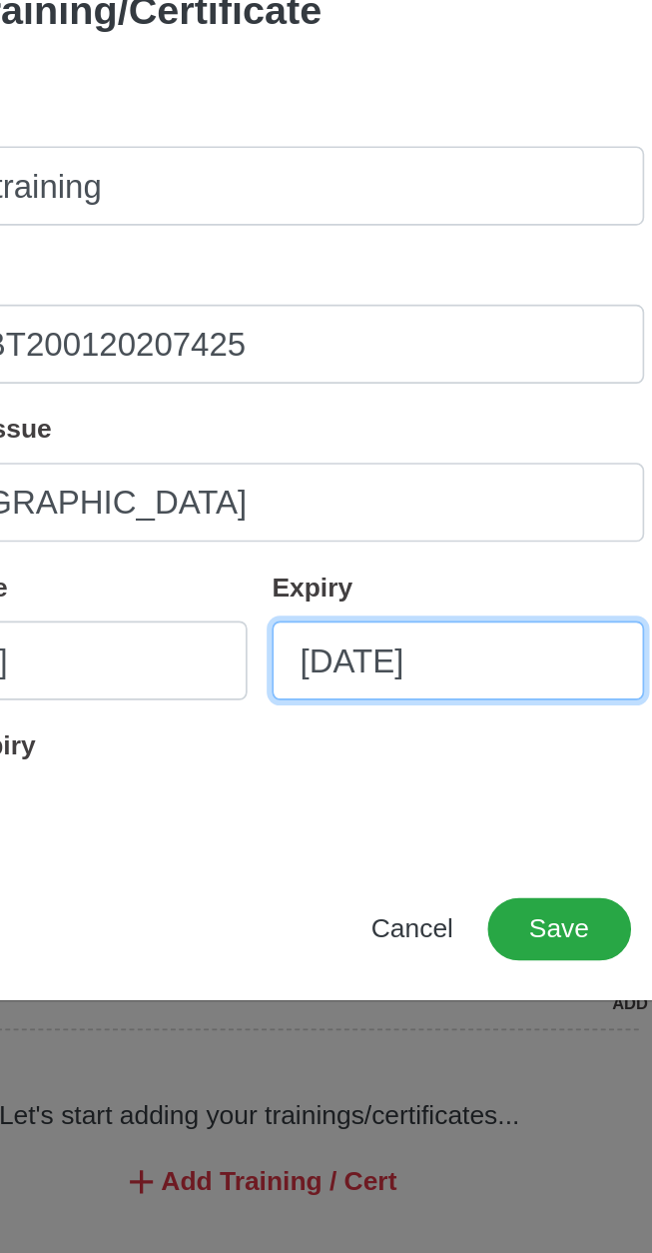
click at [492, 735] on input "08/25/2025" at bounding box center [447, 737] width 226 height 48
select select "****"
select select "******"
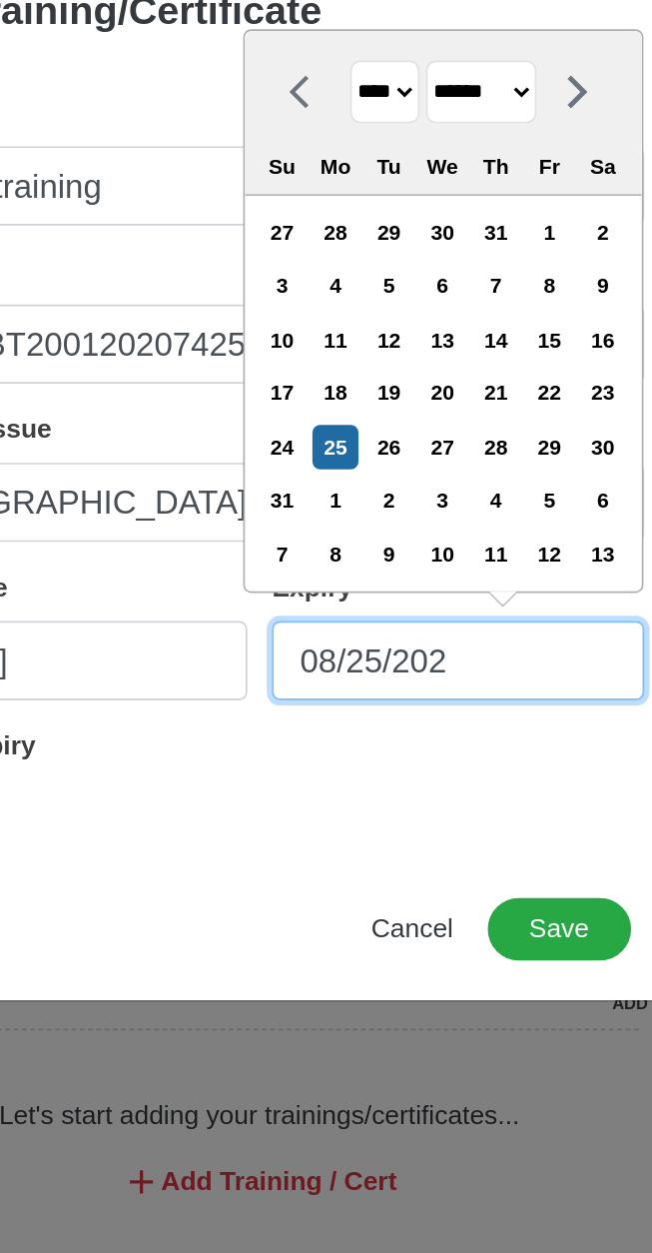
type input "08/25/20"
select select "****"
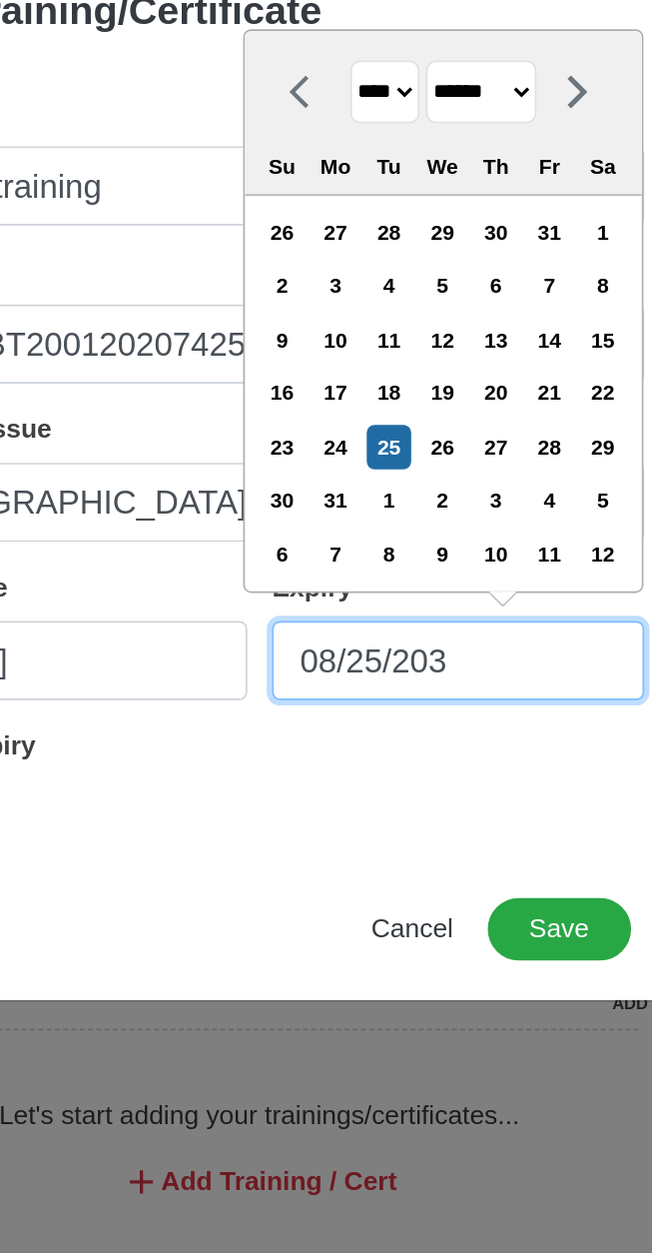
type input "08/25/2030"
select select "****"
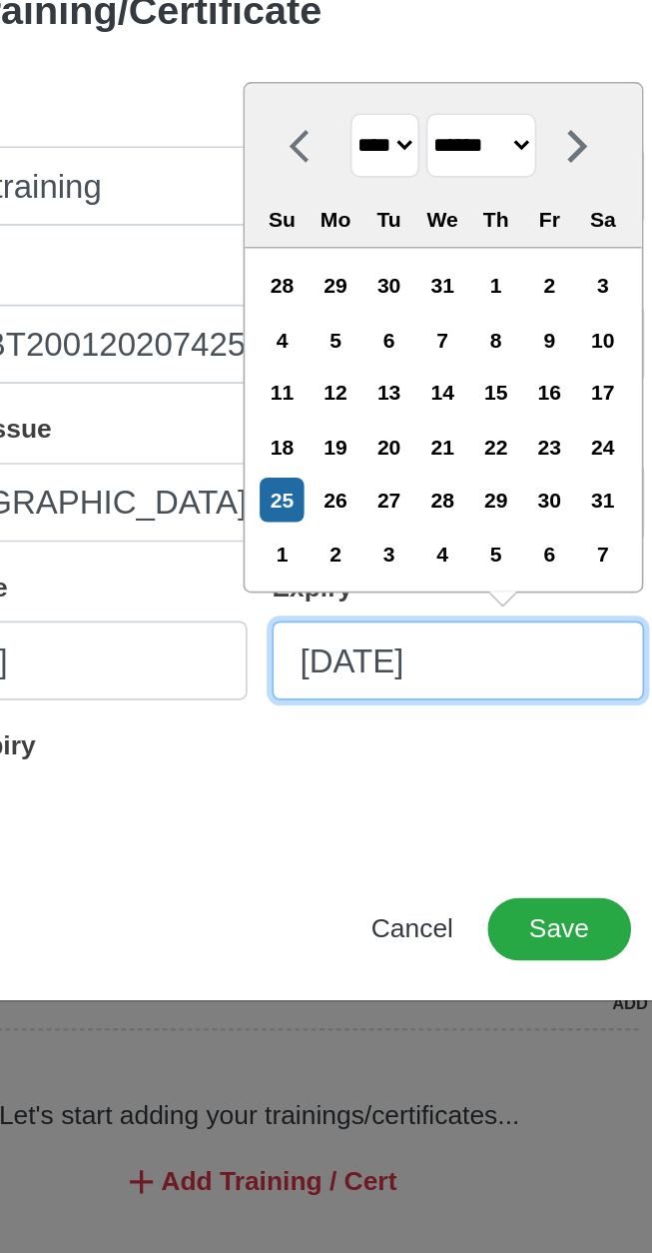
click at [408, 738] on input "08/25/2030" at bounding box center [447, 737] width 226 height 48
type input "08/04/2030"
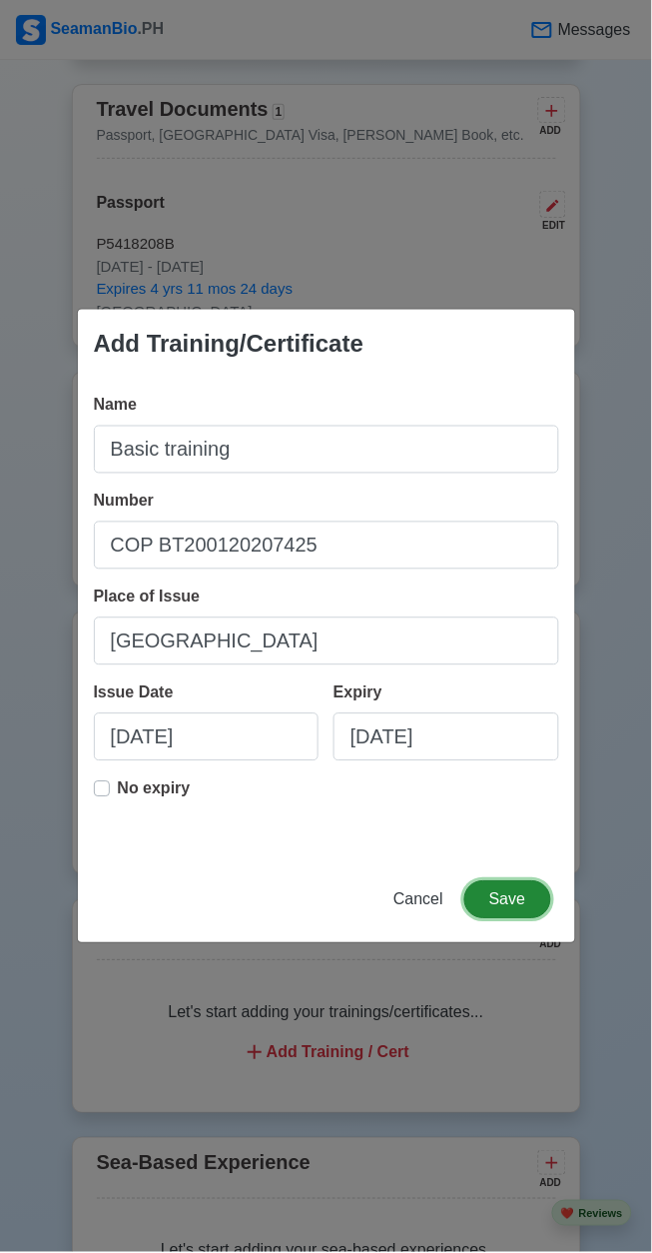
click at [522, 902] on button "Save" at bounding box center [508, 900] width 86 height 38
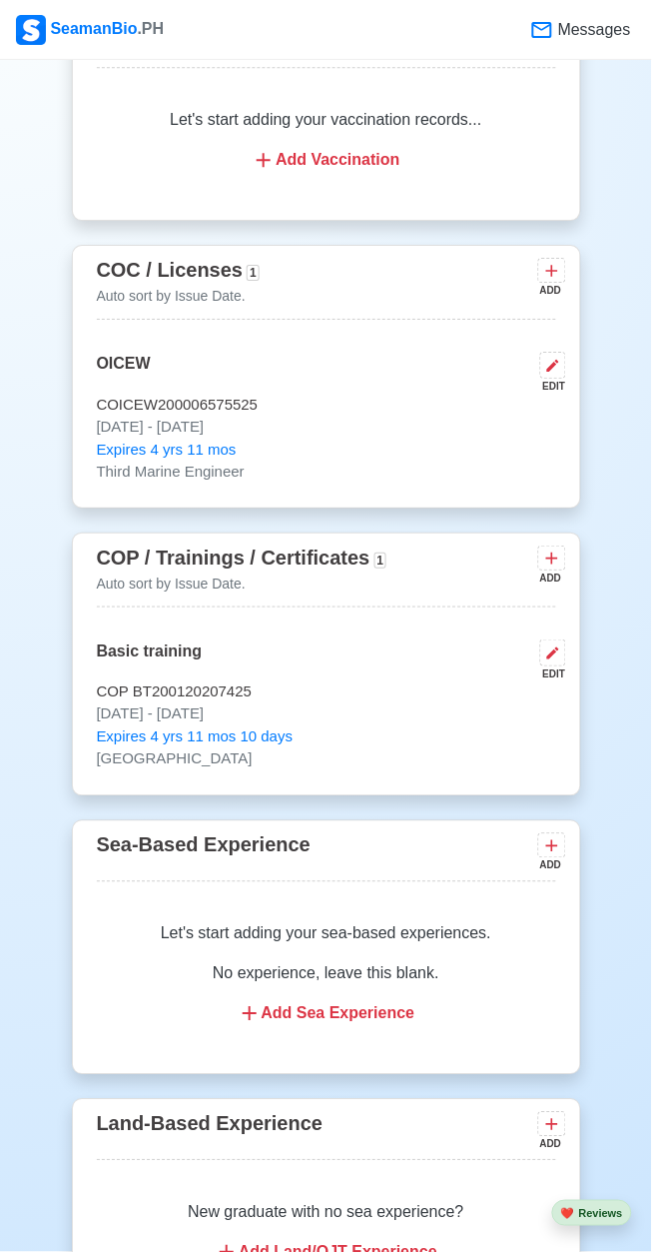
scroll to position [2185, 0]
click at [352, 1026] on div "Add Sea Experience" at bounding box center [327, 1014] width 412 height 24
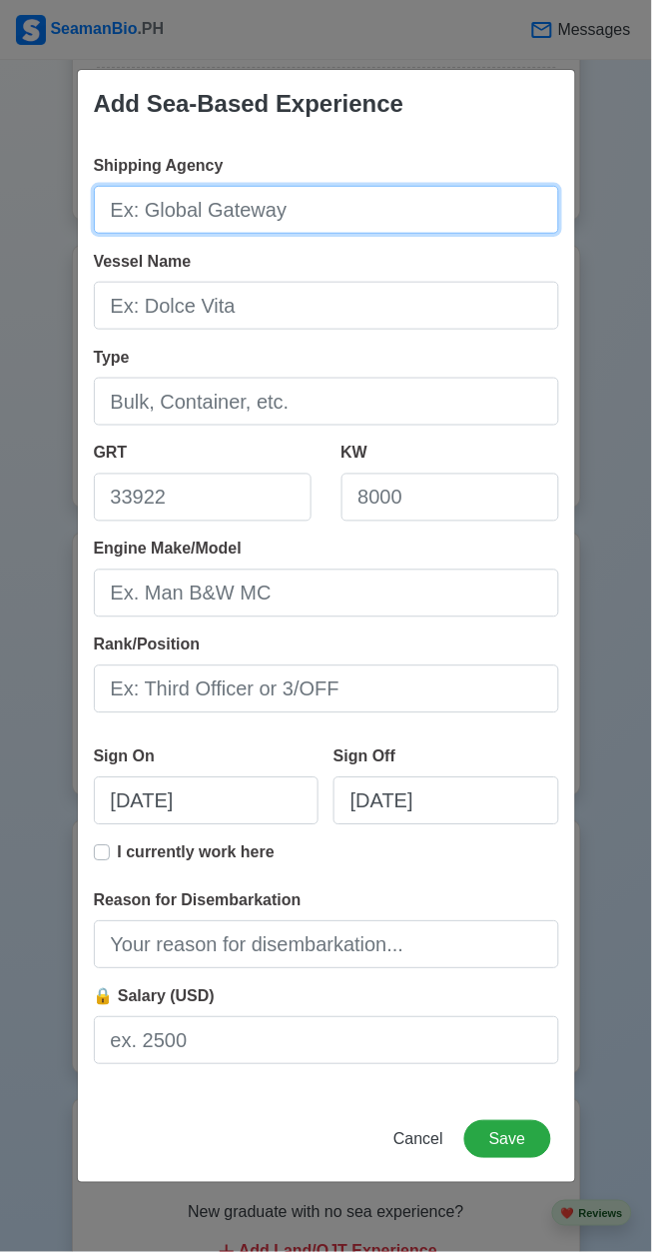
click at [396, 234] on input "Shipping Agency" at bounding box center [327, 210] width 466 height 48
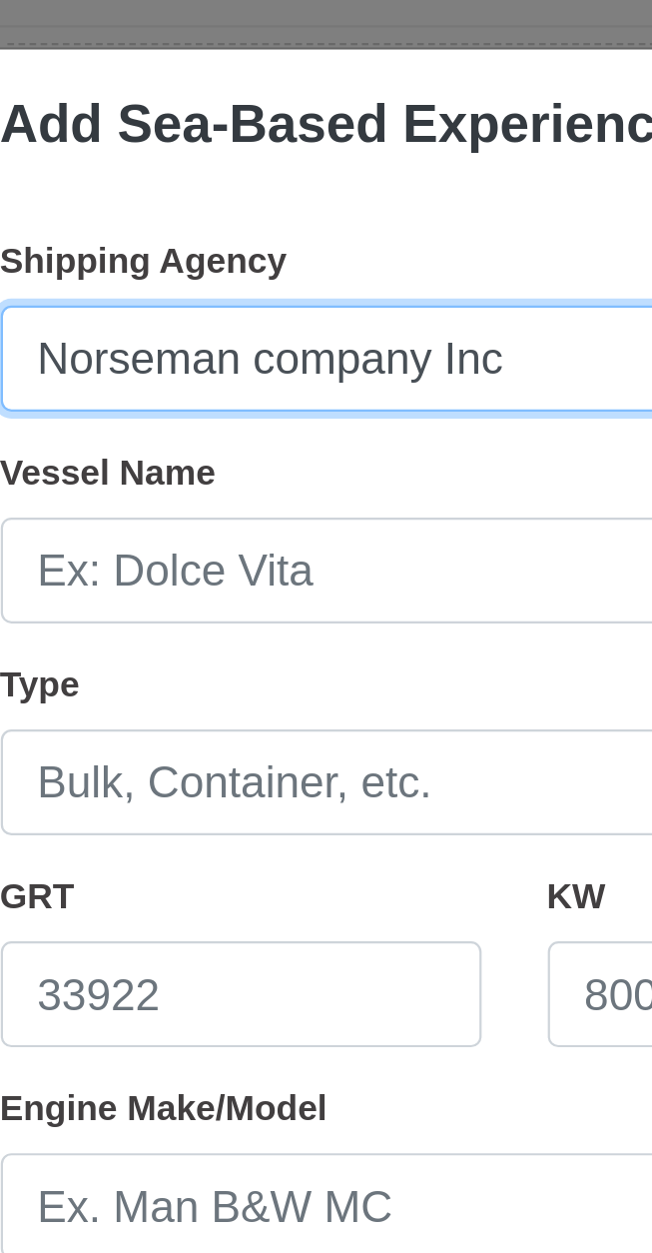
type input "Norseman company Inc"
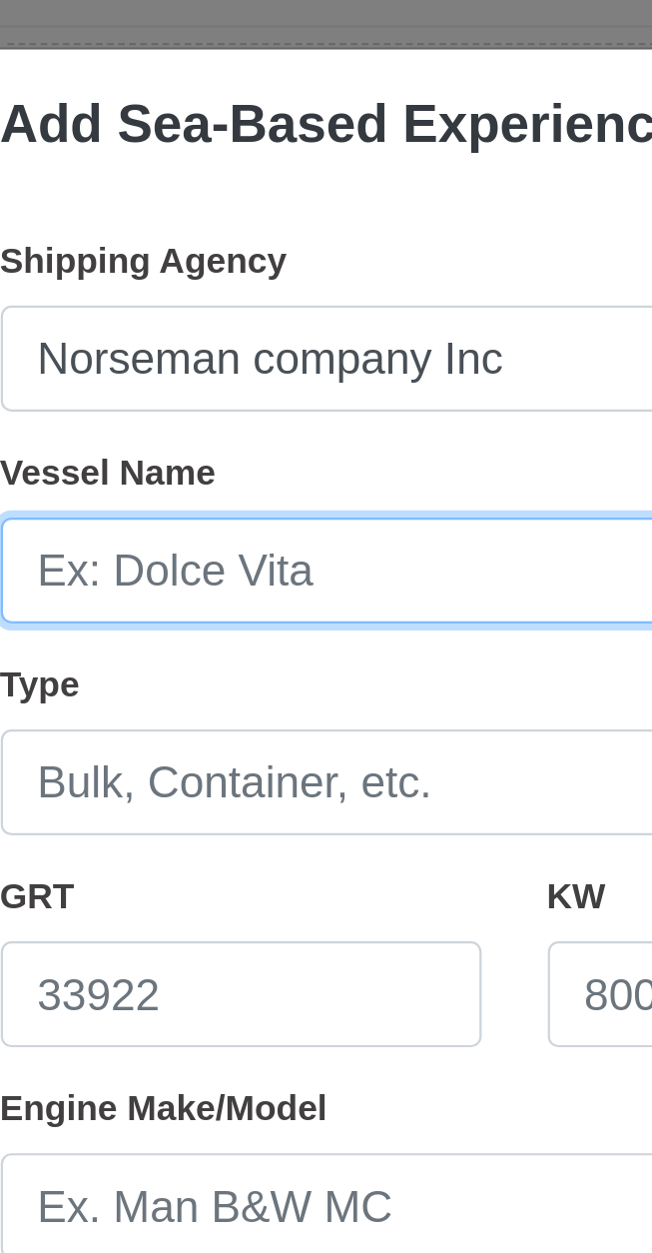
click at [247, 312] on input "Vessel Name" at bounding box center [327, 306] width 466 height 48
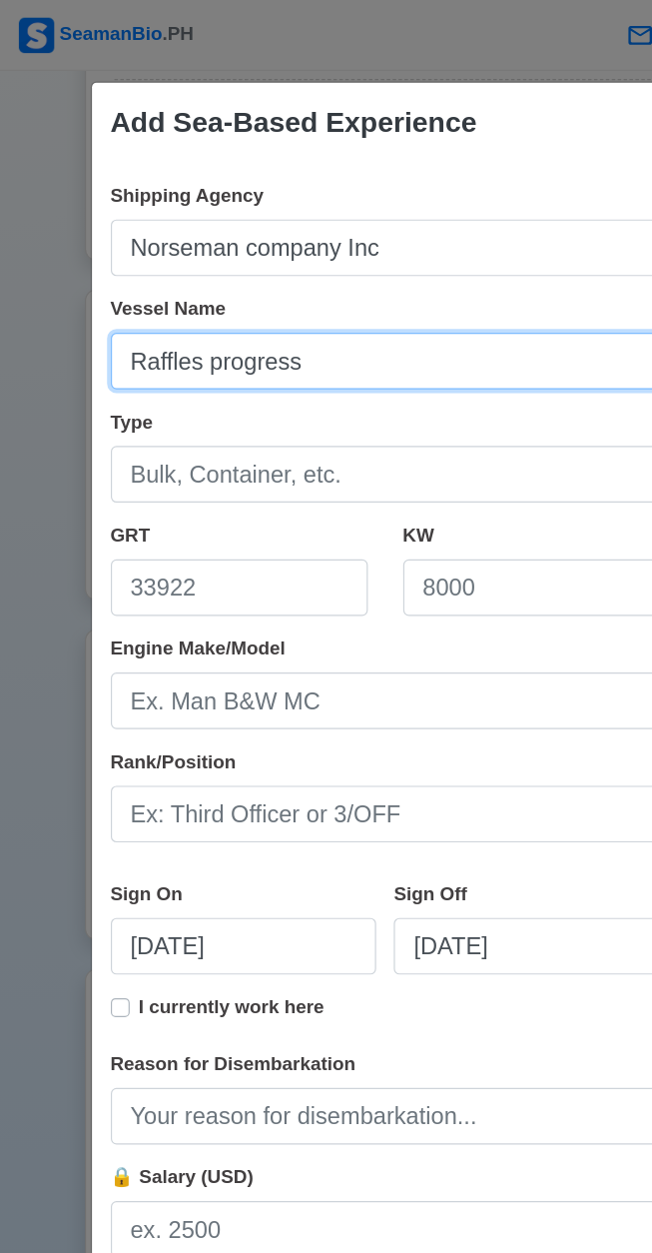
type input "Raffles progress"
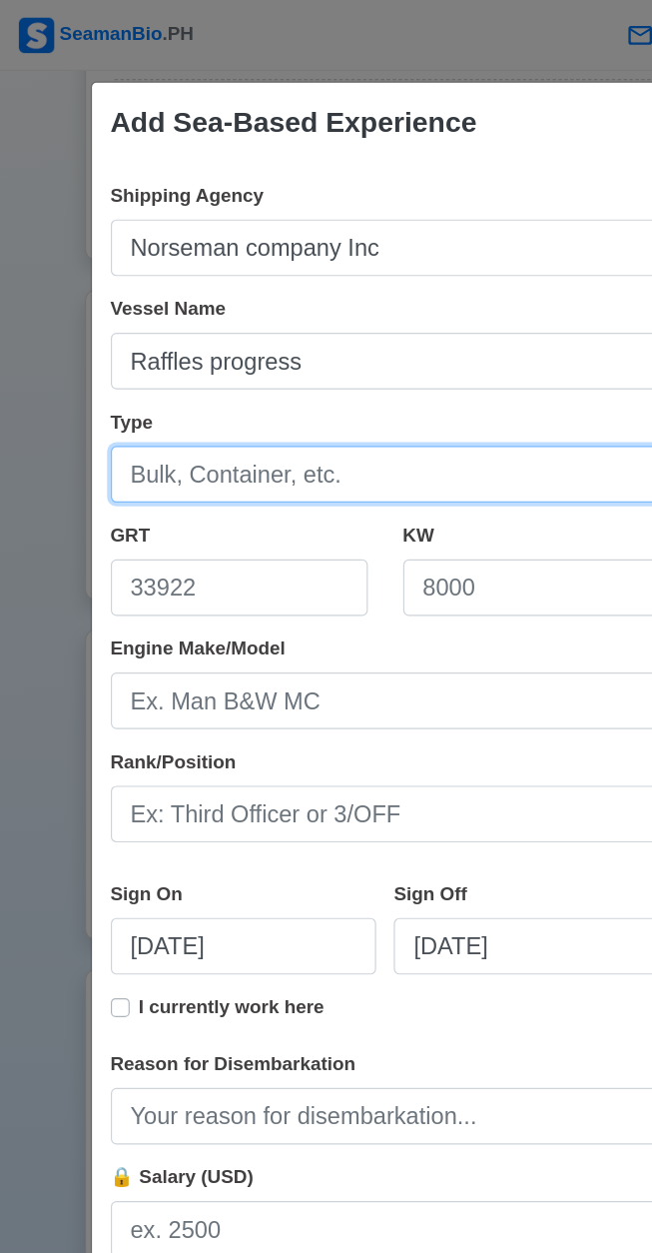
click at [285, 408] on input "Type" at bounding box center [327, 402] width 466 height 48
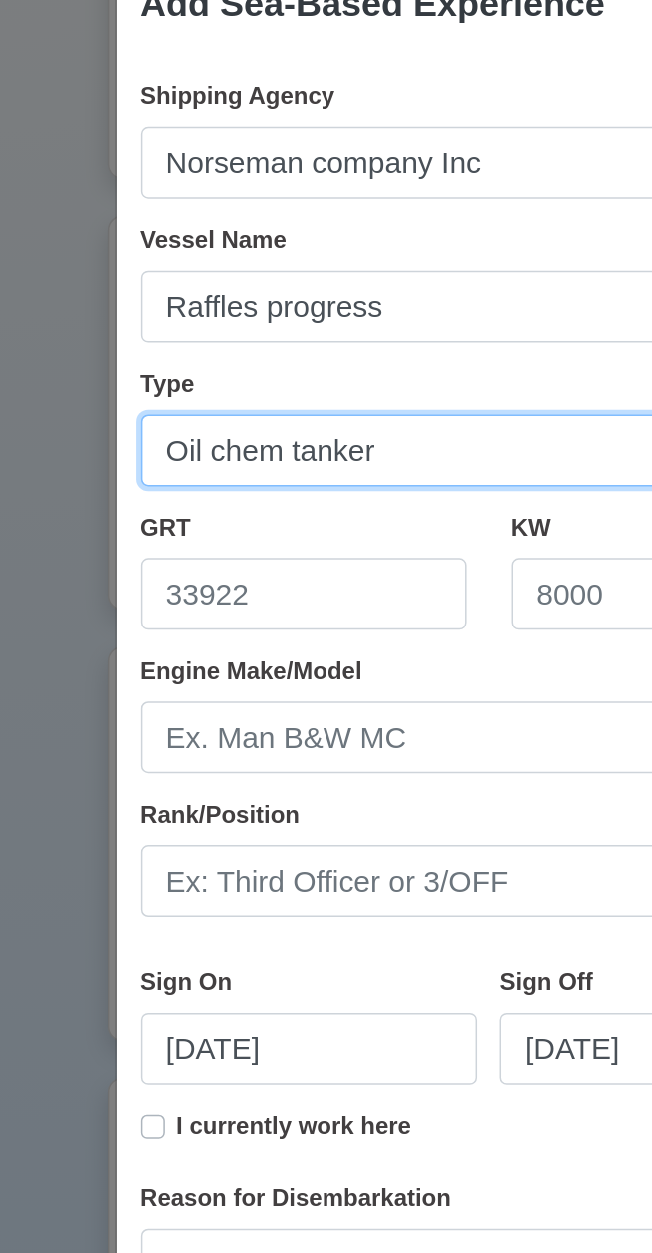
type input "Oil chem tanker"
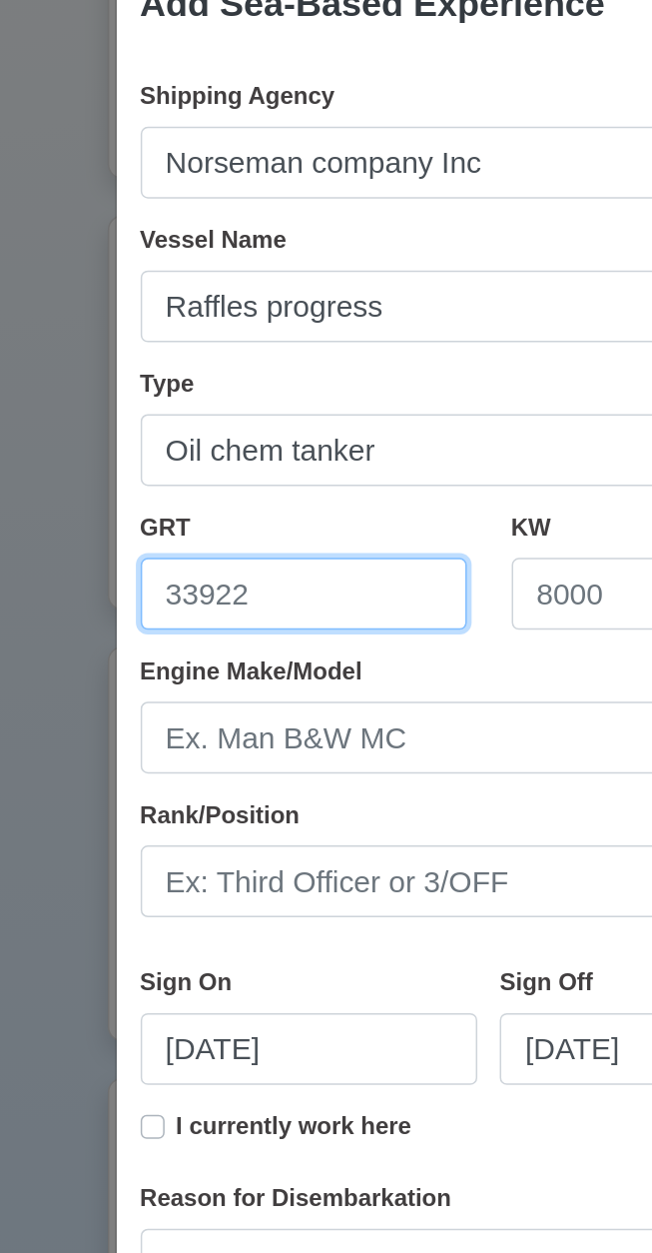
click at [247, 497] on input "GRT" at bounding box center [203, 498] width 218 height 48
type input "4"
type input "8558"
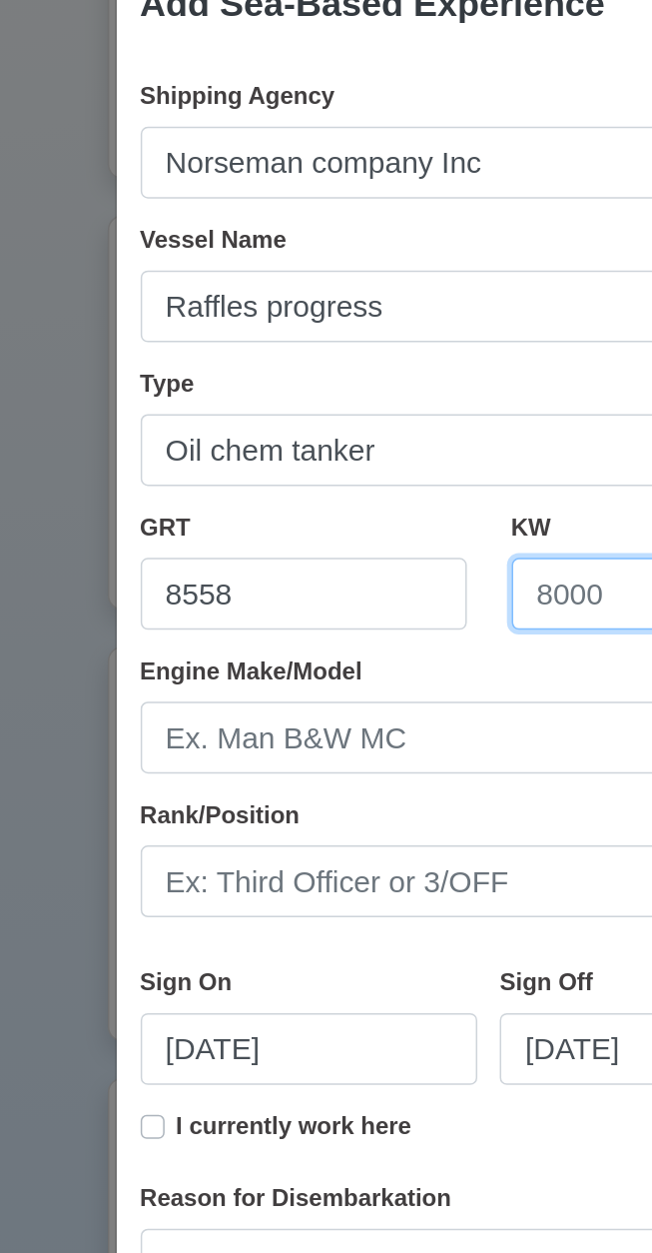
click at [402, 502] on input "KW" at bounding box center [451, 498] width 218 height 48
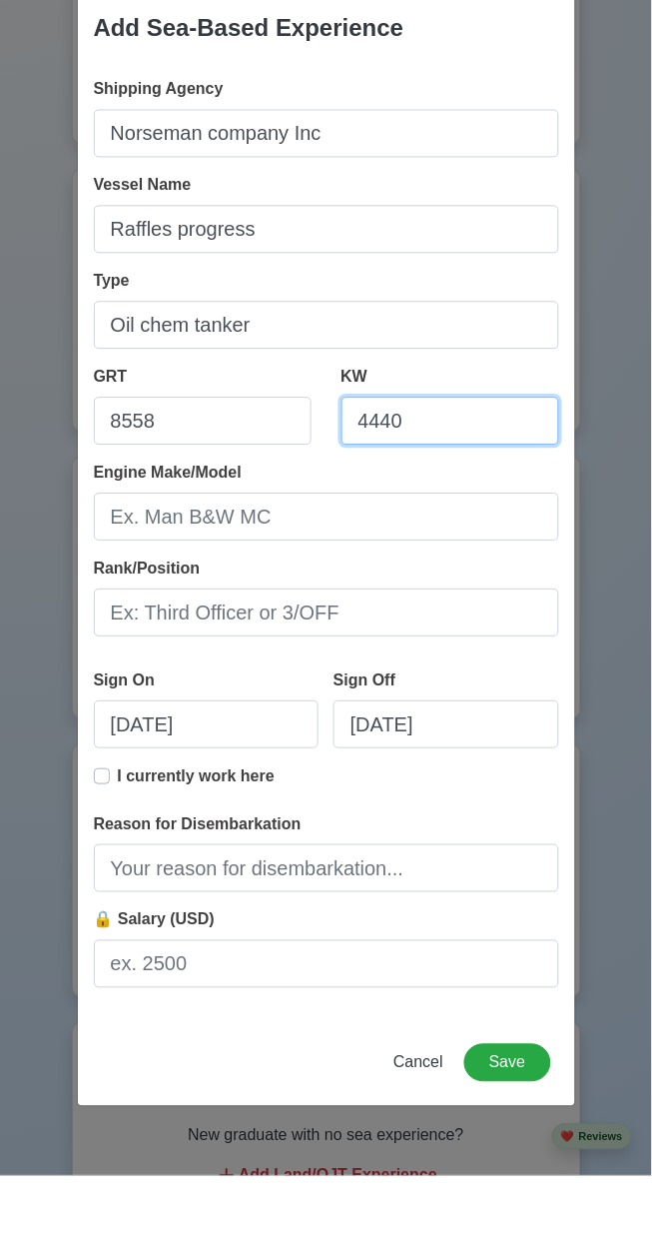
type input "4440"
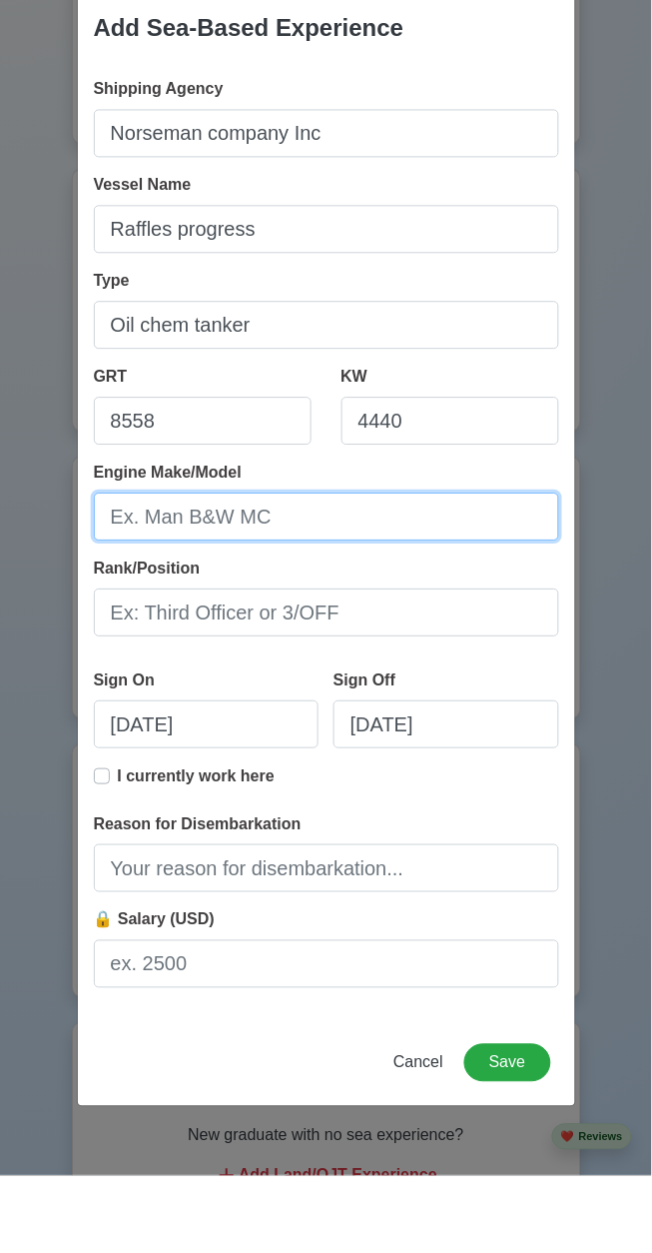
click at [339, 598] on input "Engine Make/Model" at bounding box center [327, 593] width 466 height 48
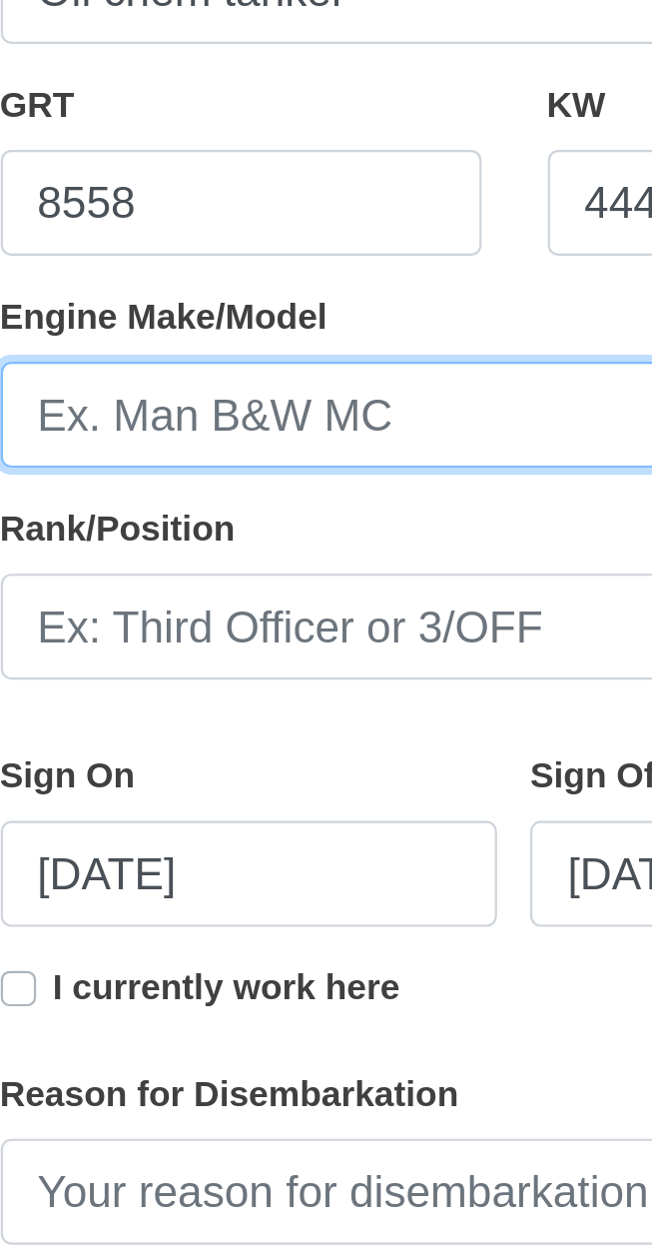
click at [211, 598] on input "Engine Make/Model" at bounding box center [327, 593] width 466 height 48
click at [214, 589] on input "Engine Make/Model" at bounding box center [327, 593] width 466 height 48
click at [227, 595] on input "Engine Make/Model" at bounding box center [327, 593] width 466 height 48
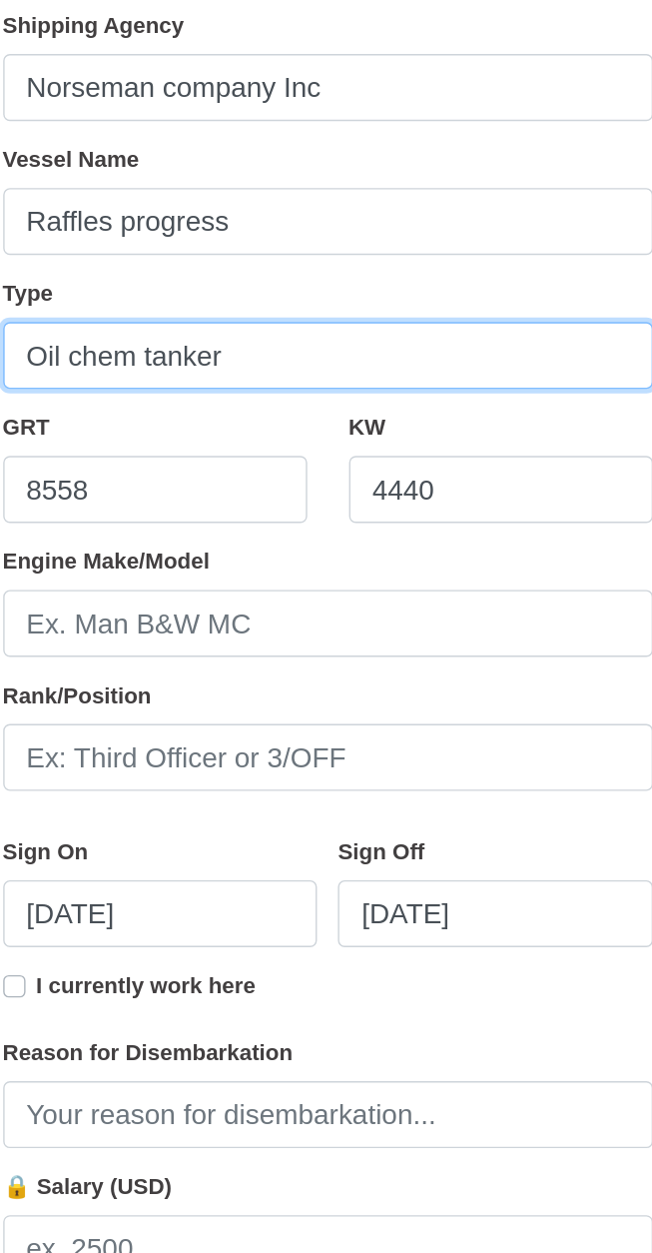
click at [283, 425] on input "Oil chem tanker" at bounding box center [327, 402] width 466 height 48
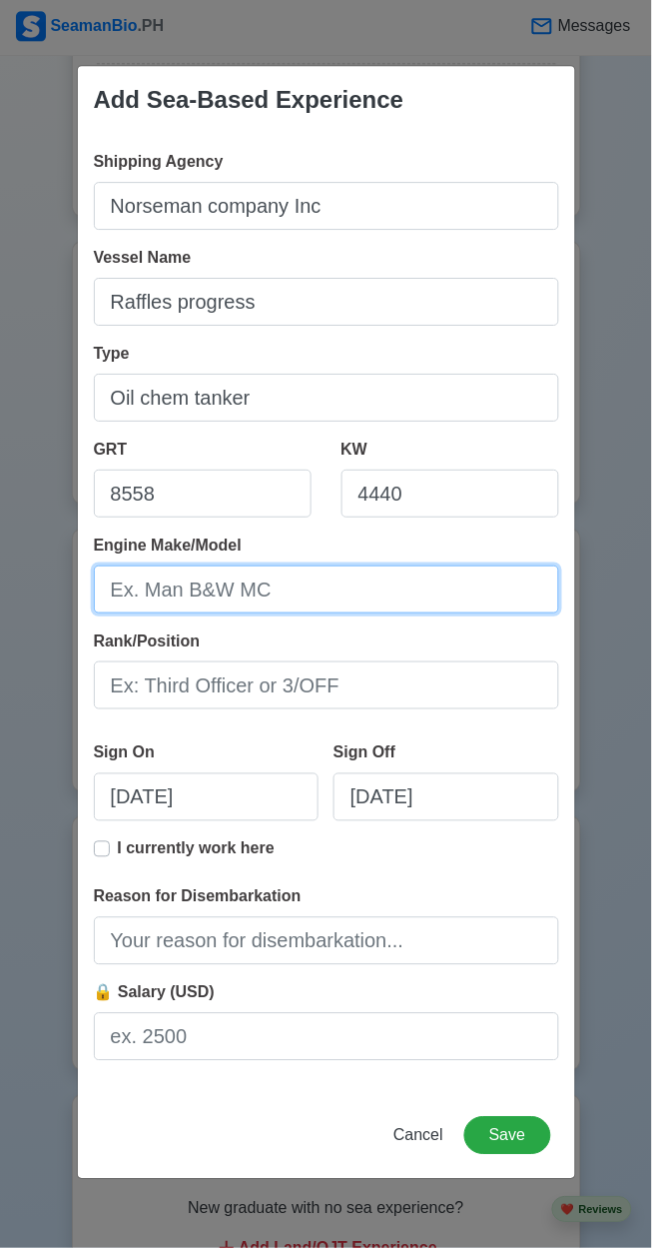
click at [328, 587] on input "Engine Make/Model" at bounding box center [327, 593] width 466 height 48
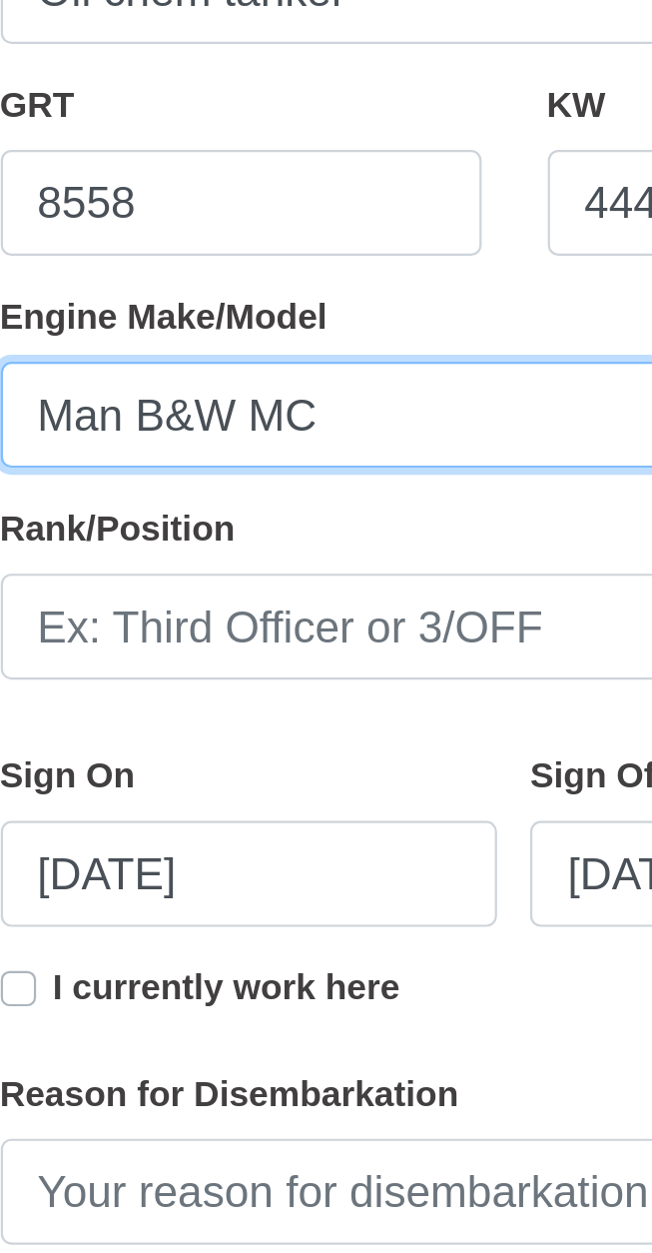
type input "Man B&W MC"
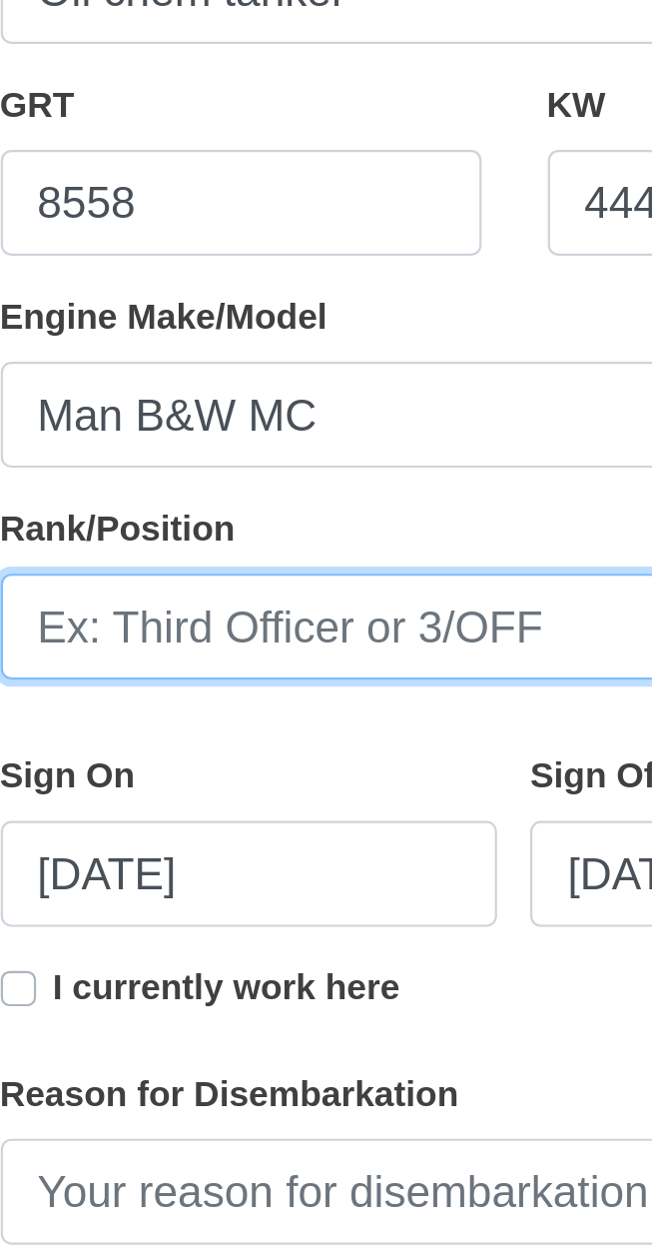
click at [240, 696] on input "Rank/Position" at bounding box center [327, 689] width 466 height 48
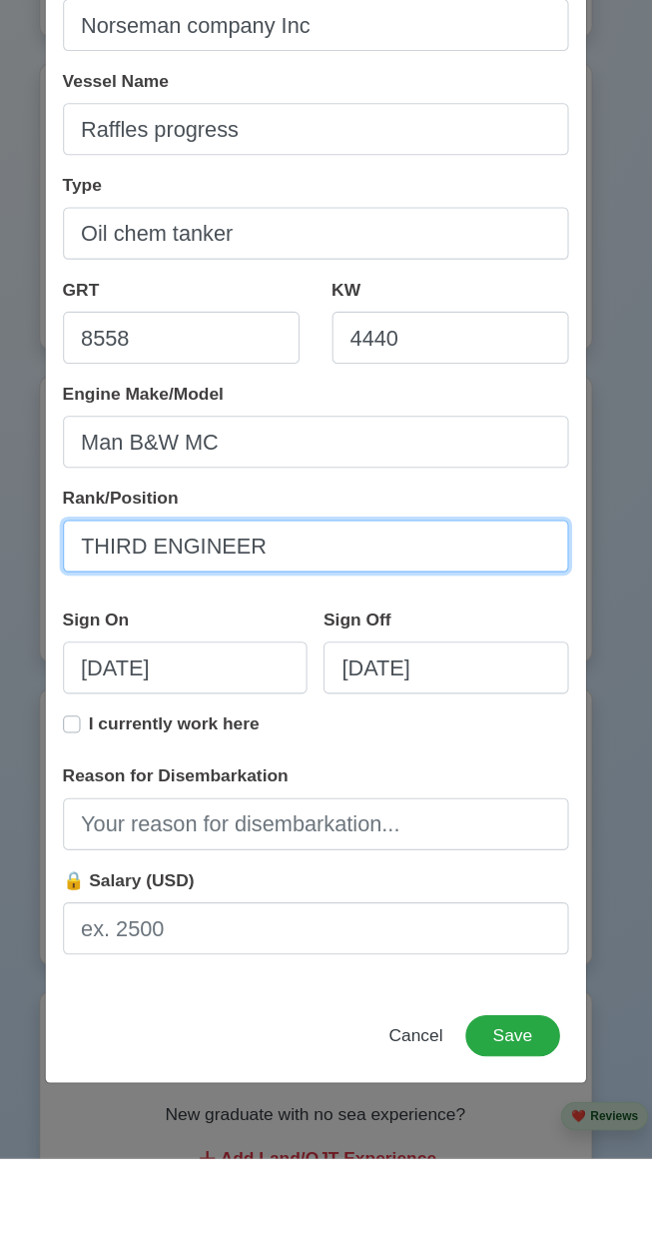
type input "THIRD ENGINEER"
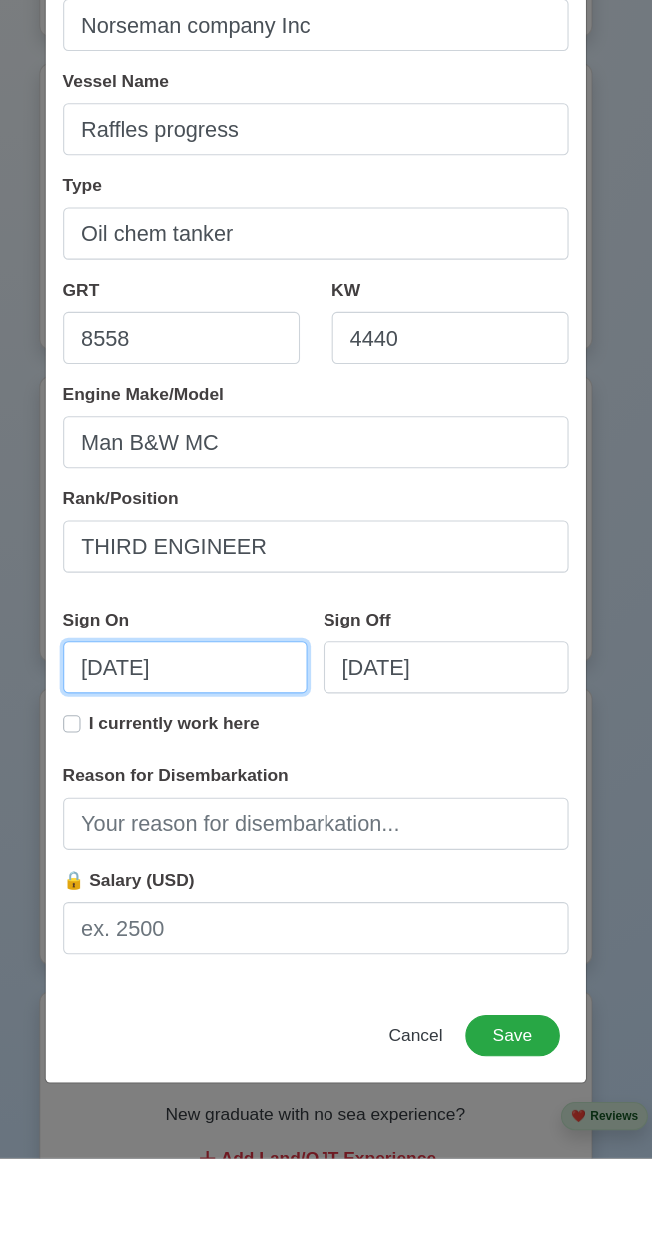
click at [258, 791] on input "08/25/2025" at bounding box center [207, 801] width 226 height 48
select select "****"
select select "******"
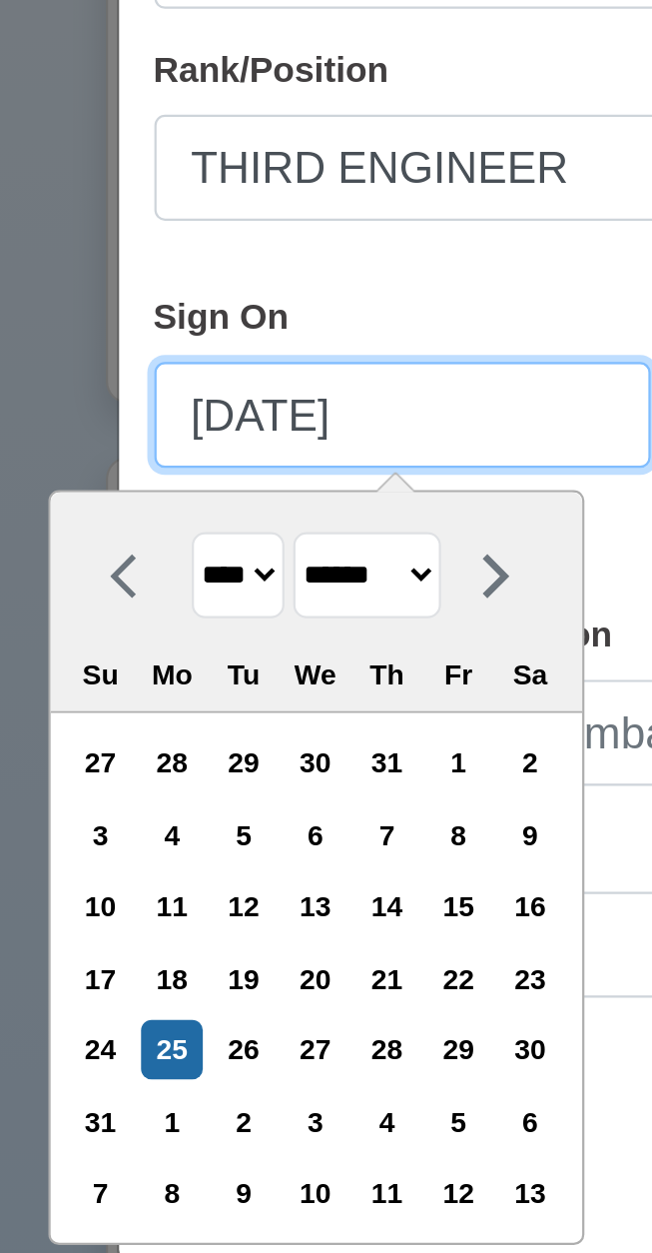
click at [140, 801] on input "08/25/2025" at bounding box center [207, 801] width 226 height 48
click at [133, 795] on input "08/25/2025" at bounding box center [207, 801] width 226 height 48
type input "01/25/2025"
select select "*******"
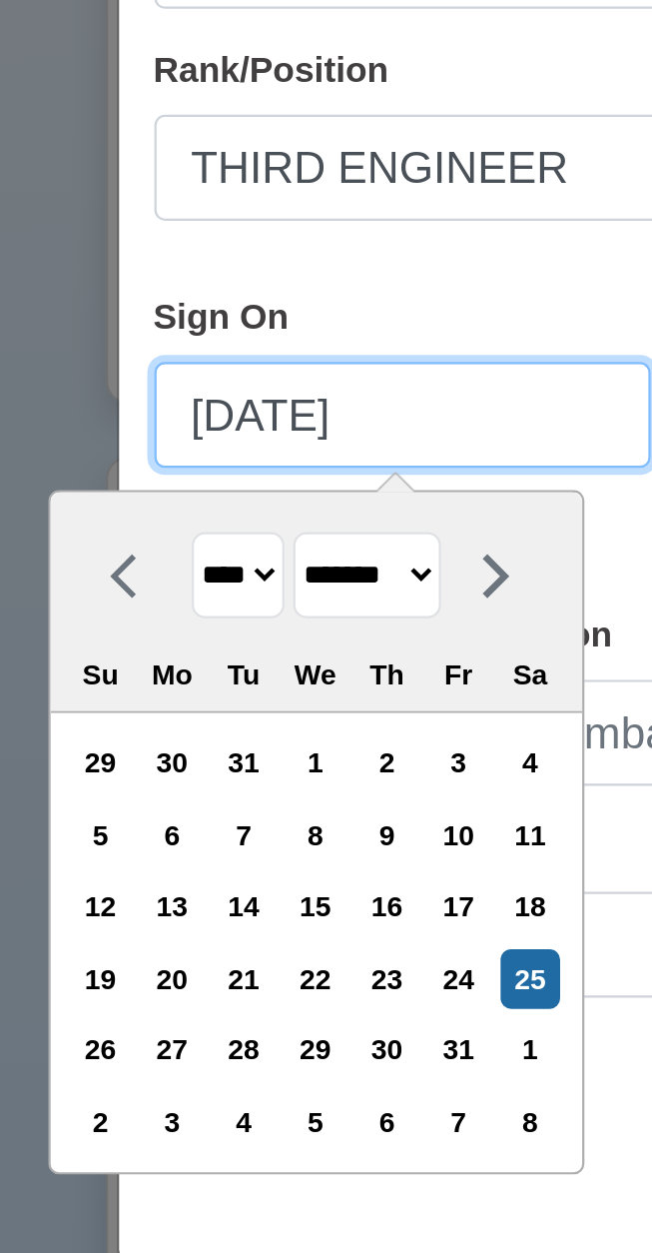
click at [161, 799] on input "01/25/2025" at bounding box center [207, 801] width 226 height 48
type input "01/27/2025"
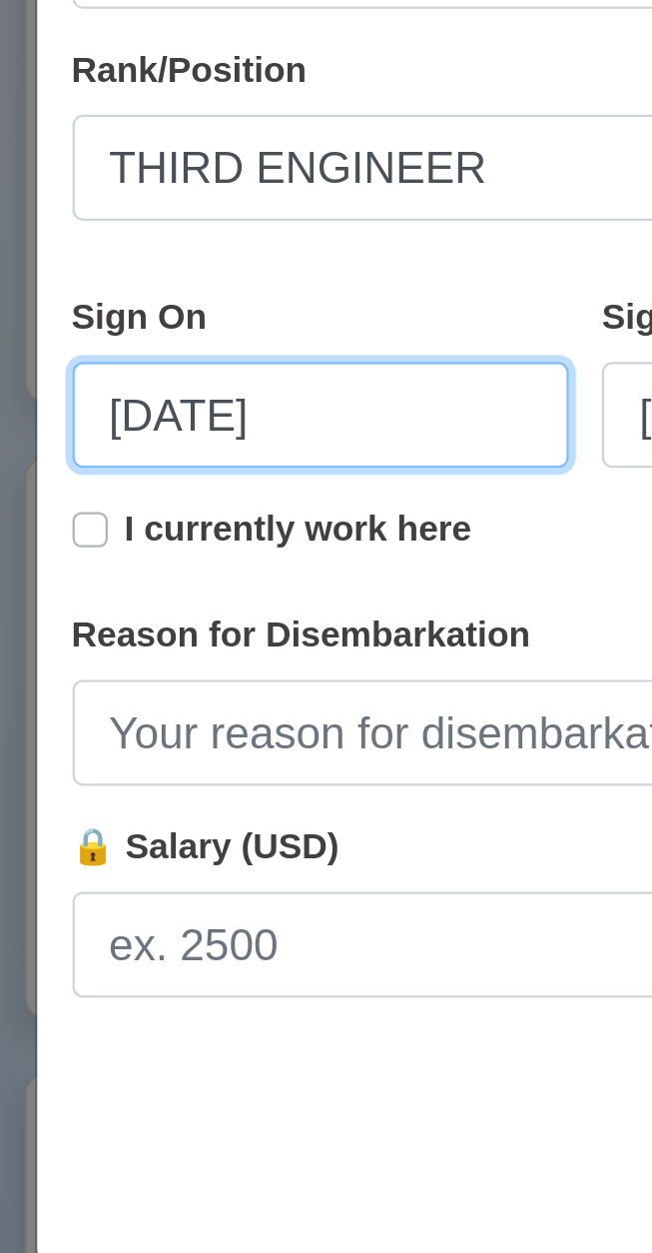
select select "****"
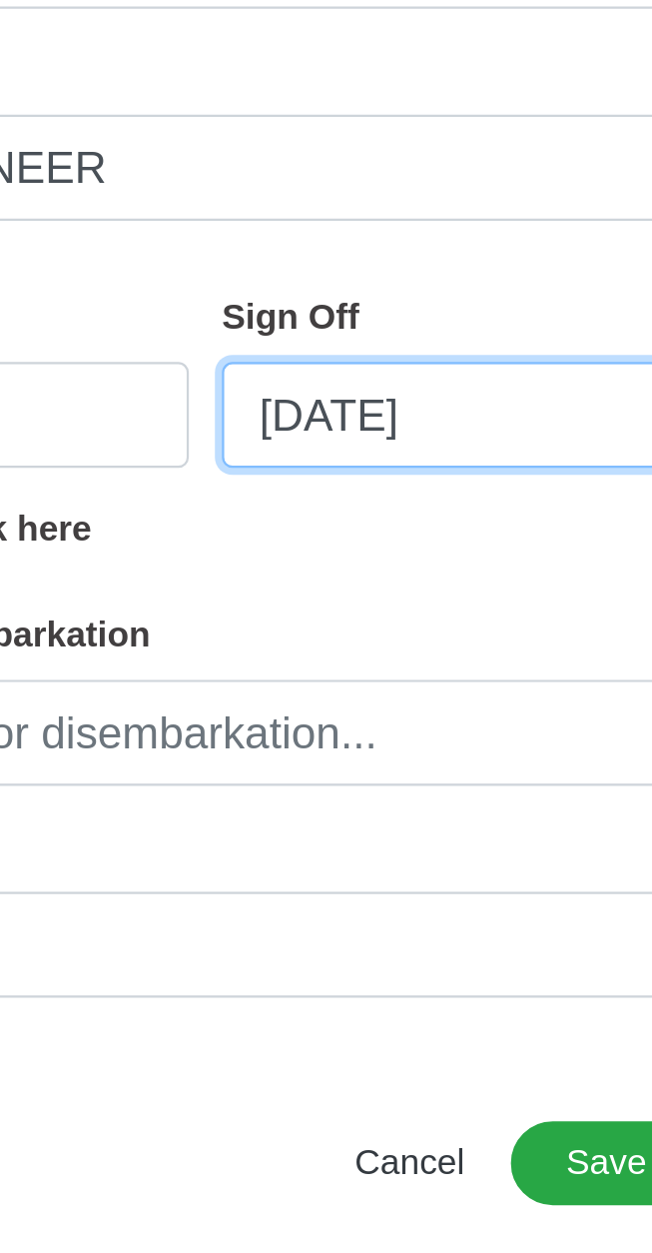
click at [374, 788] on input "08/25/2025" at bounding box center [447, 801] width 226 height 48
select select "****"
select select "******"
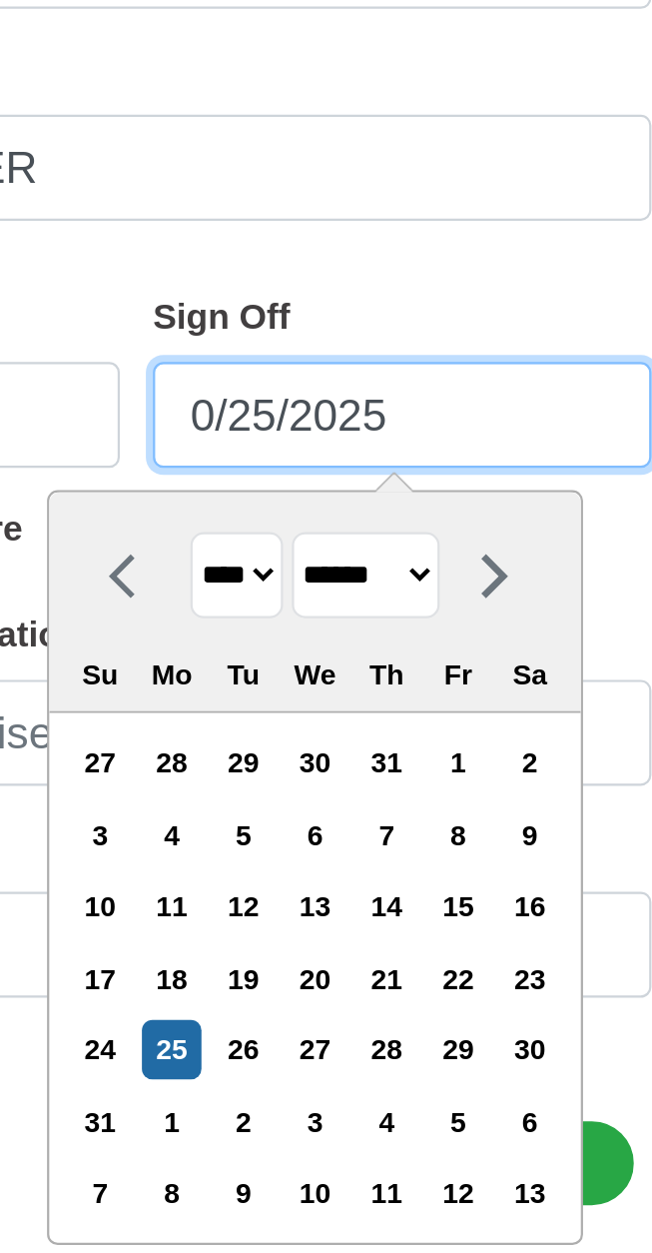
type input "06/25/2025"
select select "****"
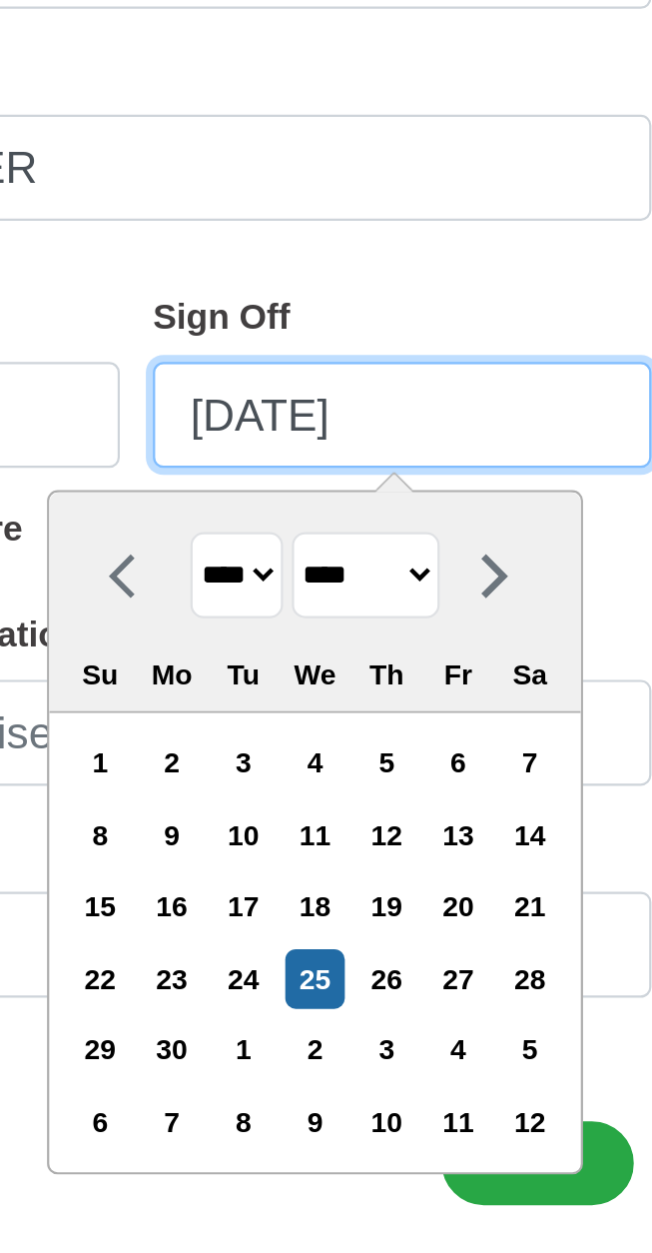
click at [402, 803] on input "06/25/2025" at bounding box center [447, 801] width 226 height 48
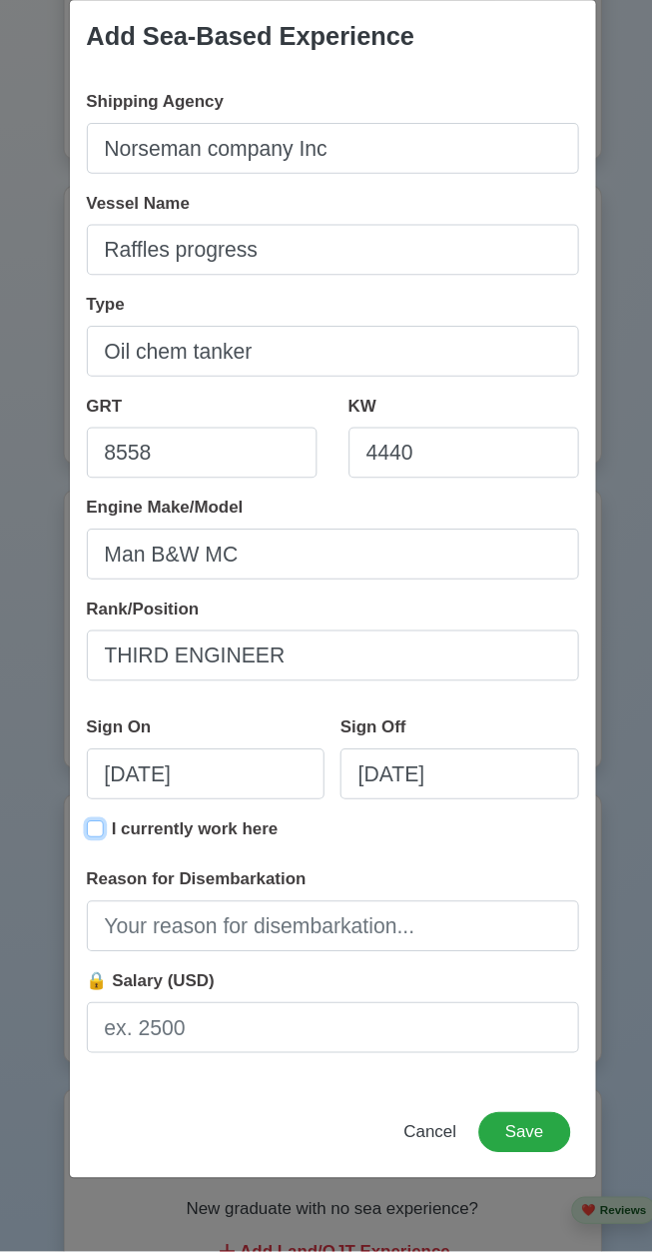
type input "01/27/2025"
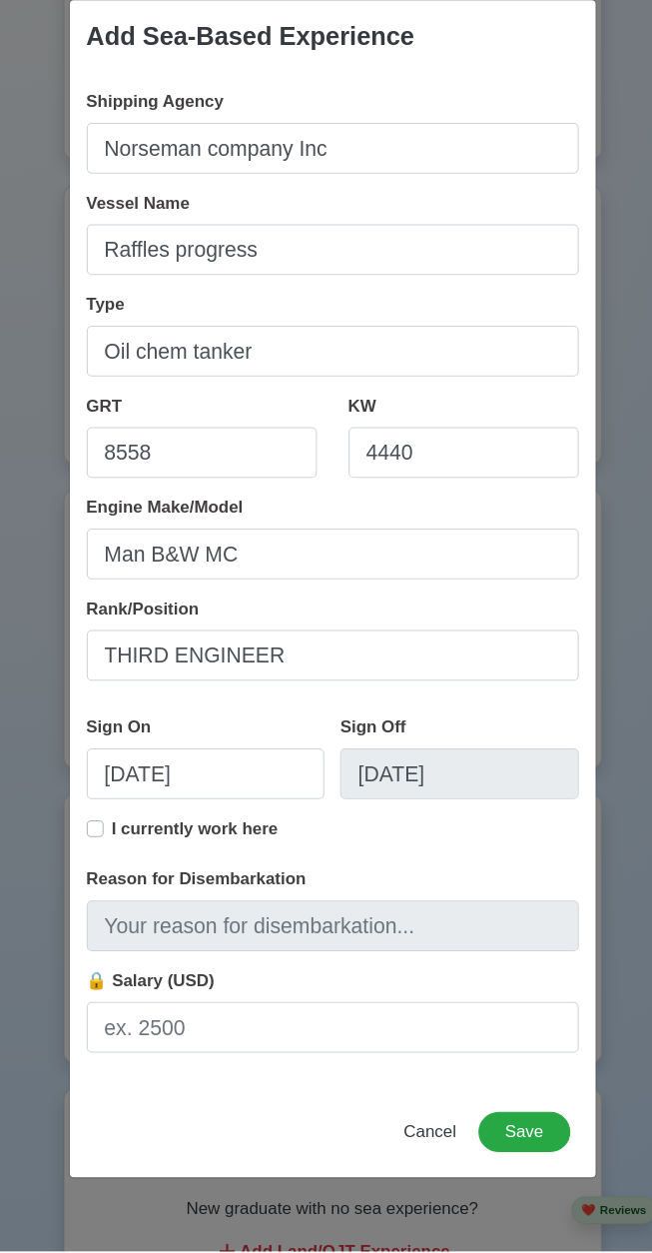
click at [301, 918] on div "Reason for Disembarkation" at bounding box center [327, 929] width 466 height 80
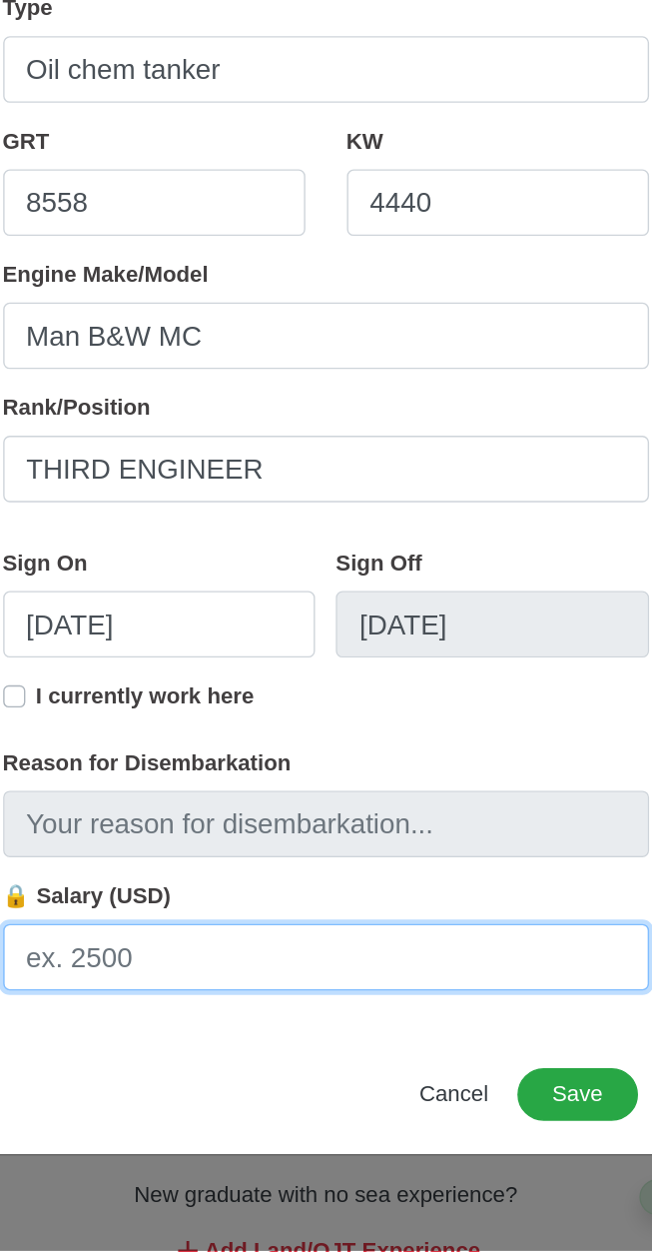
click at [282, 1046] on input "🔒 Salary (USD)" at bounding box center [327, 1041] width 466 height 48
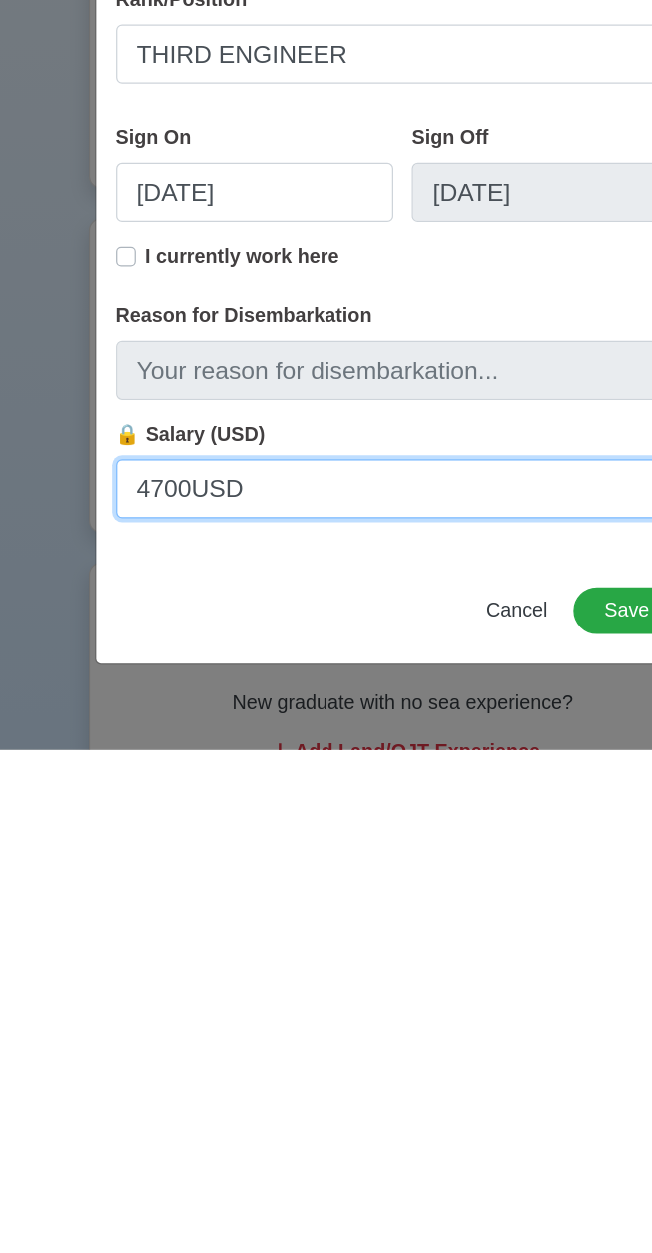
scroll to position [2183, 0]
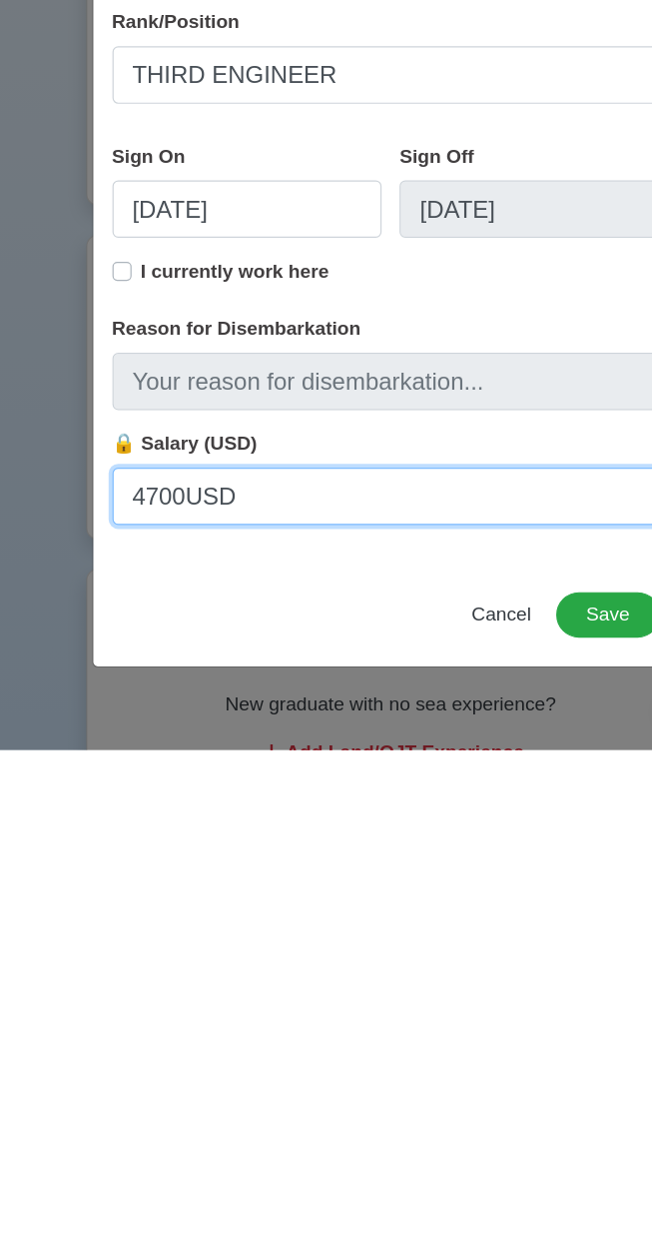
type input "4700USD"
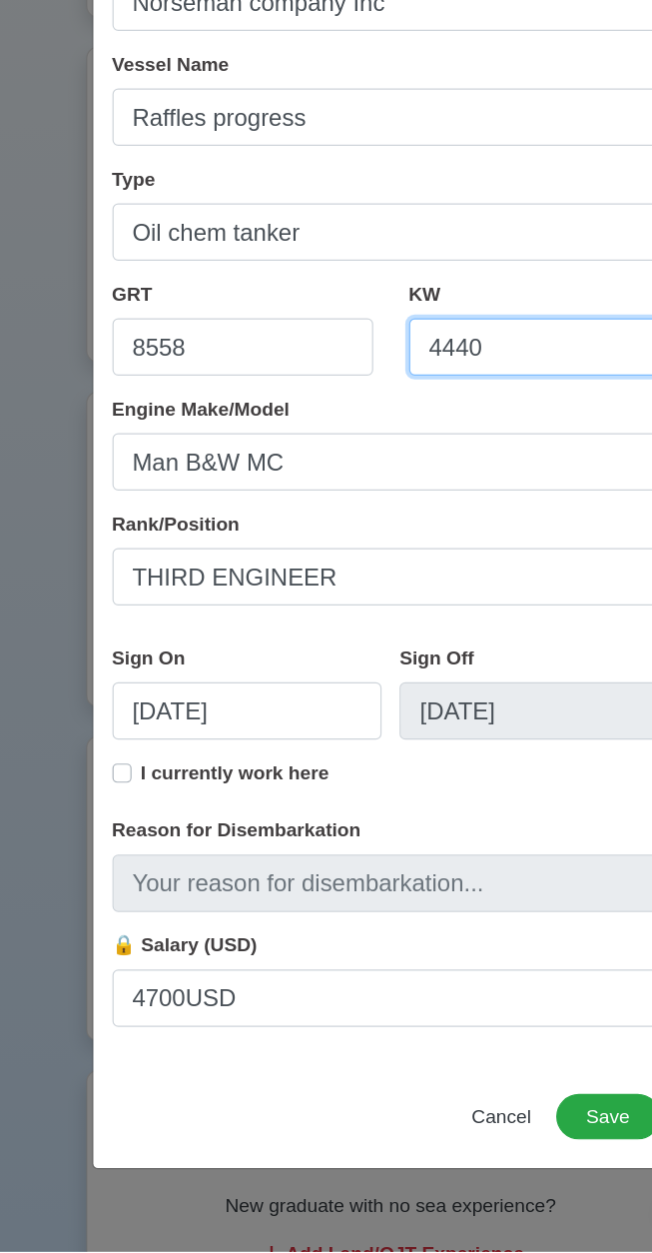
click at [395, 508] on input "4440" at bounding box center [451, 498] width 218 height 48
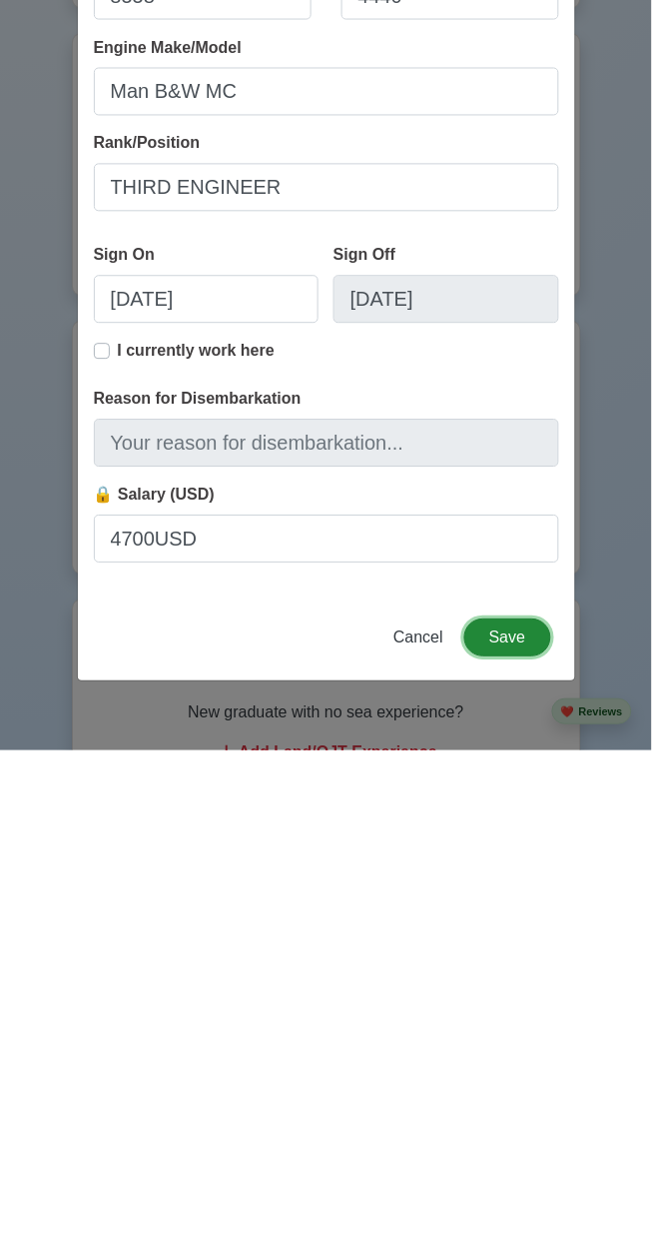
click at [519, 1132] on button "Save" at bounding box center [508, 1140] width 86 height 38
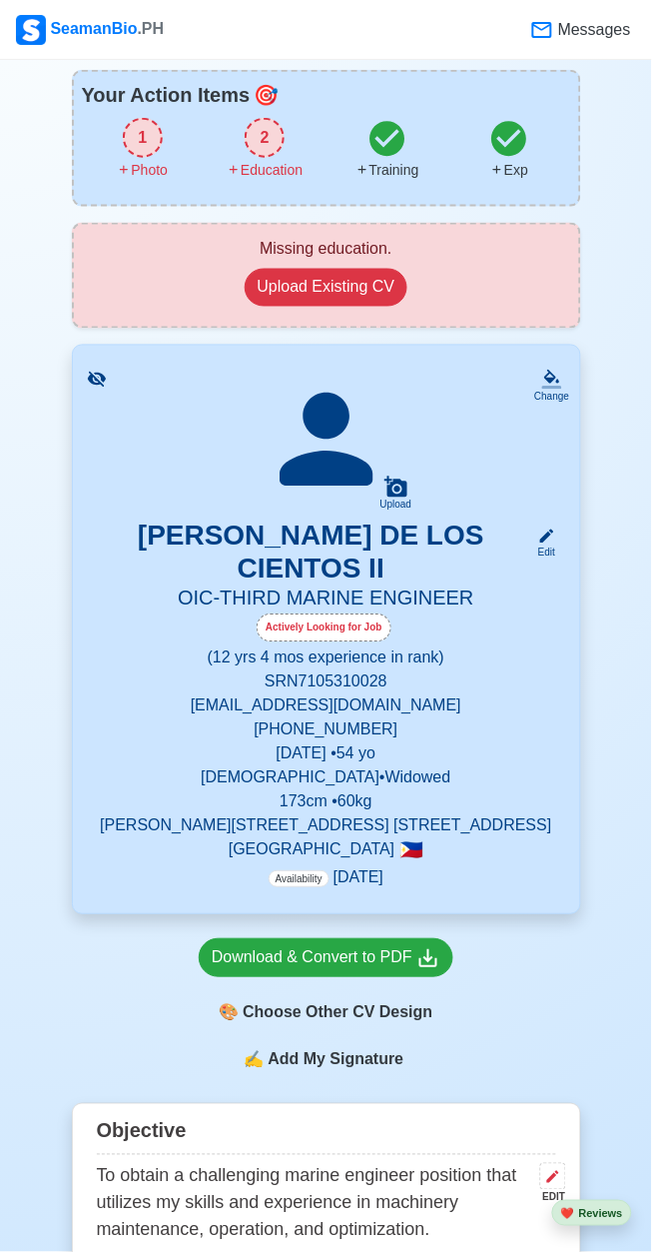
scroll to position [0, 0]
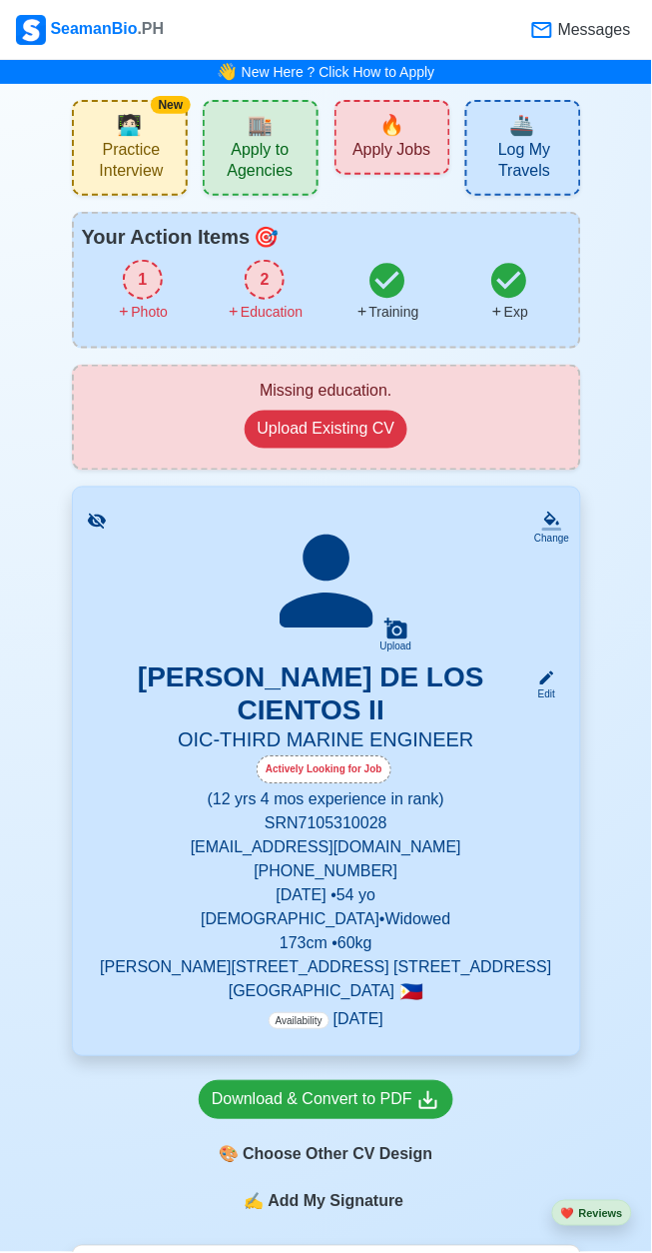
click at [257, 140] on span "Apply to Agencies" at bounding box center [261, 163] width 104 height 46
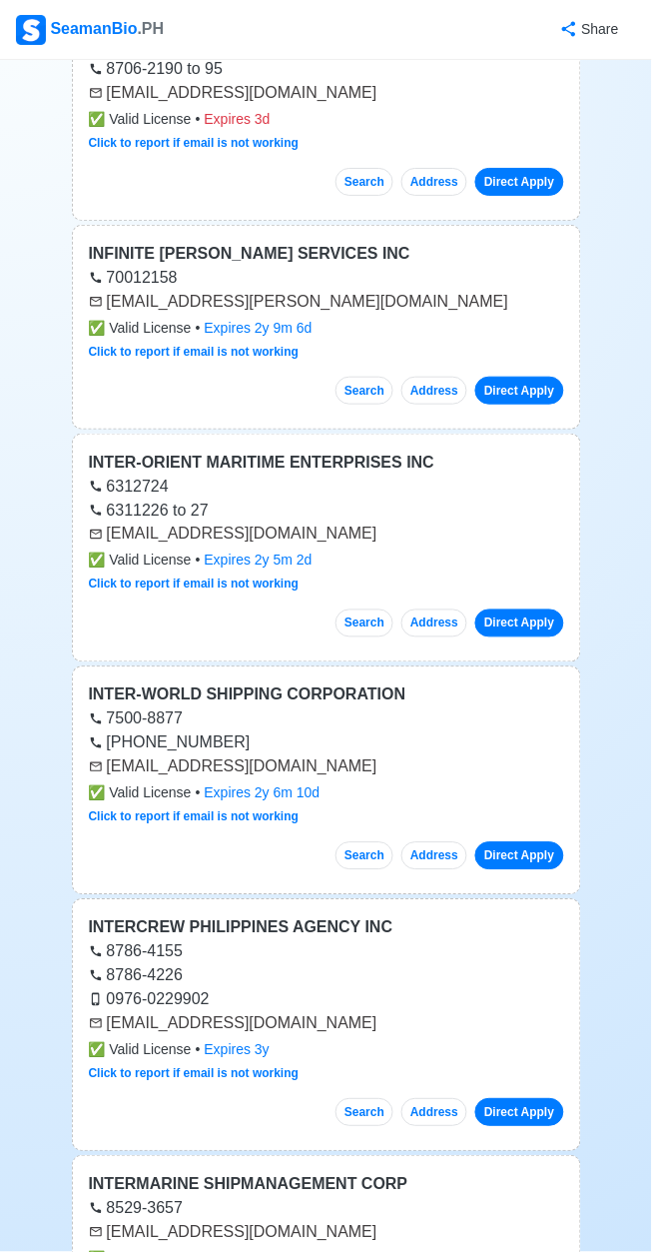
scroll to position [17067, 0]
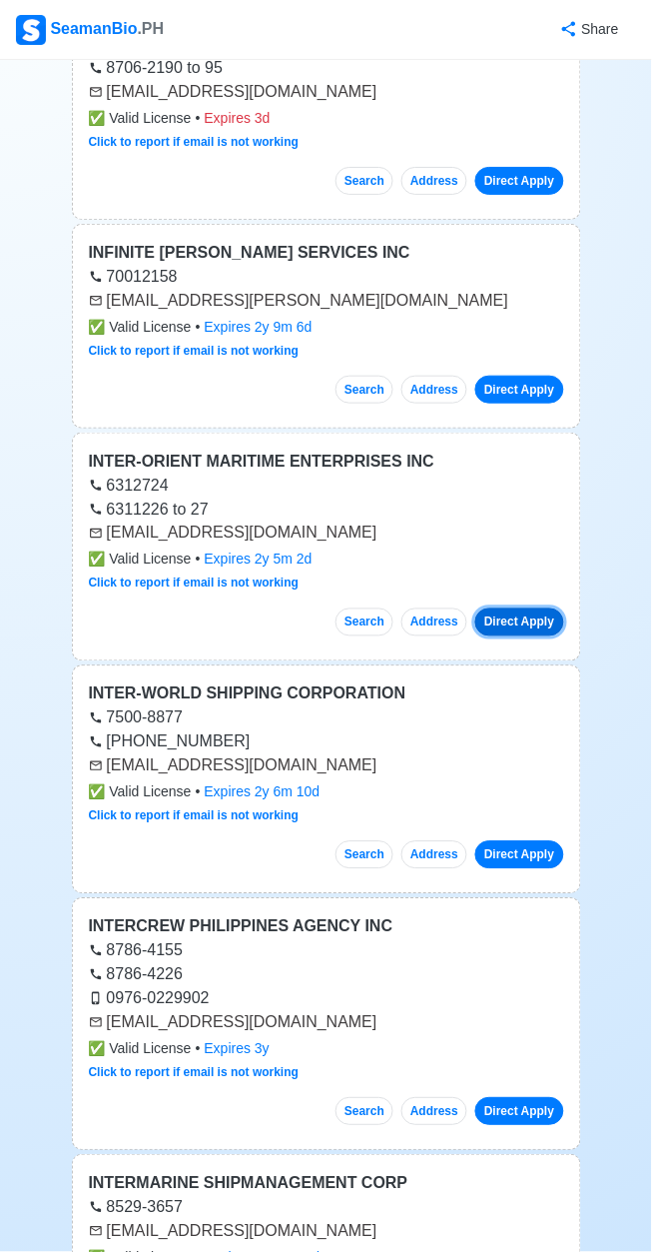
click at [522, 608] on button "Direct Apply" at bounding box center [520, 622] width 88 height 28
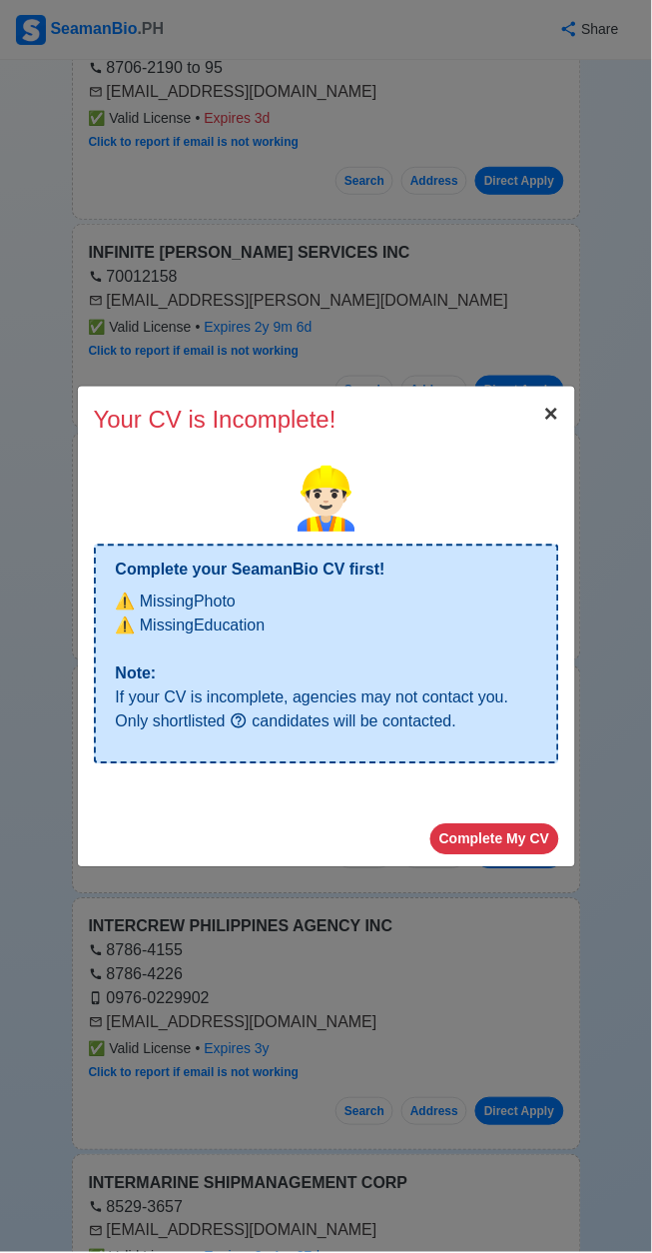
click at [545, 428] on span "×" at bounding box center [551, 414] width 14 height 27
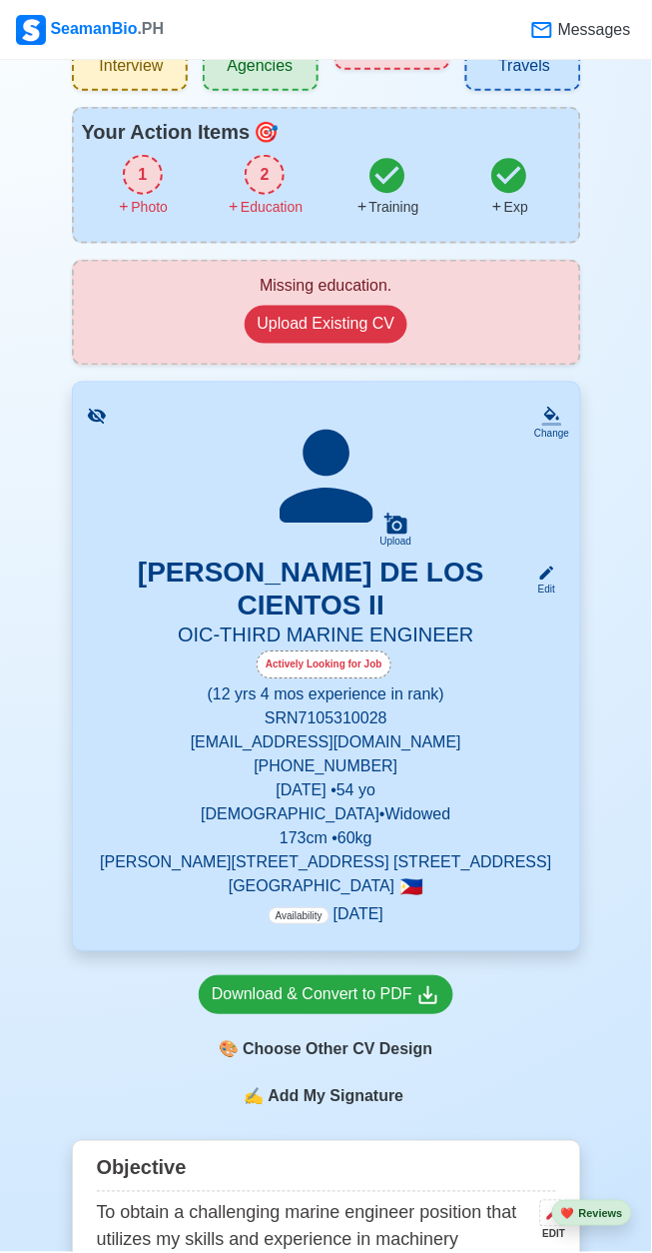
scroll to position [93, 0]
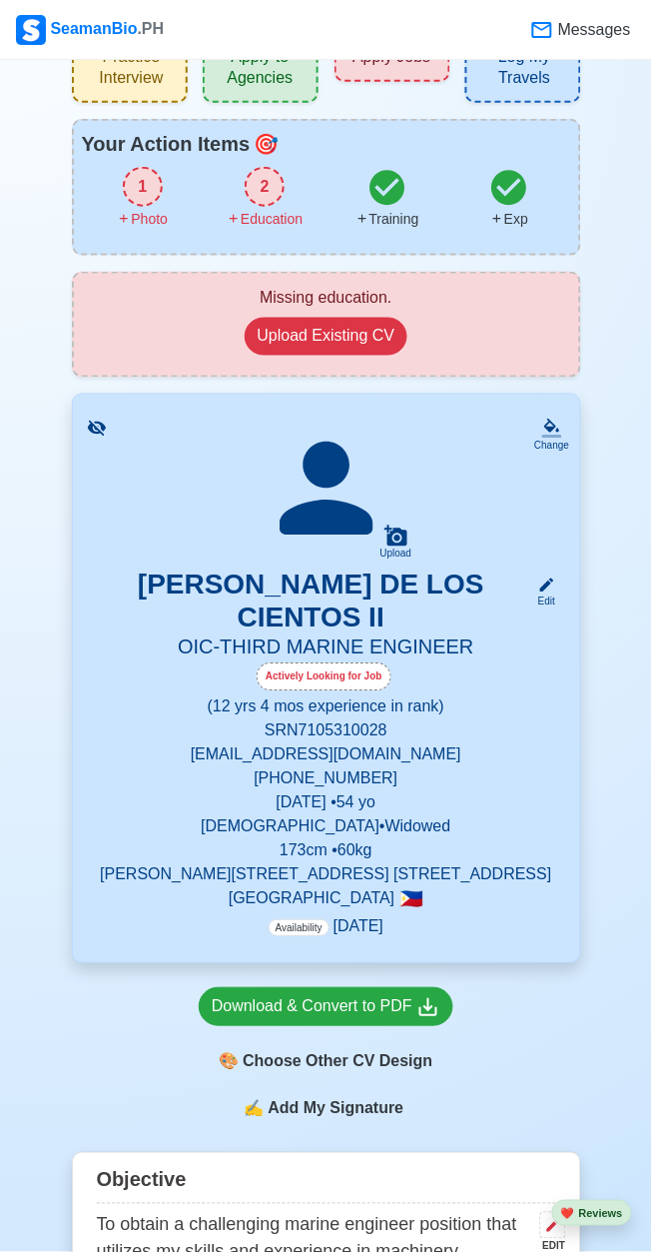
click at [399, 533] on icon at bounding box center [397, 536] width 24 height 24
click at [0, 0] on input "Upload" at bounding box center [0, 0] width 0 height 0
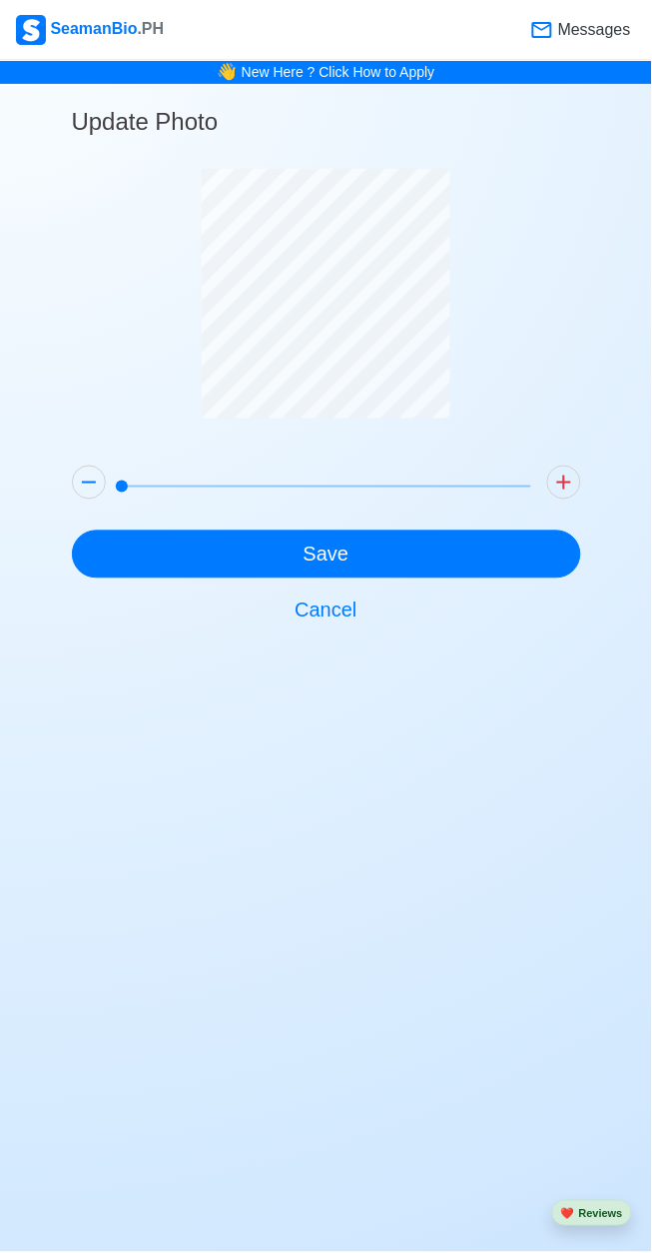
scroll to position [77, 0]
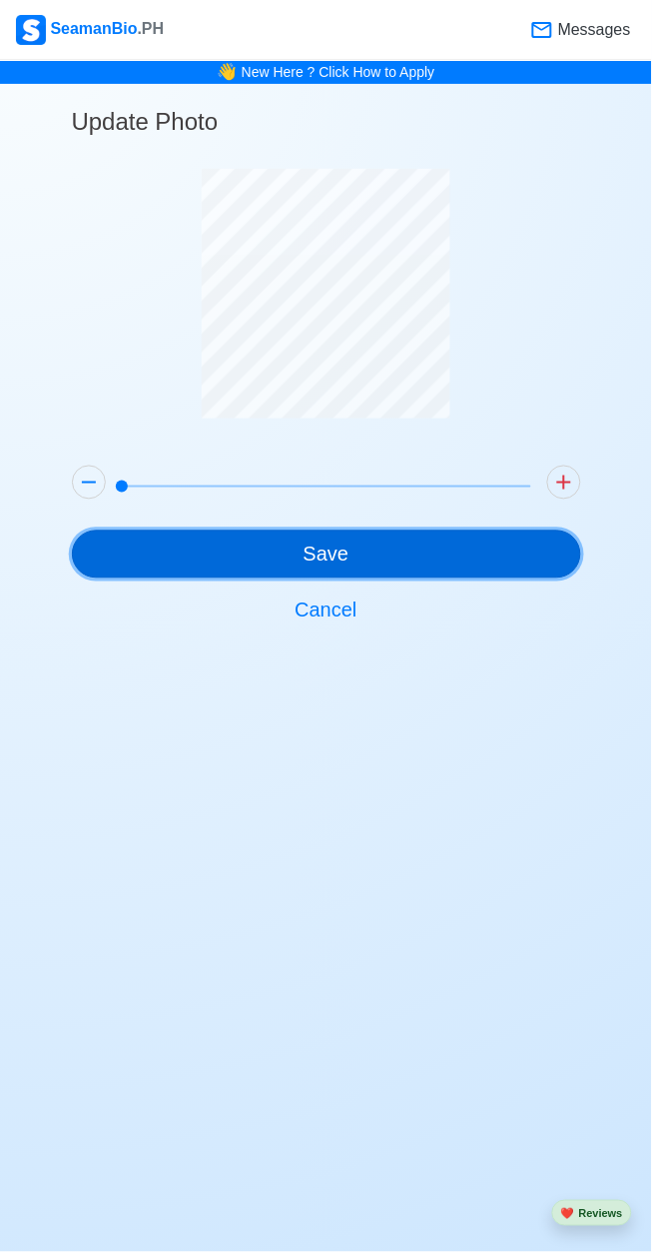
click at [384, 530] on button "Save" at bounding box center [326, 554] width 509 height 48
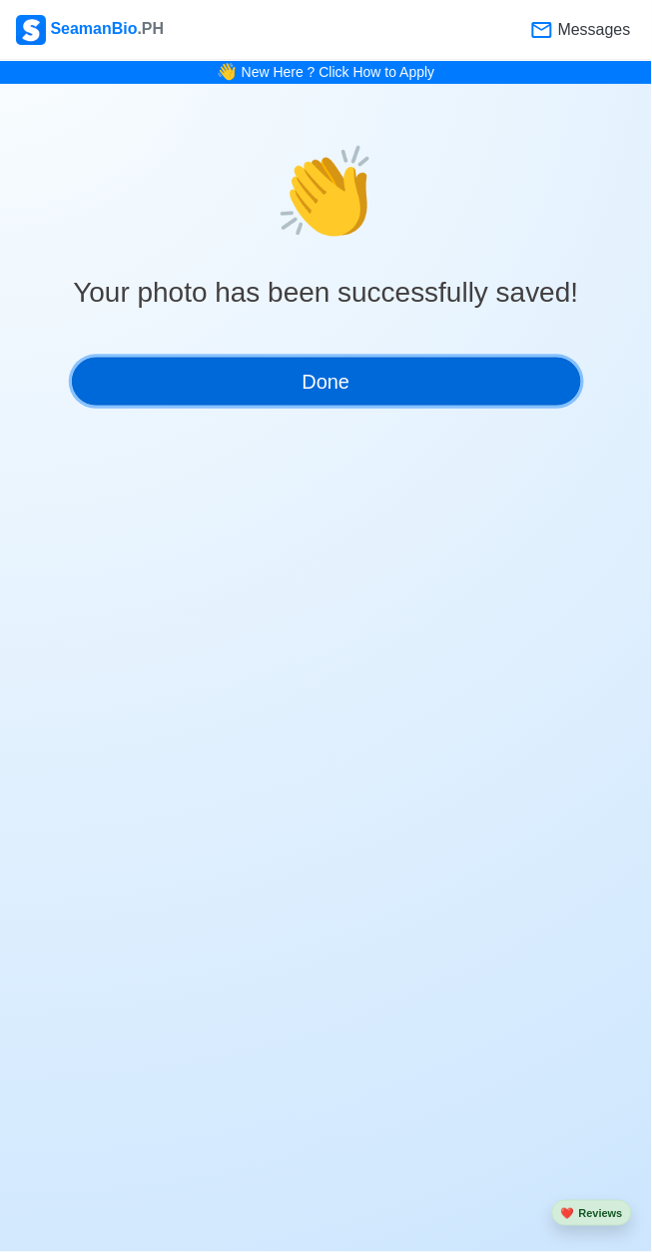
click at [471, 358] on button "Done" at bounding box center [326, 382] width 509 height 48
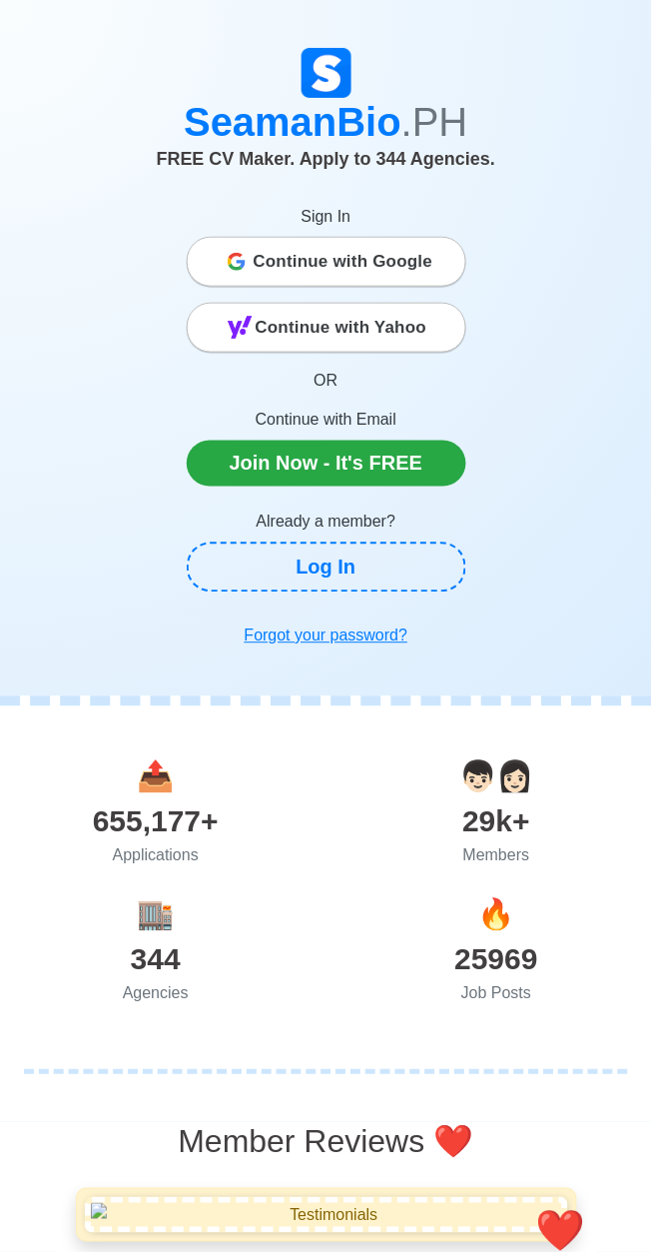
click at [409, 259] on span "Continue with Google" at bounding box center [344, 262] width 180 height 40
click at [401, 549] on link "Log In" at bounding box center [327, 567] width 280 height 50
